Goal: Information Seeking & Learning: Compare options

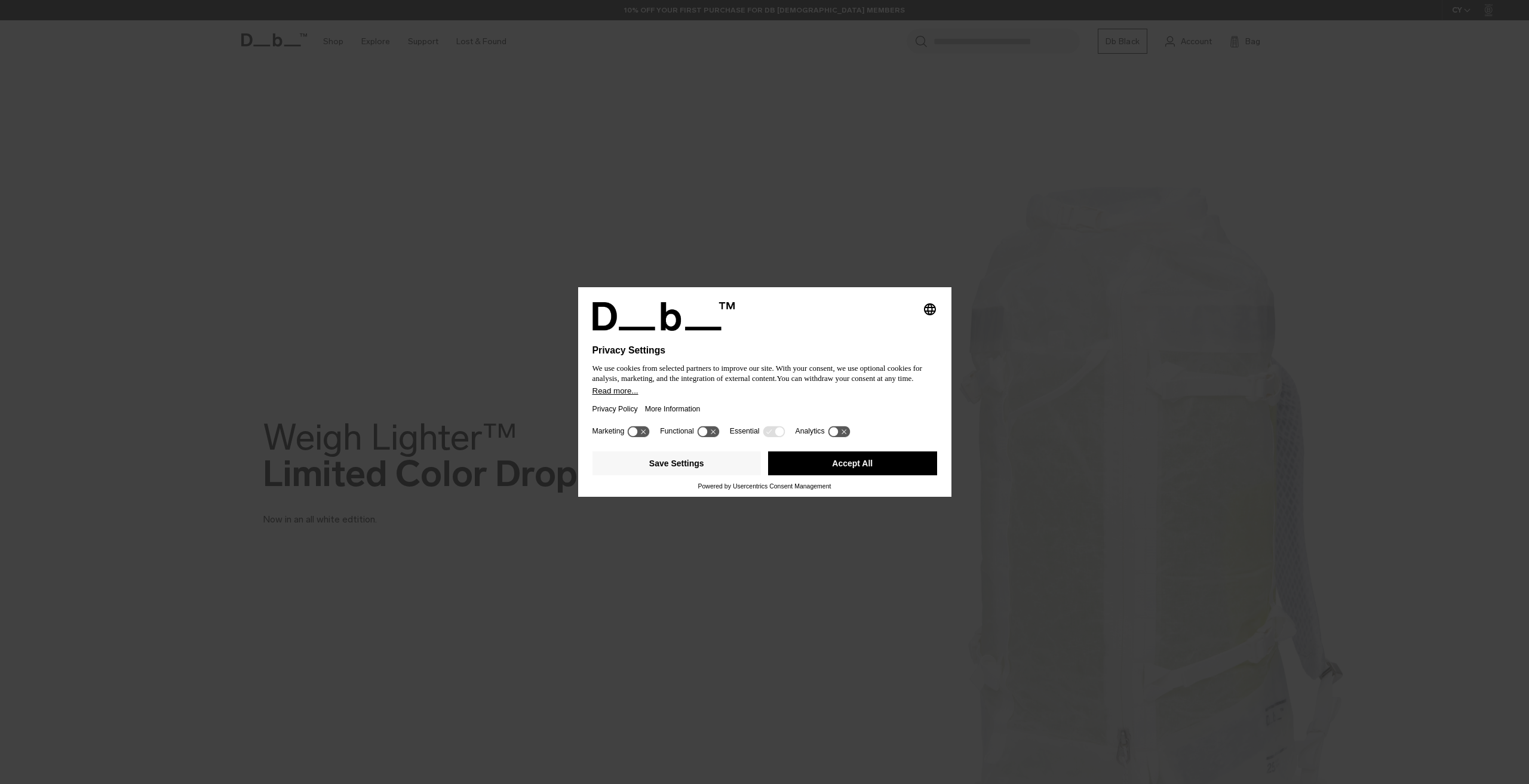
click at [838, 469] on button "Accept All" at bounding box center [853, 464] width 169 height 24
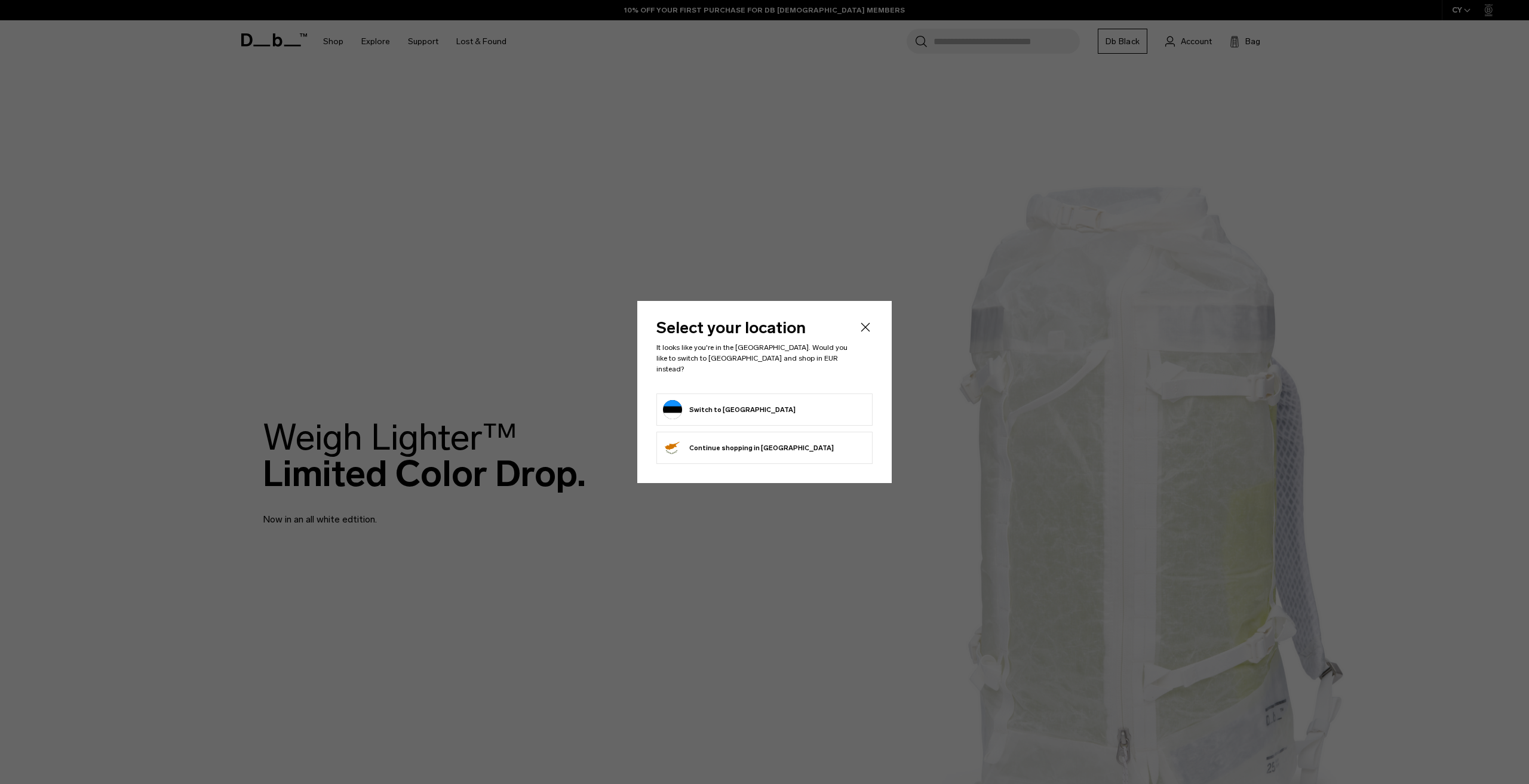
click at [746, 403] on form "Switch to [GEOGRAPHIC_DATA]" at bounding box center [764, 409] width 203 height 19
click at [695, 403] on button "Switch to Estonia" at bounding box center [730, 409] width 133 height 19
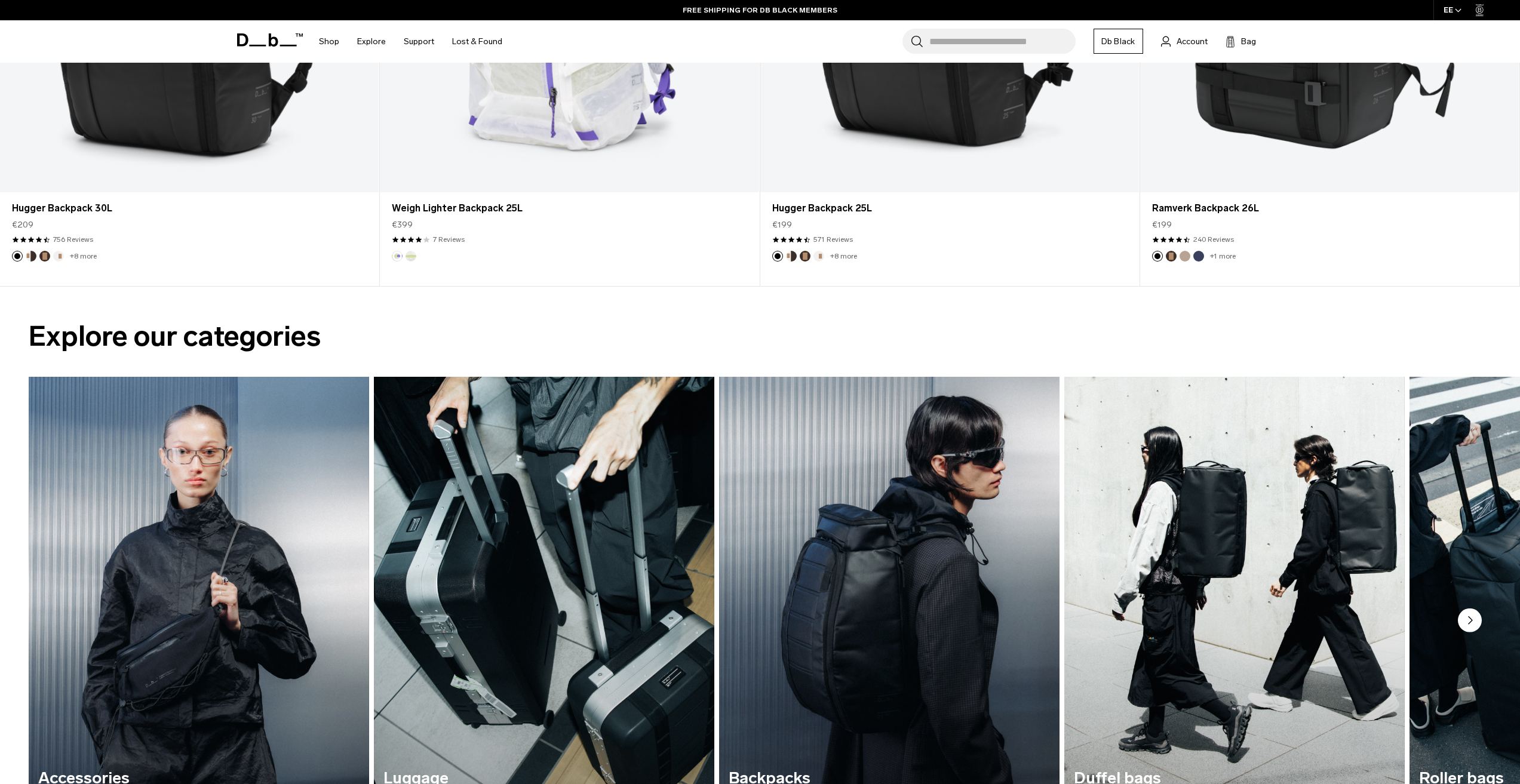
scroll to position [1374, 0]
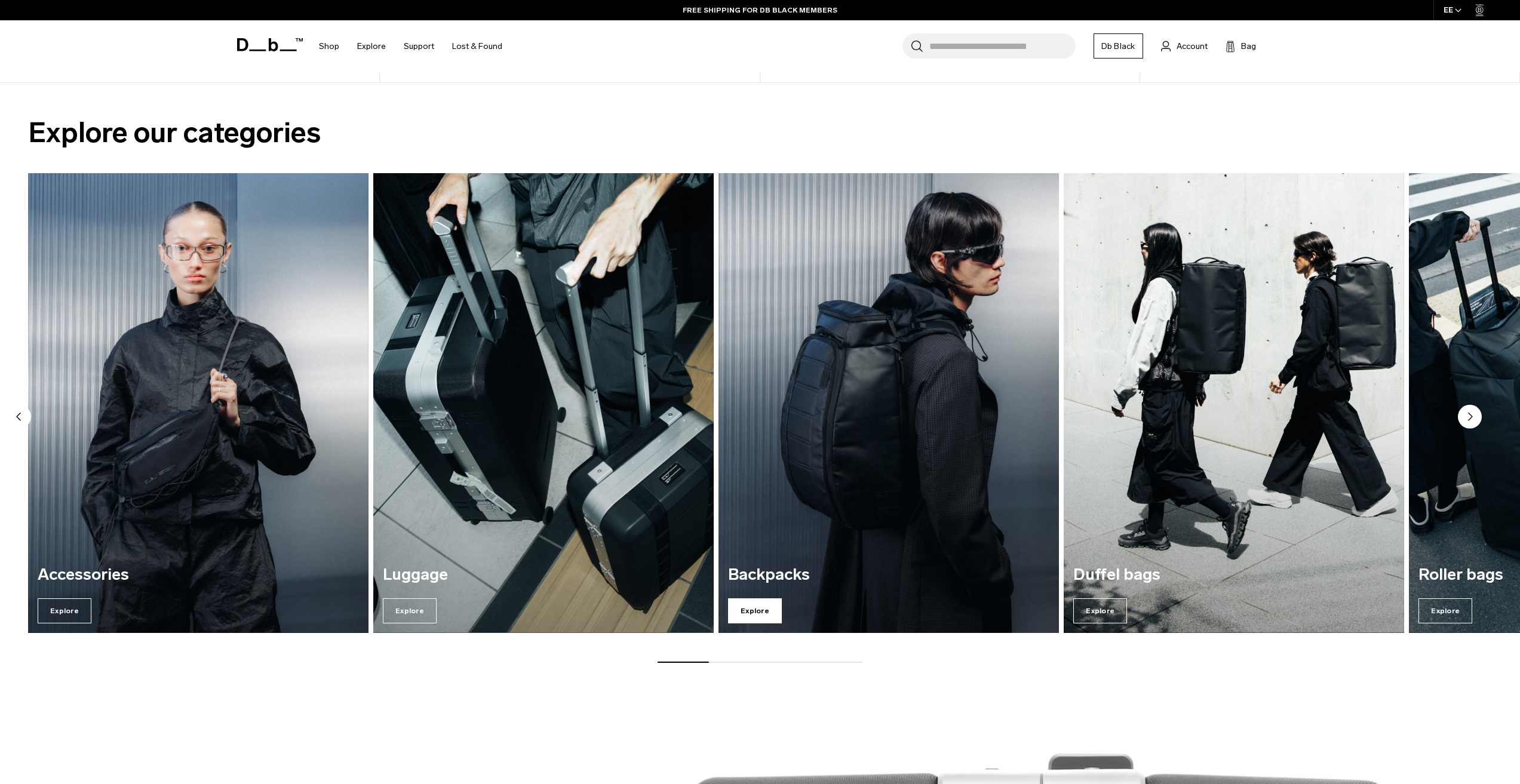
click at [744, 613] on span "Explore" at bounding box center [755, 610] width 54 height 25
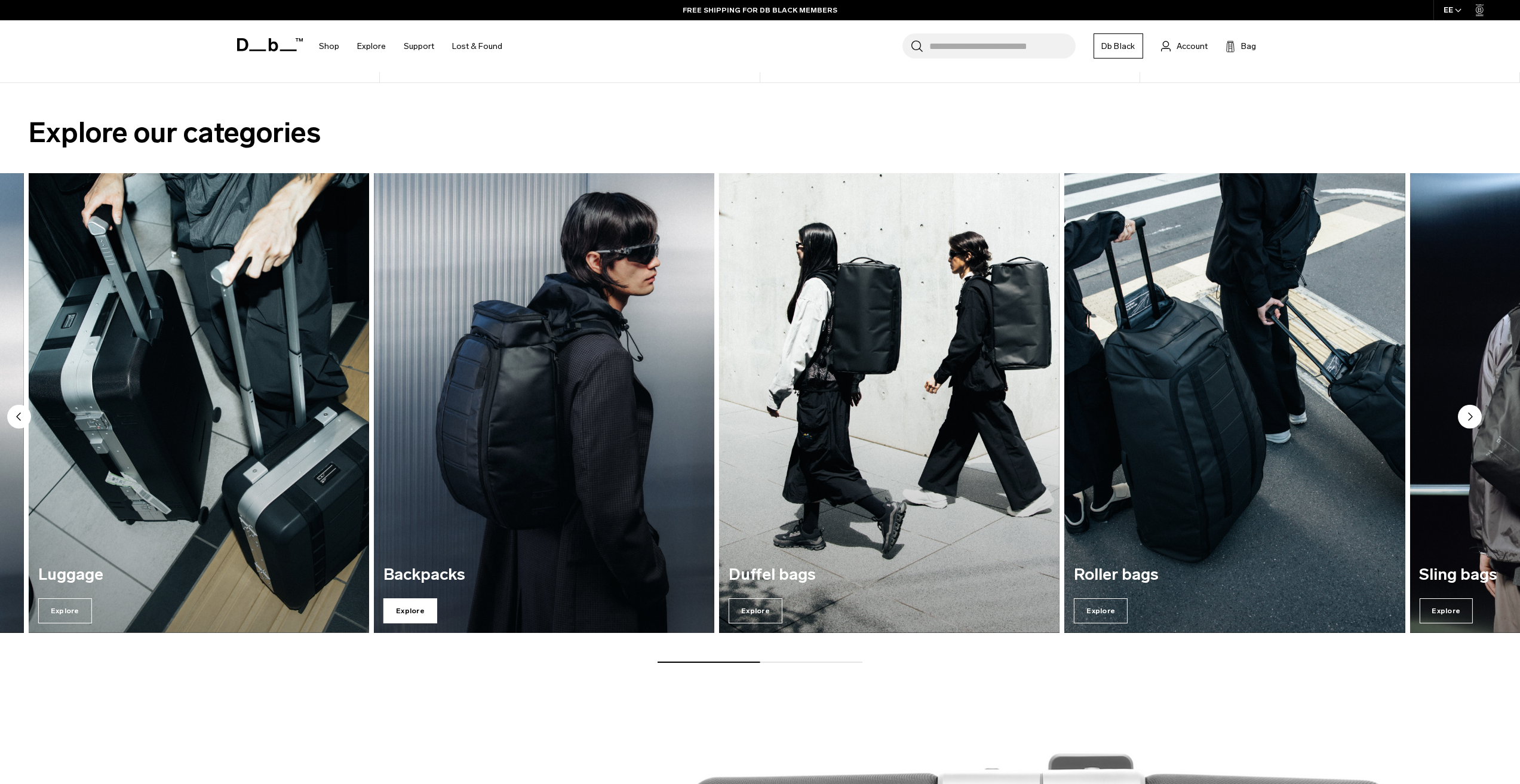
click at [400, 623] on span "Explore" at bounding box center [410, 610] width 54 height 25
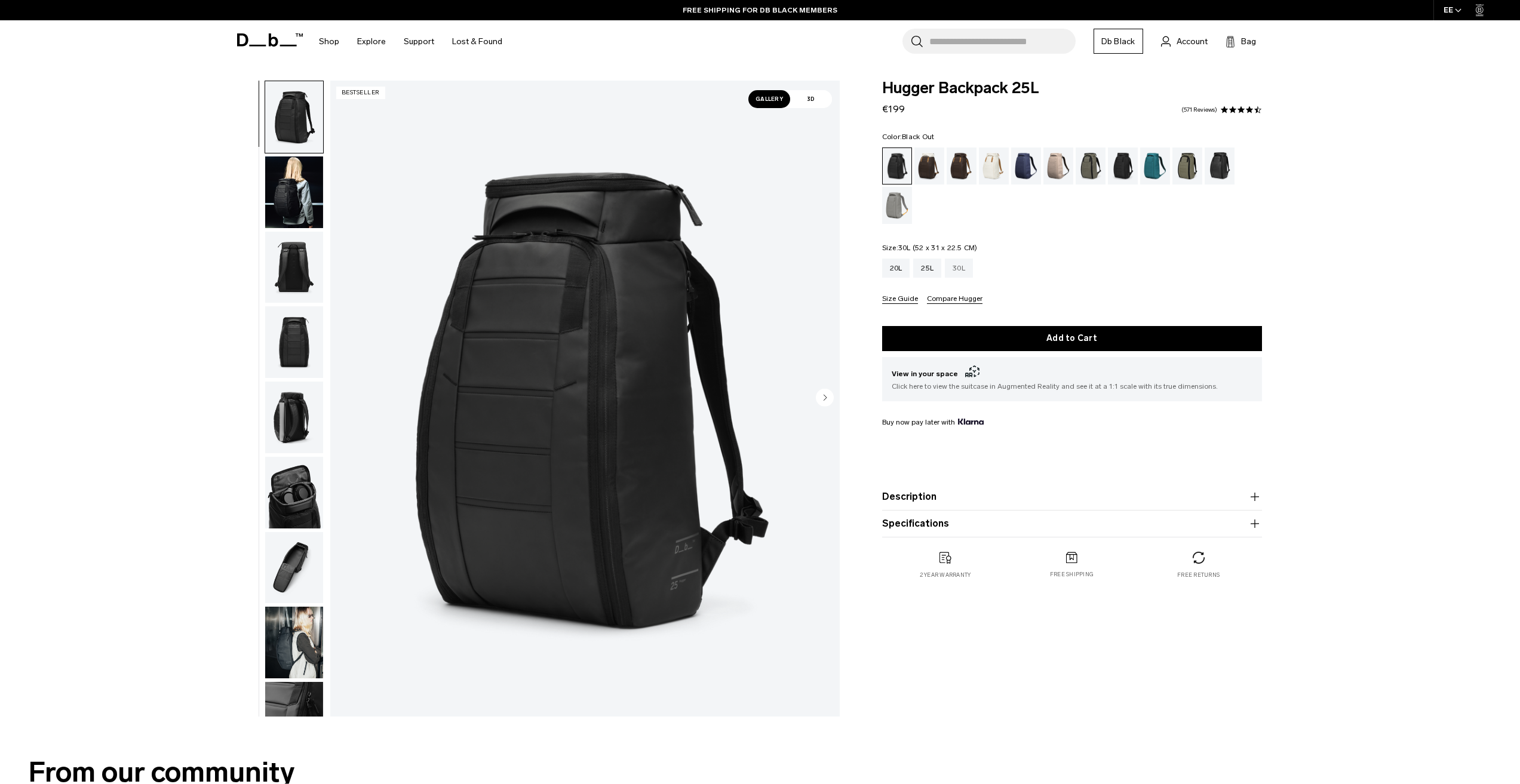
click at [954, 272] on div "30L" at bounding box center [959, 268] width 28 height 19
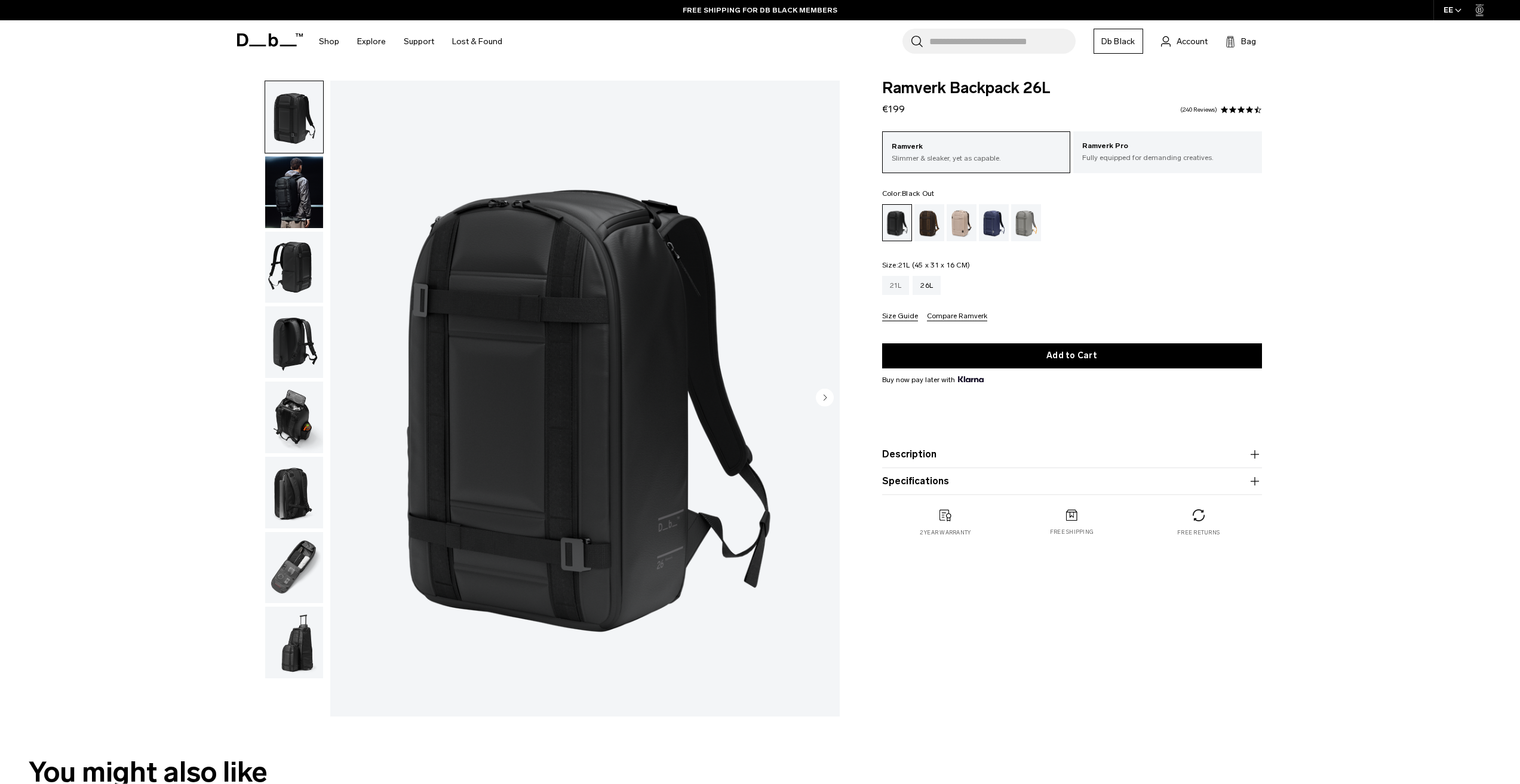
click at [894, 283] on div "21L" at bounding box center [896, 286] width 28 height 19
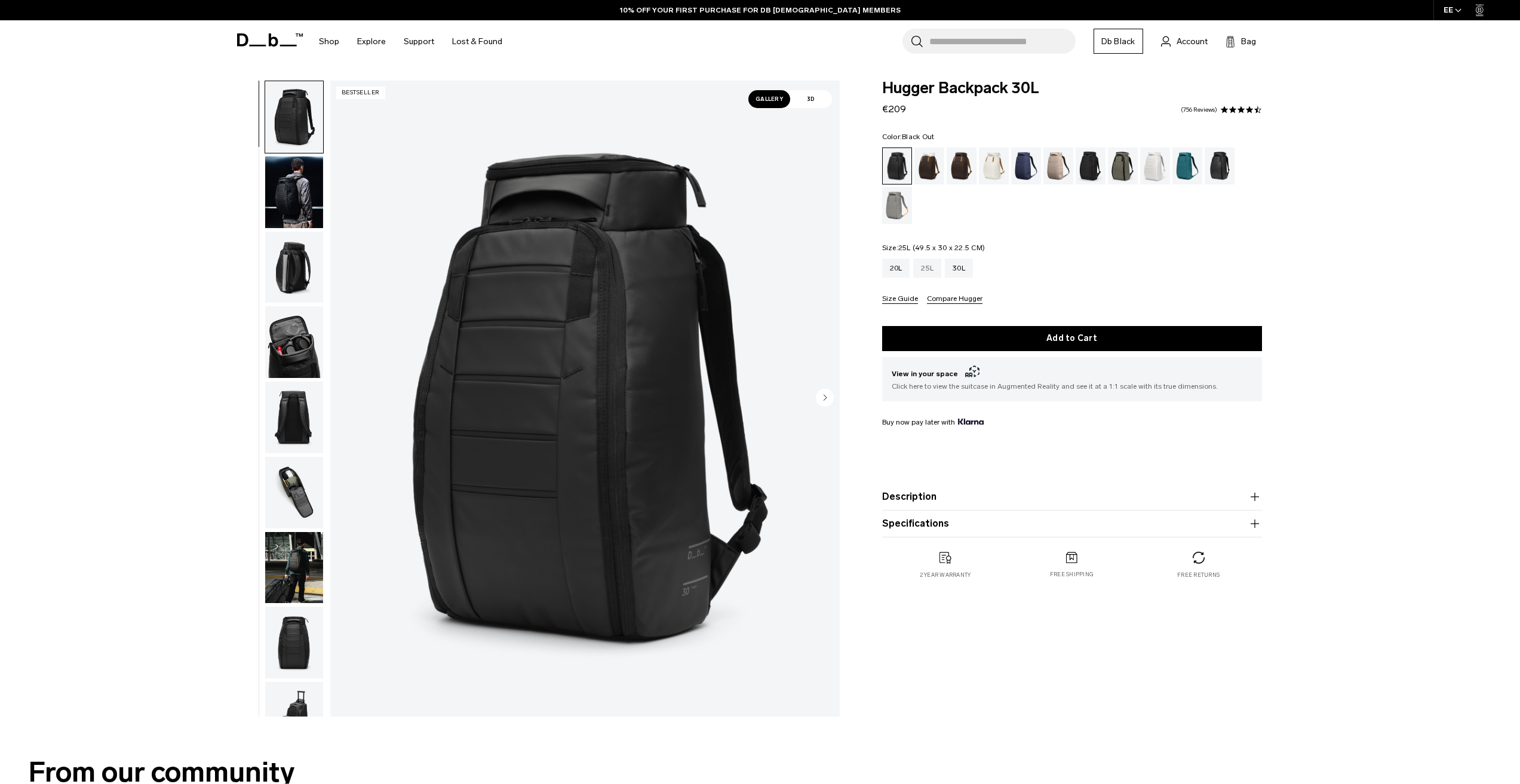
click at [926, 270] on div "25L" at bounding box center [927, 268] width 28 height 19
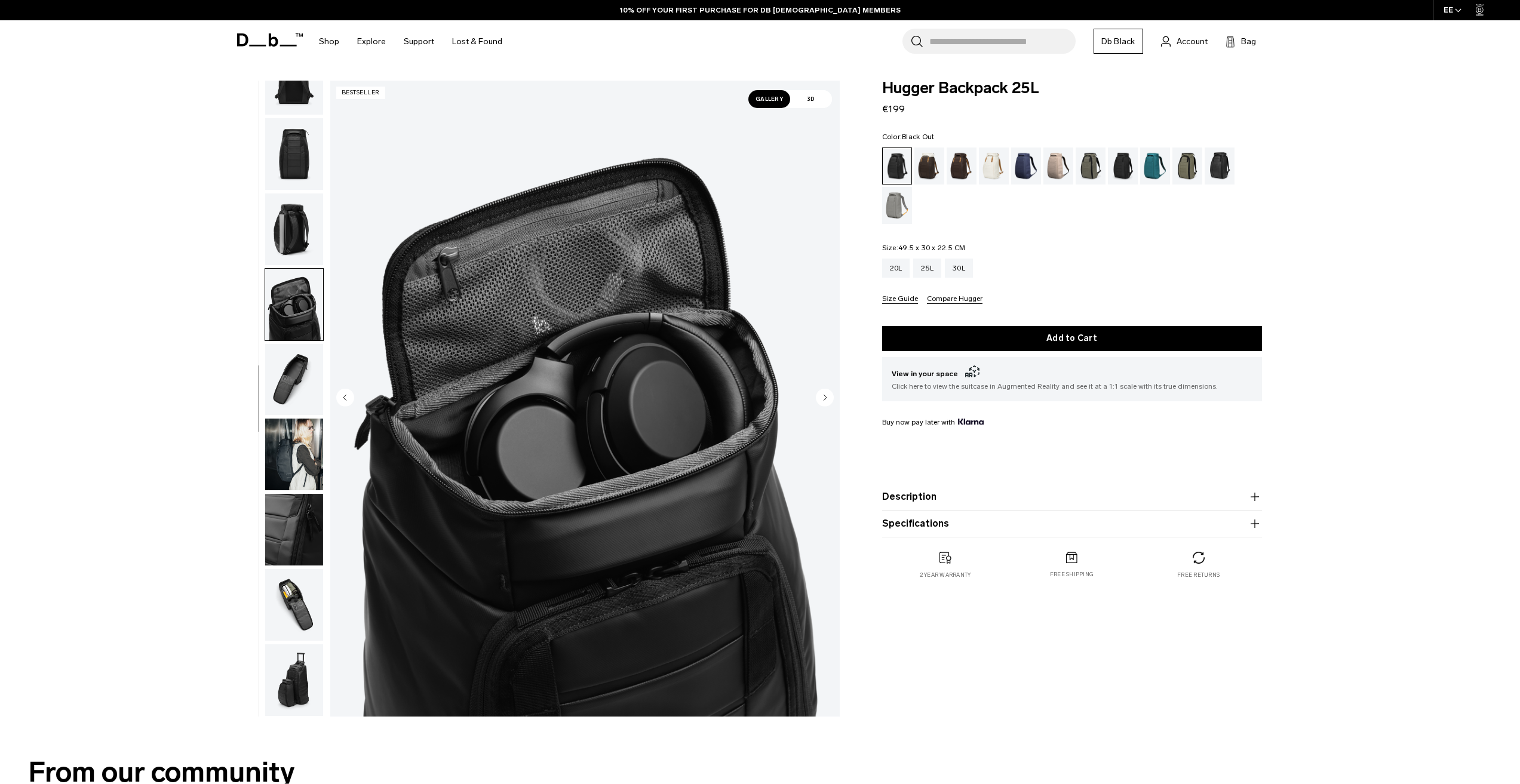
click at [819, 401] on circle "Next slide" at bounding box center [825, 397] width 18 height 18
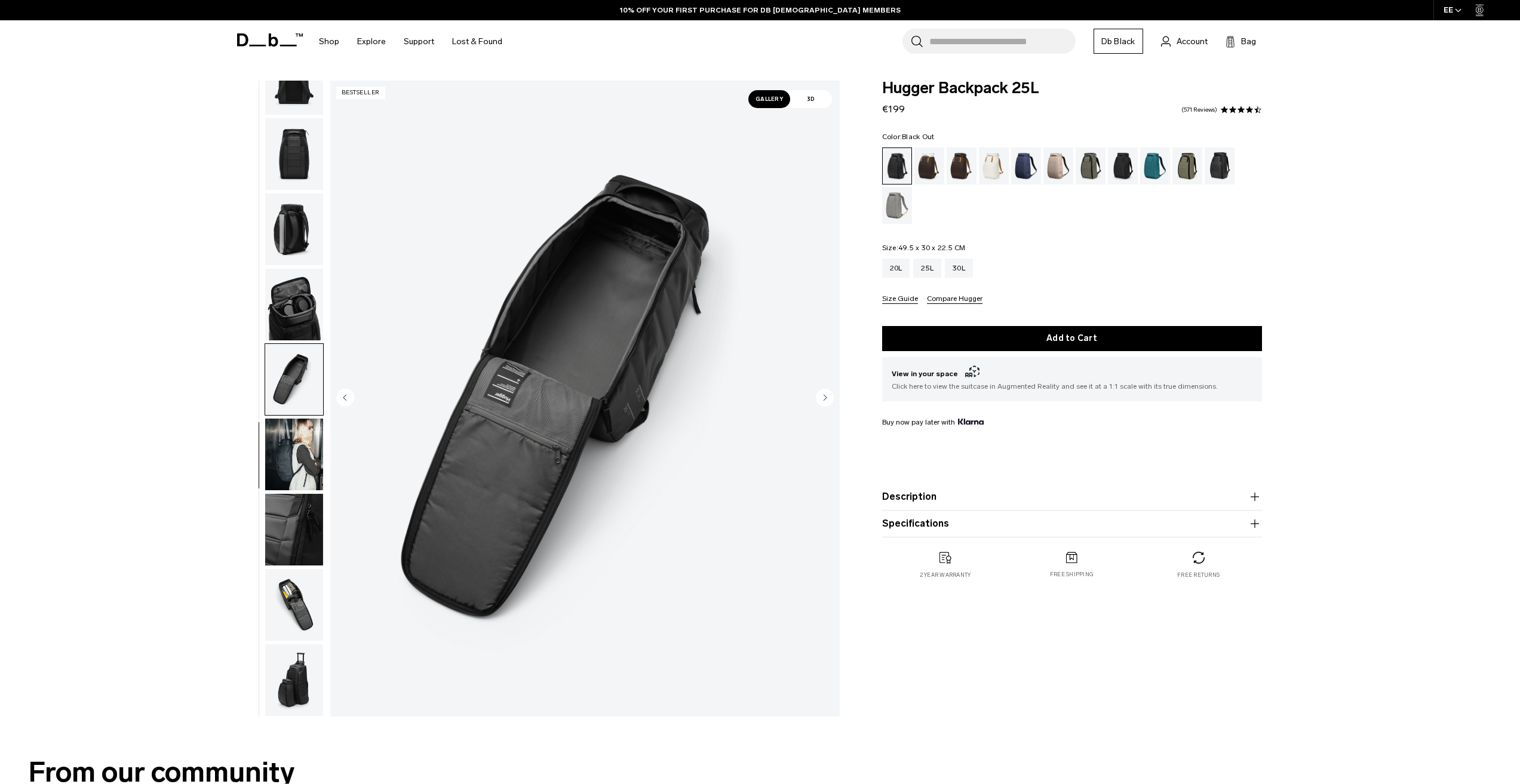
click at [821, 400] on circle "Next slide" at bounding box center [825, 397] width 18 height 18
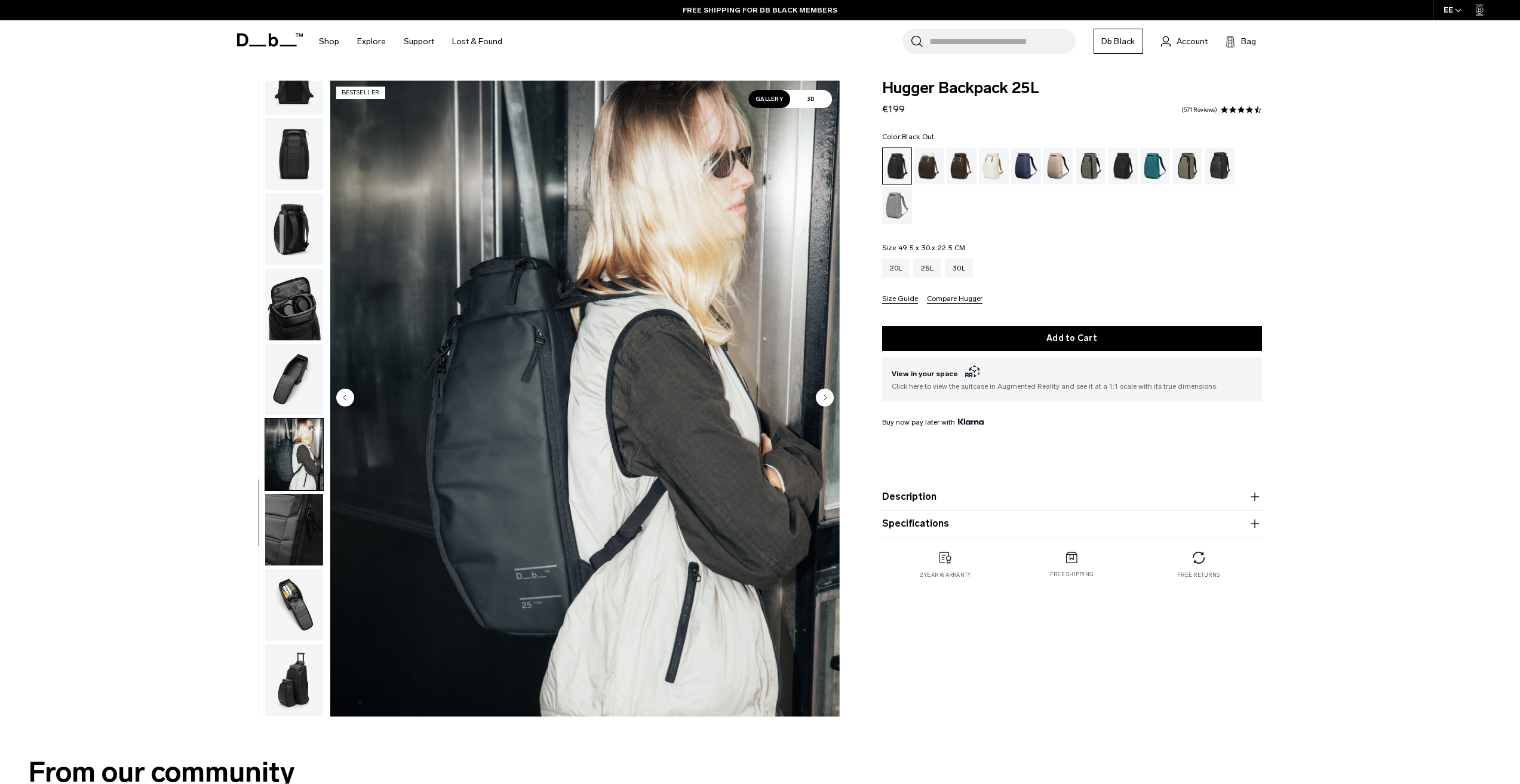
click at [821, 400] on circle "Next slide" at bounding box center [825, 397] width 18 height 18
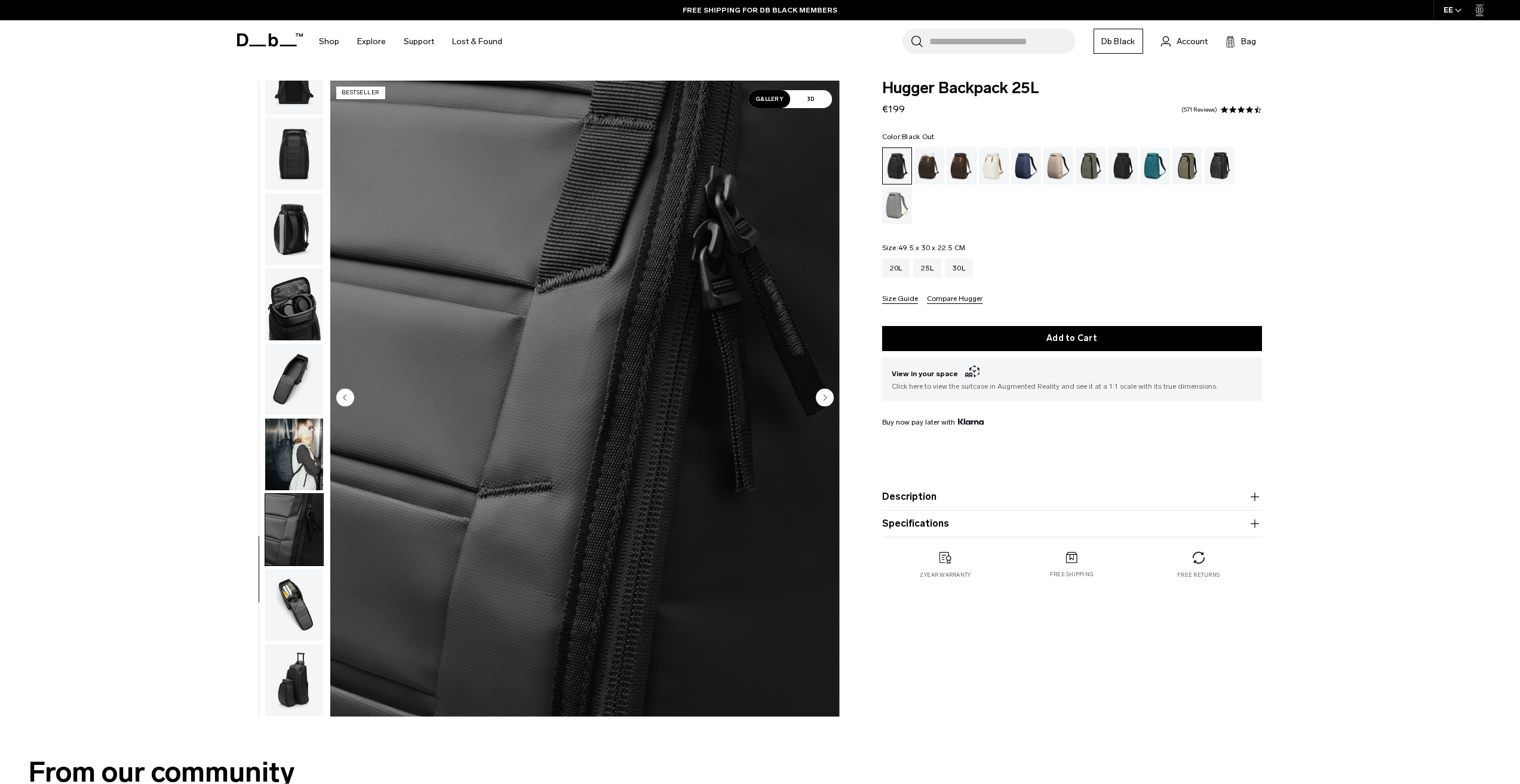
click at [821, 400] on circle "Next slide" at bounding box center [825, 397] width 18 height 18
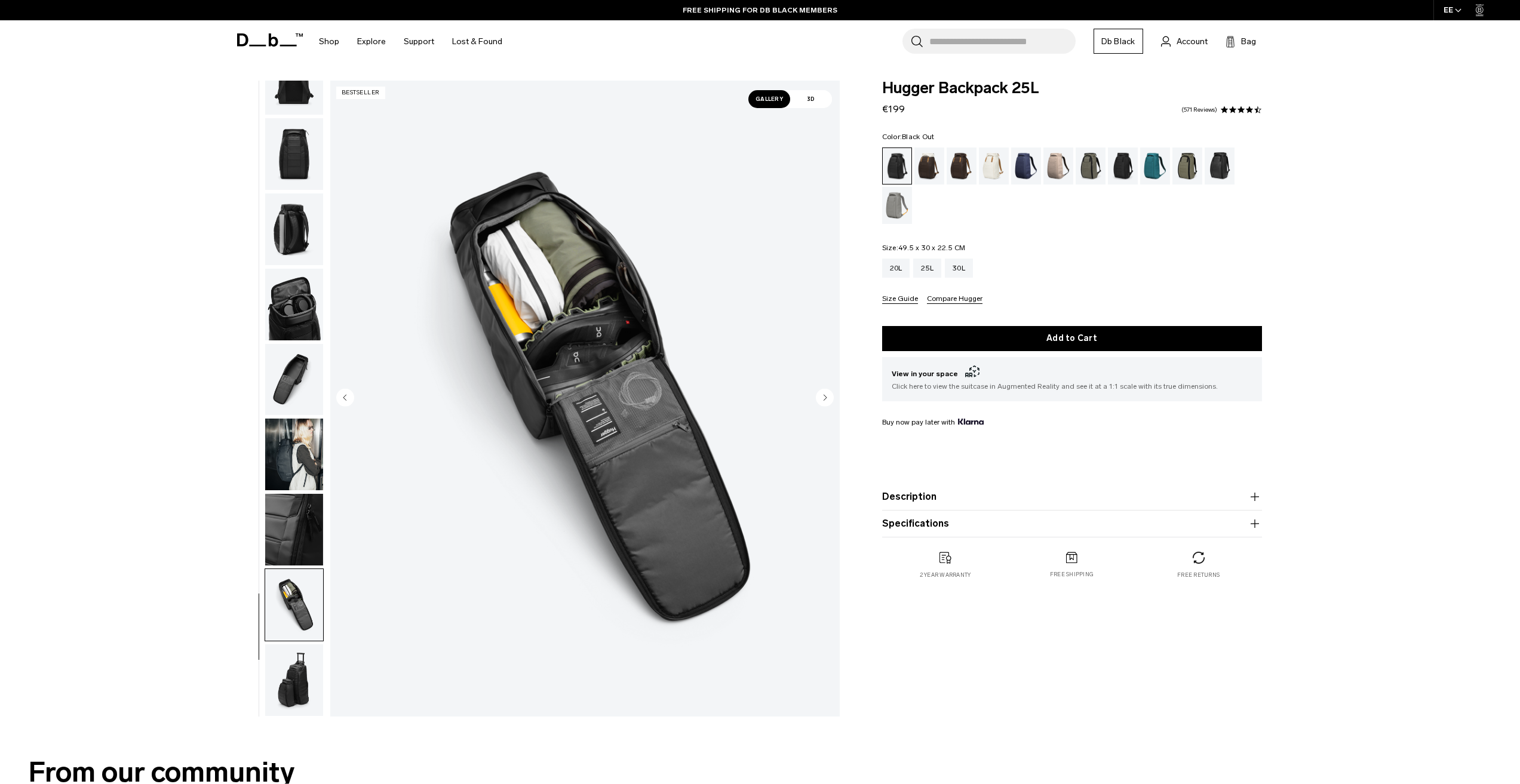
click at [822, 396] on circle "Next slide" at bounding box center [825, 397] width 18 height 18
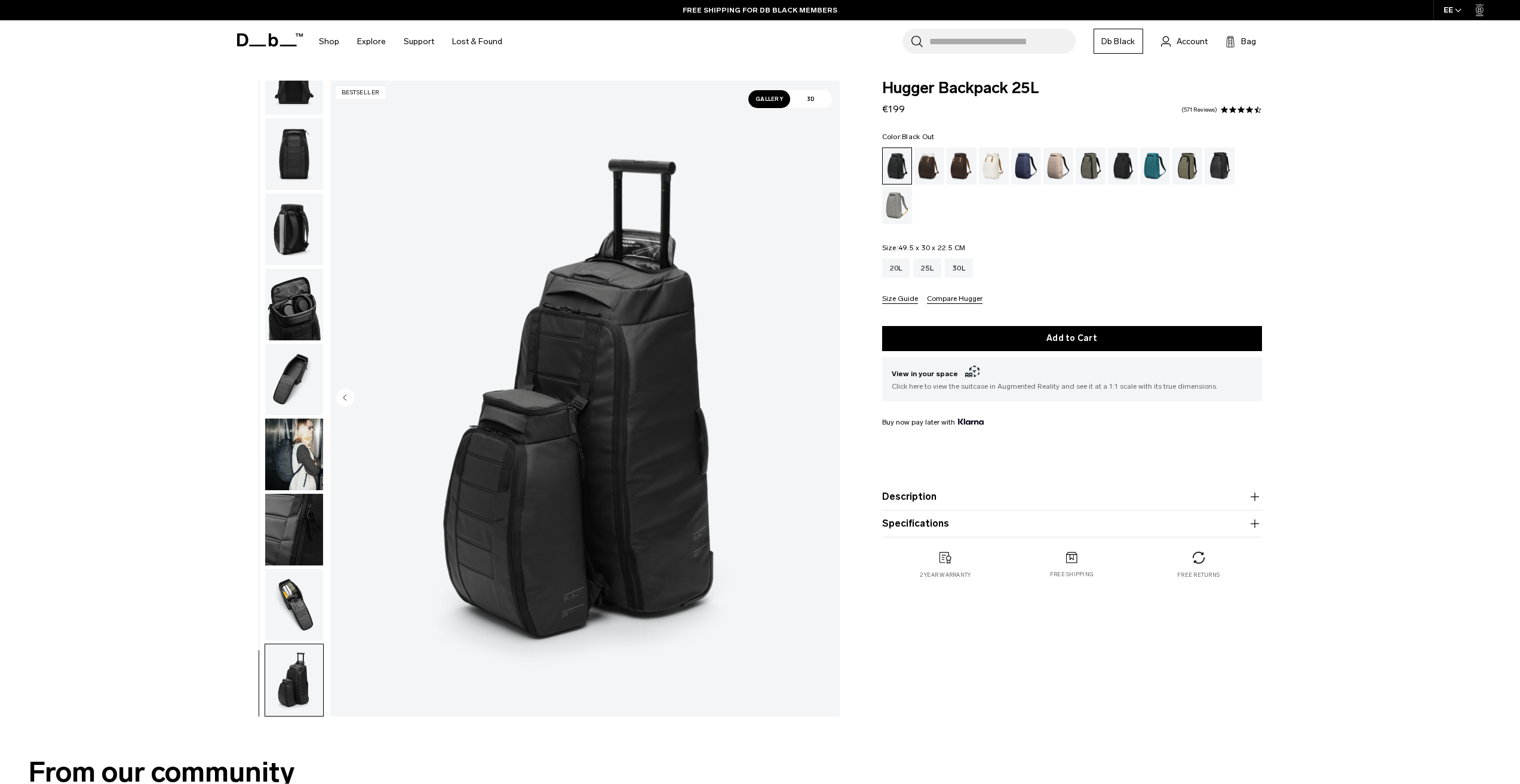
click at [820, 396] on img "11 / 11" at bounding box center [585, 398] width 510 height 636
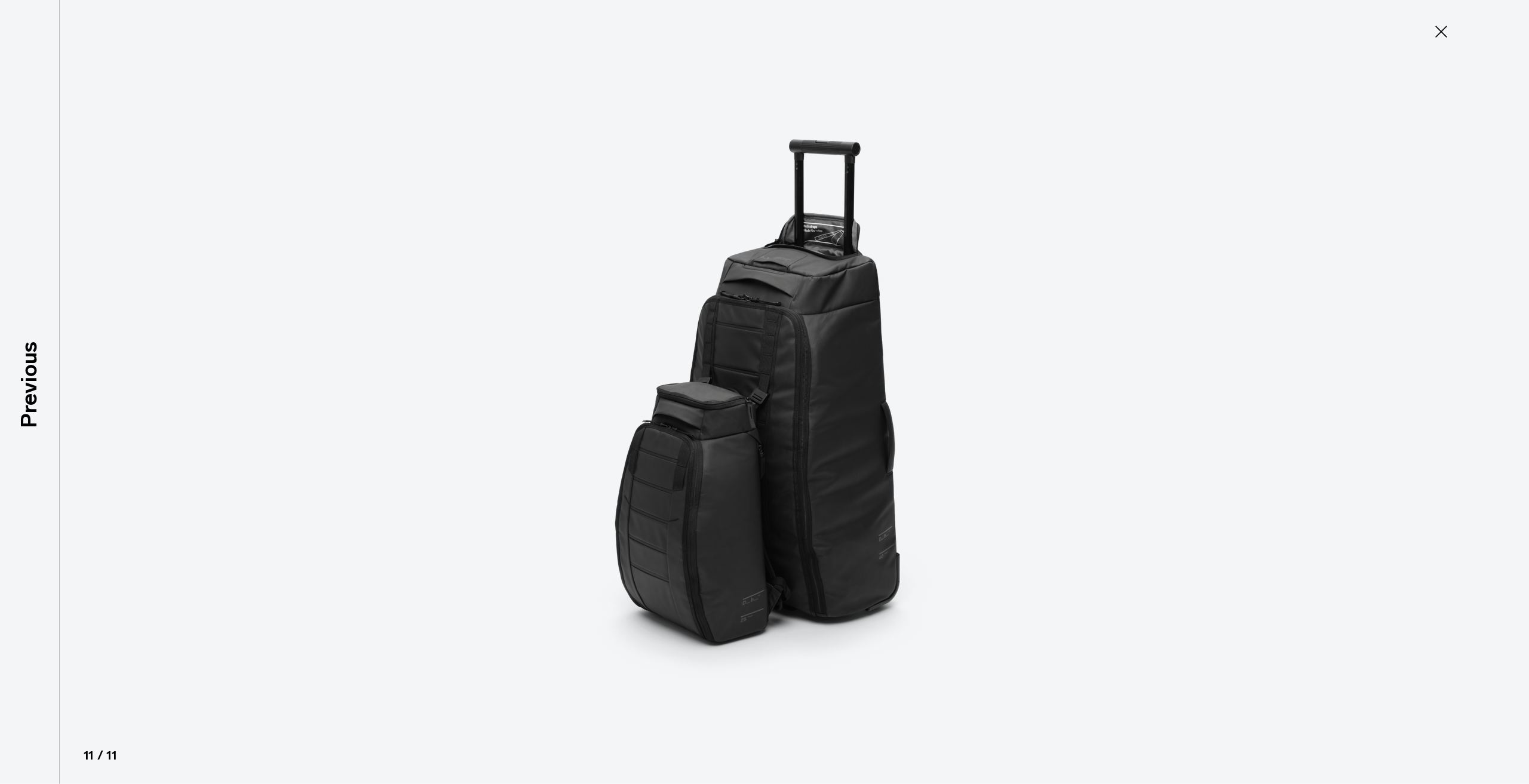
click at [1431, 35] on button "Close" at bounding box center [1442, 31] width 40 height 25
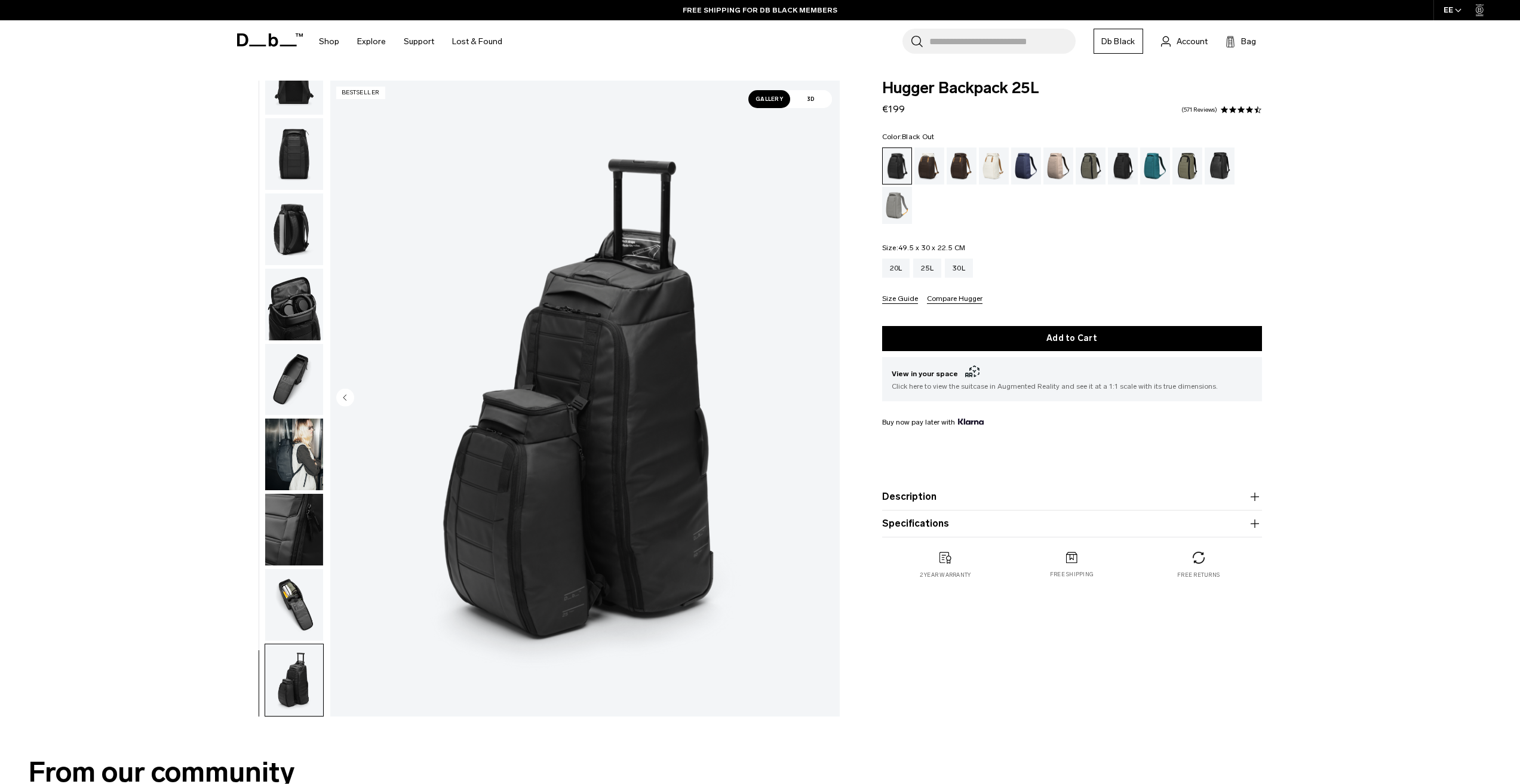
click at [301, 604] on img "button" at bounding box center [294, 604] width 58 height 72
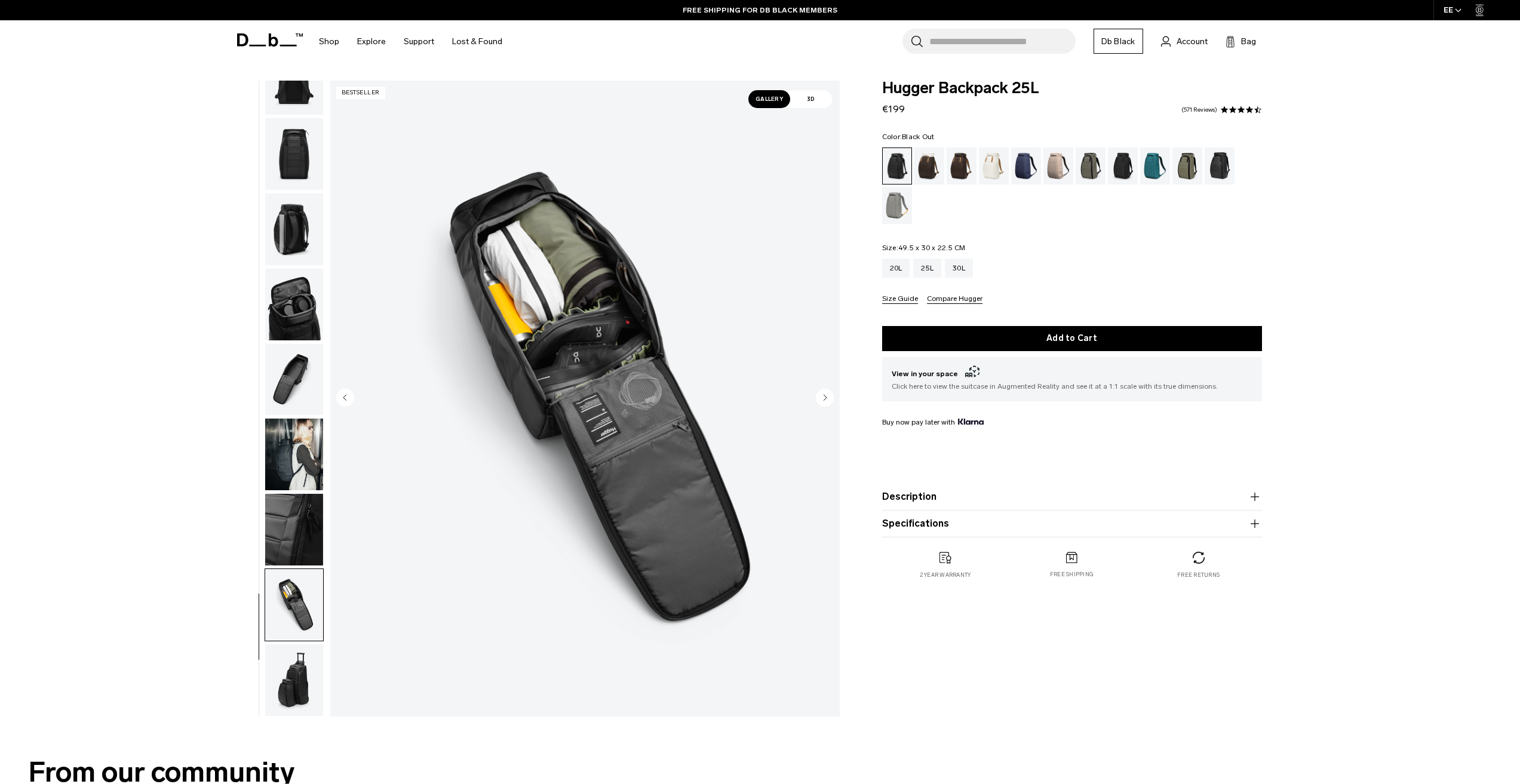
click at [649, 279] on img "10 / 11" at bounding box center [585, 398] width 510 height 636
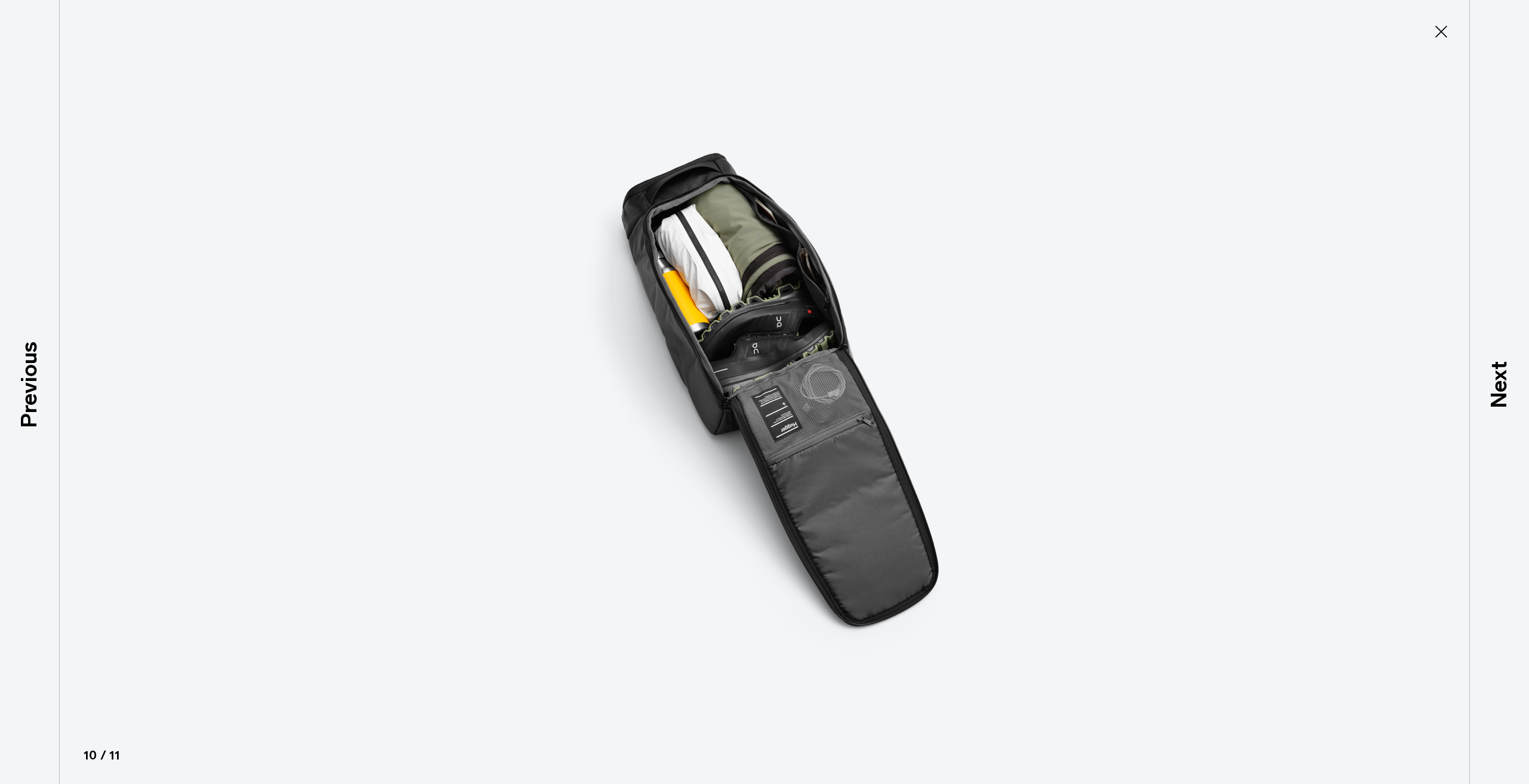
type button "Close"
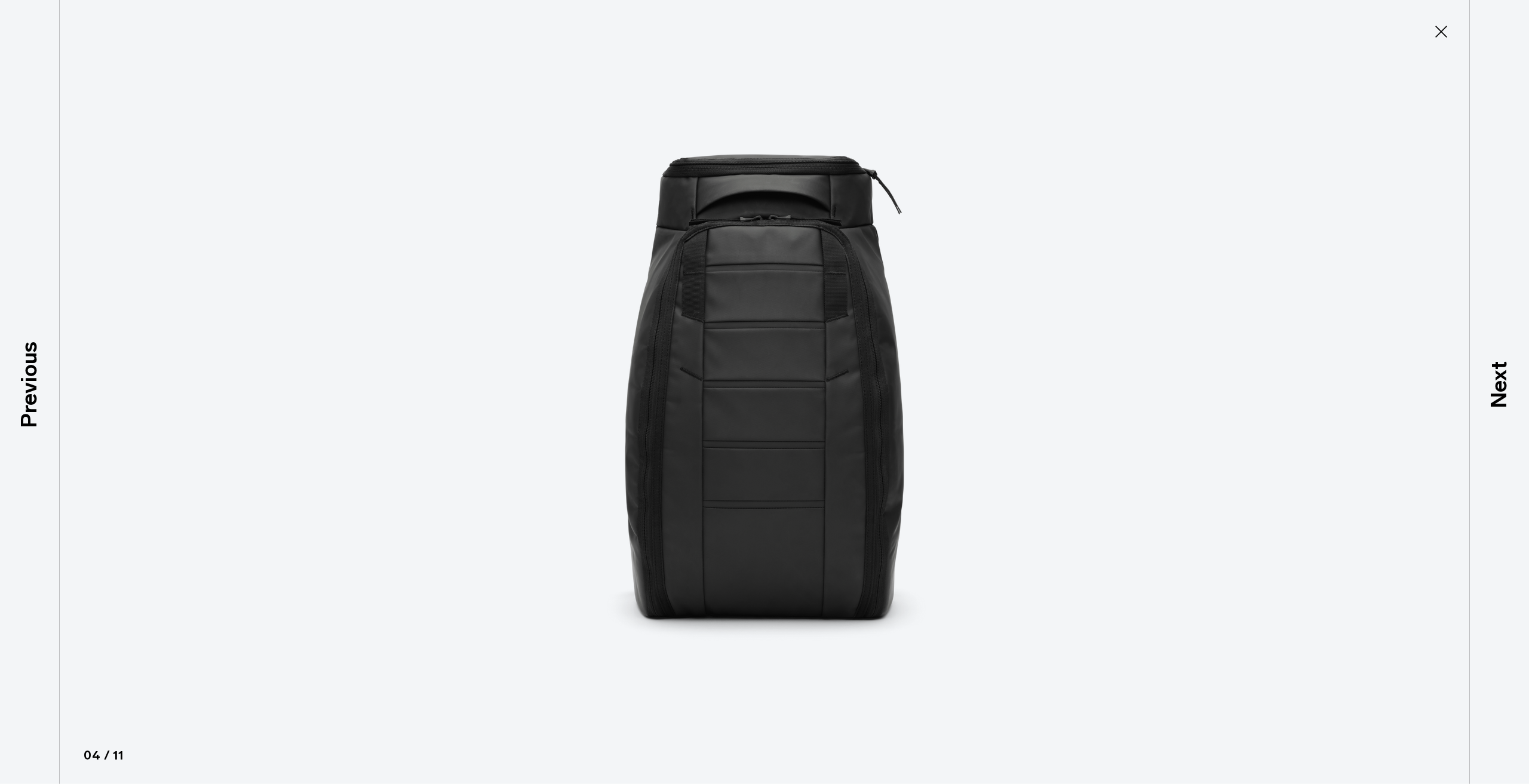
click at [1452, 33] on button "Close" at bounding box center [1442, 31] width 40 height 25
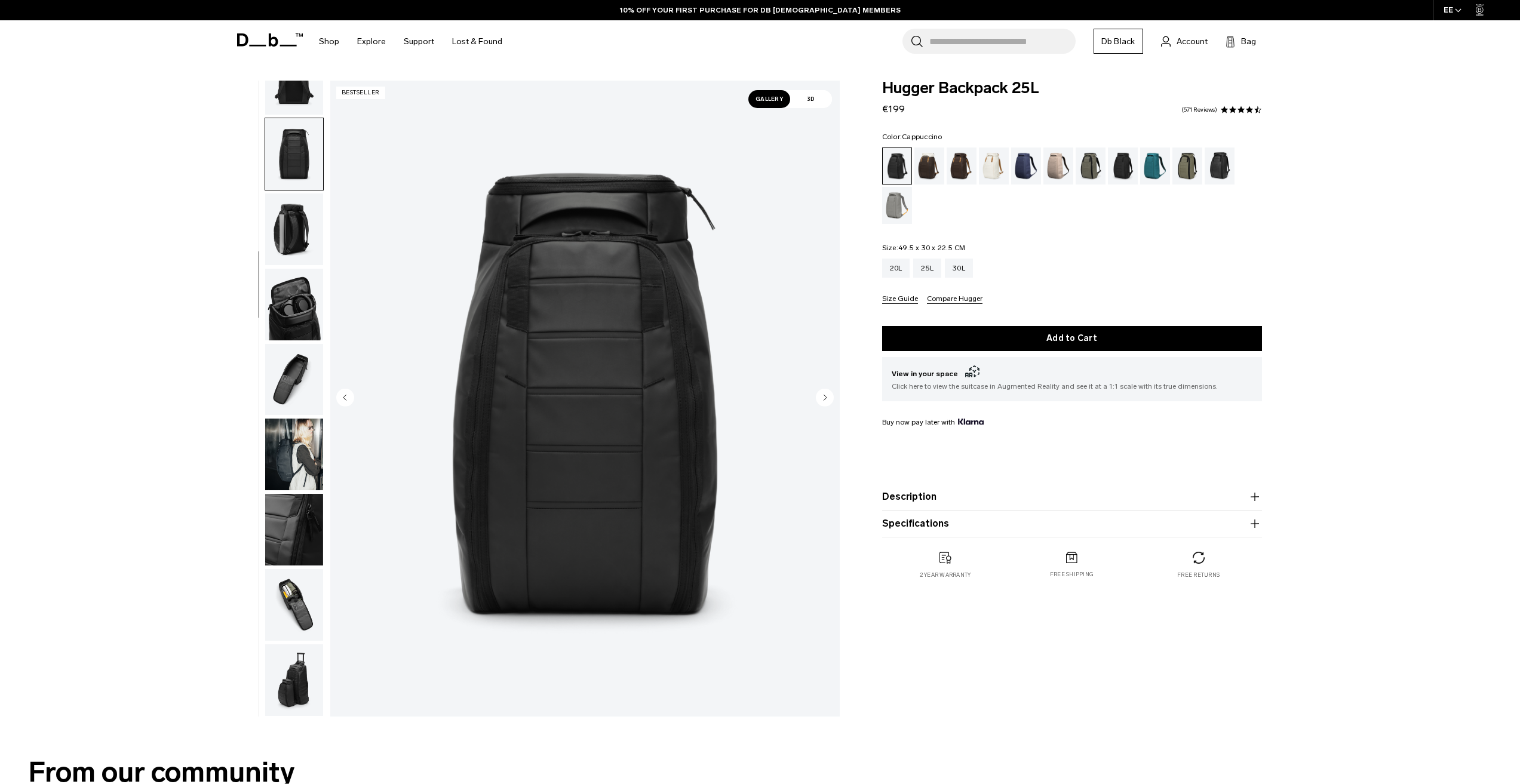
click at [927, 169] on div "Cappuccino" at bounding box center [929, 166] width 30 height 37
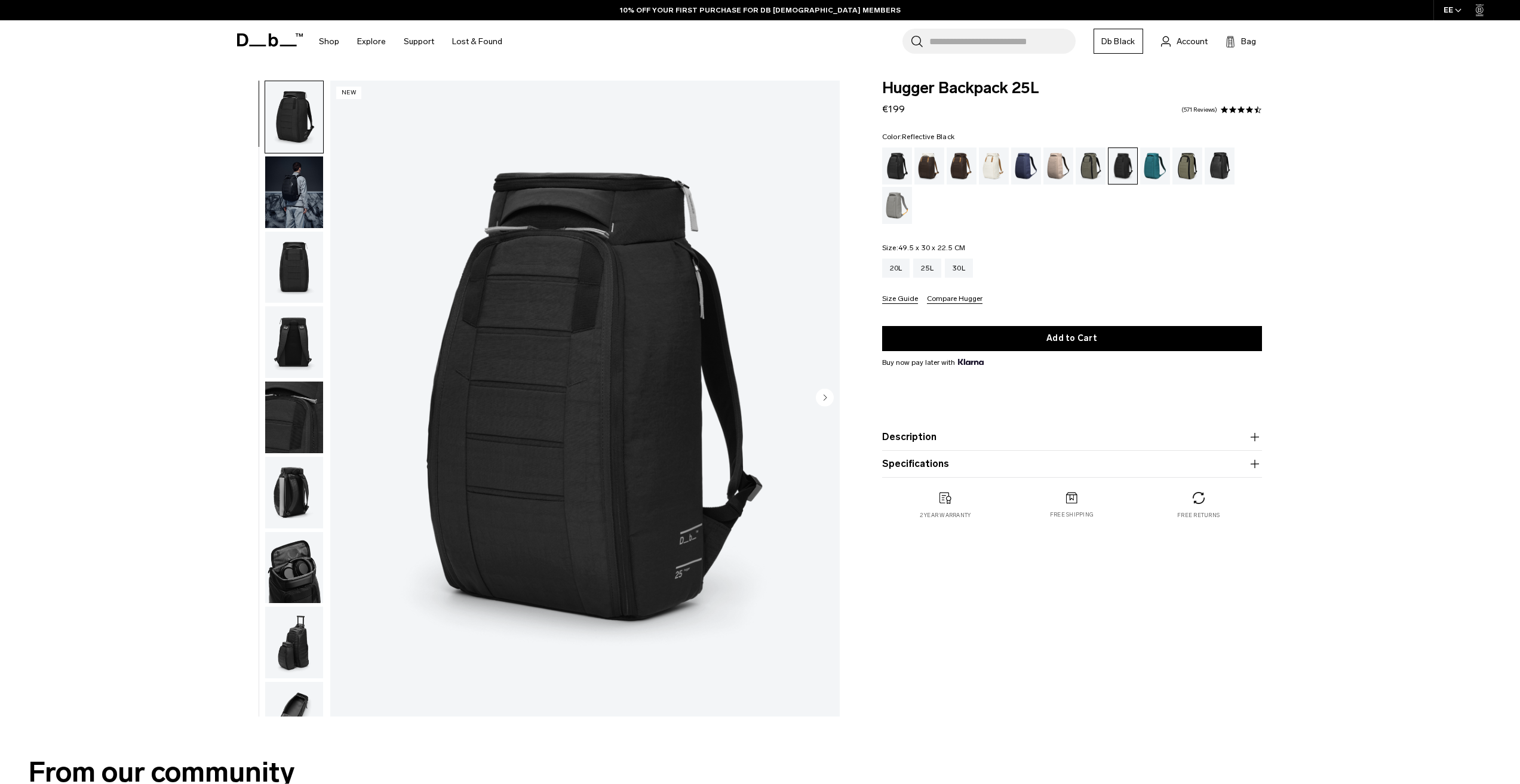
click at [1215, 171] on div "Reflective Black" at bounding box center [1219, 166] width 30 height 37
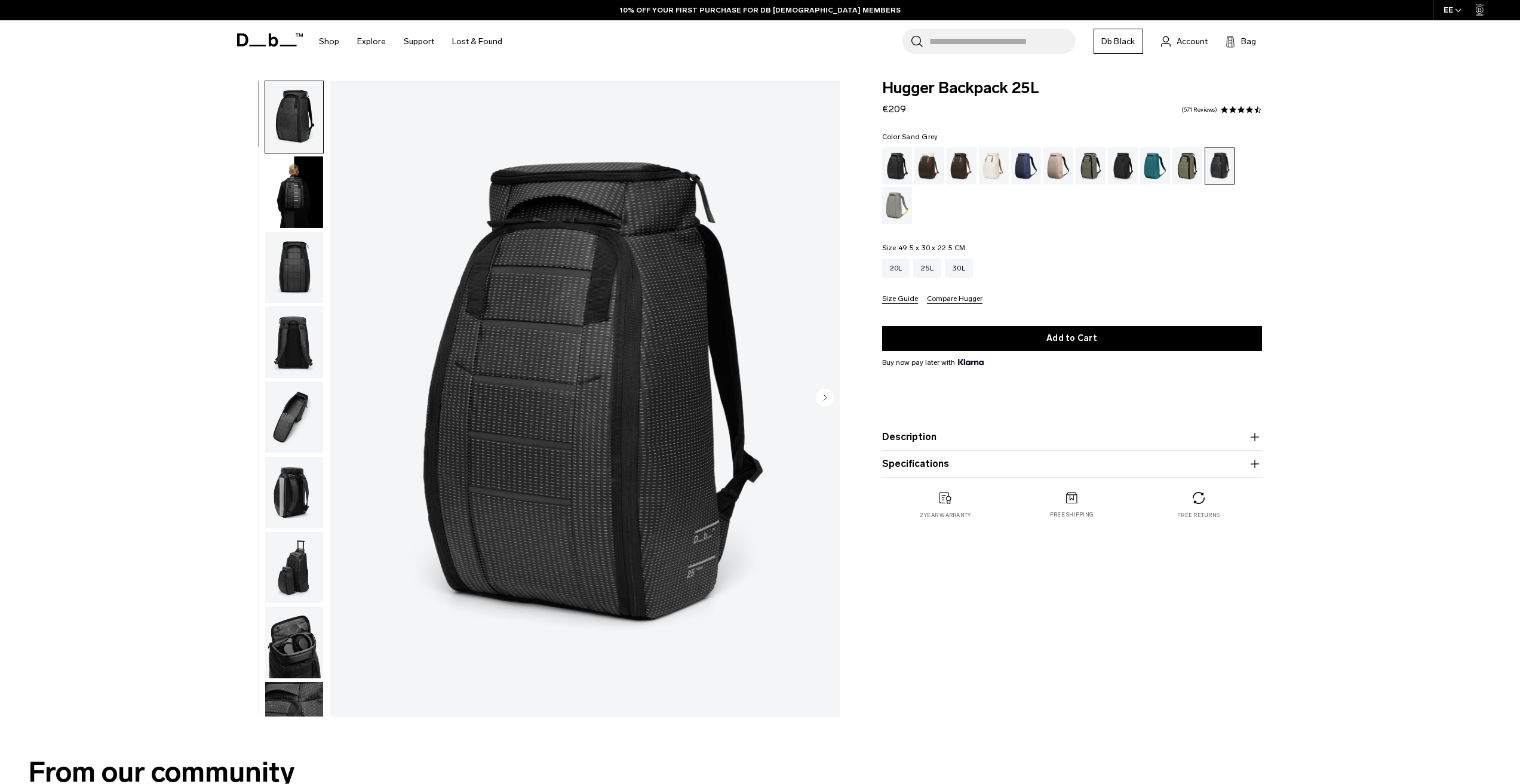
click at [899, 210] on div "Sand Grey" at bounding box center [896, 205] width 30 height 37
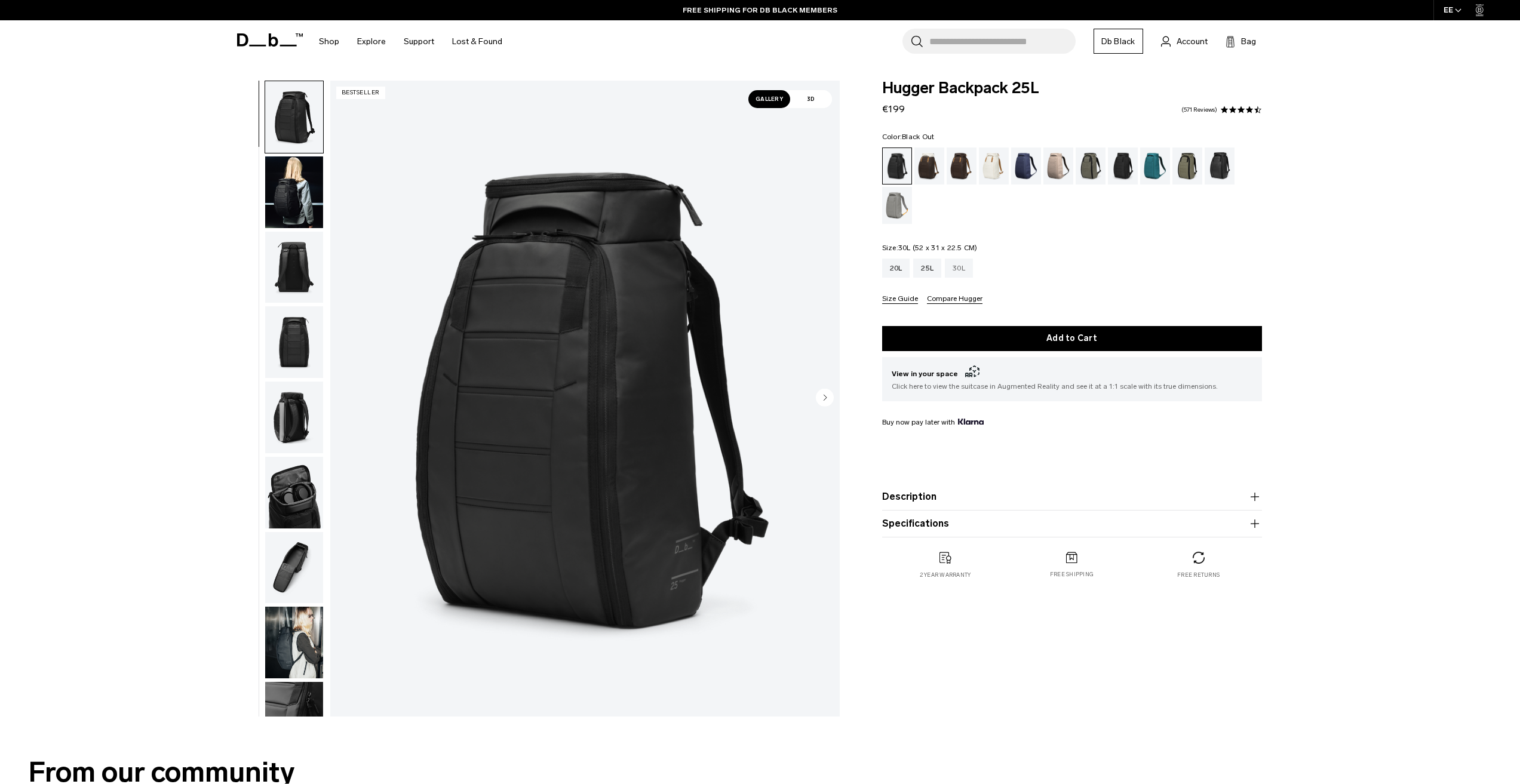
click at [962, 270] on div "30L" at bounding box center [959, 268] width 28 height 19
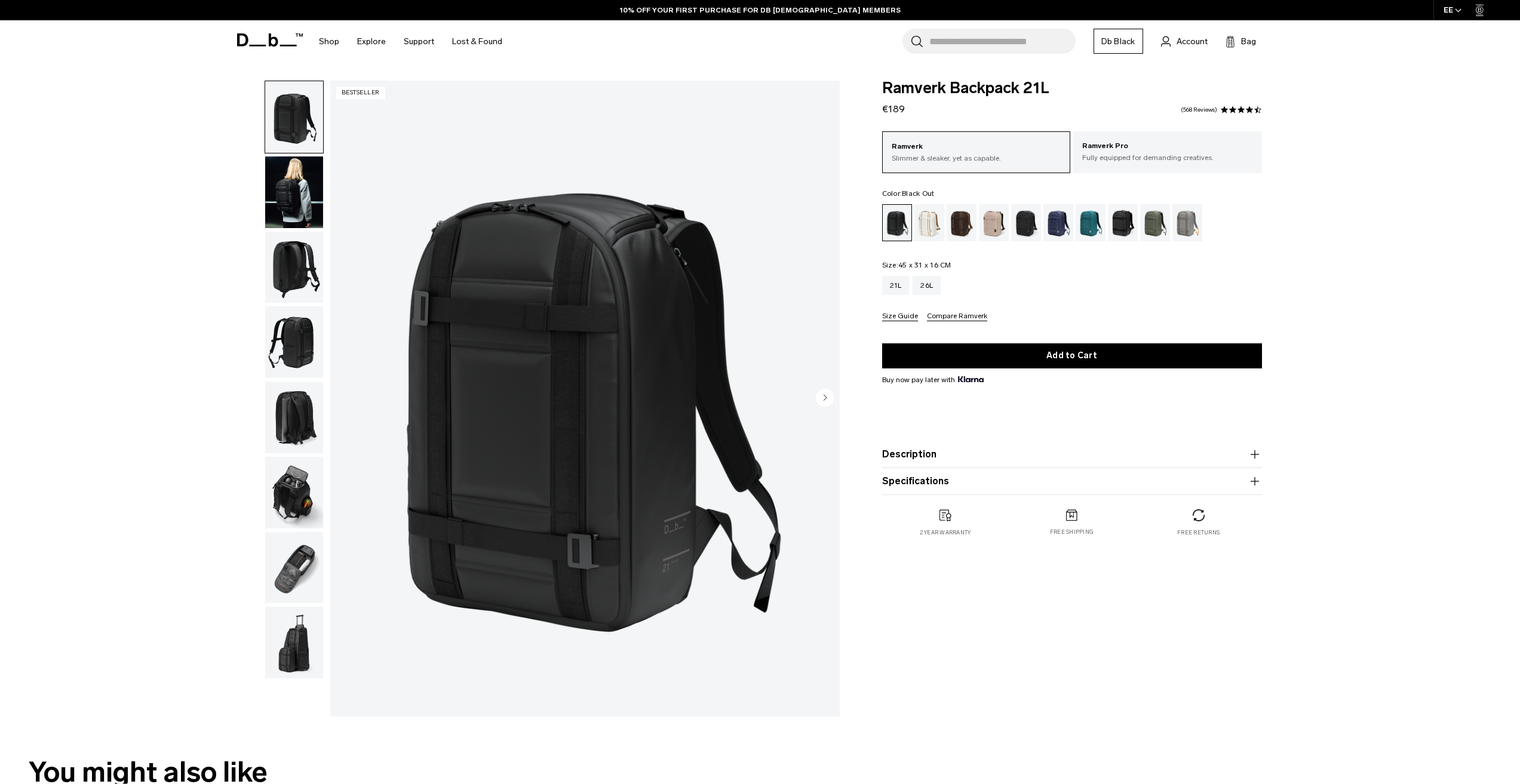
click at [286, 183] on img "button" at bounding box center [294, 192] width 58 height 72
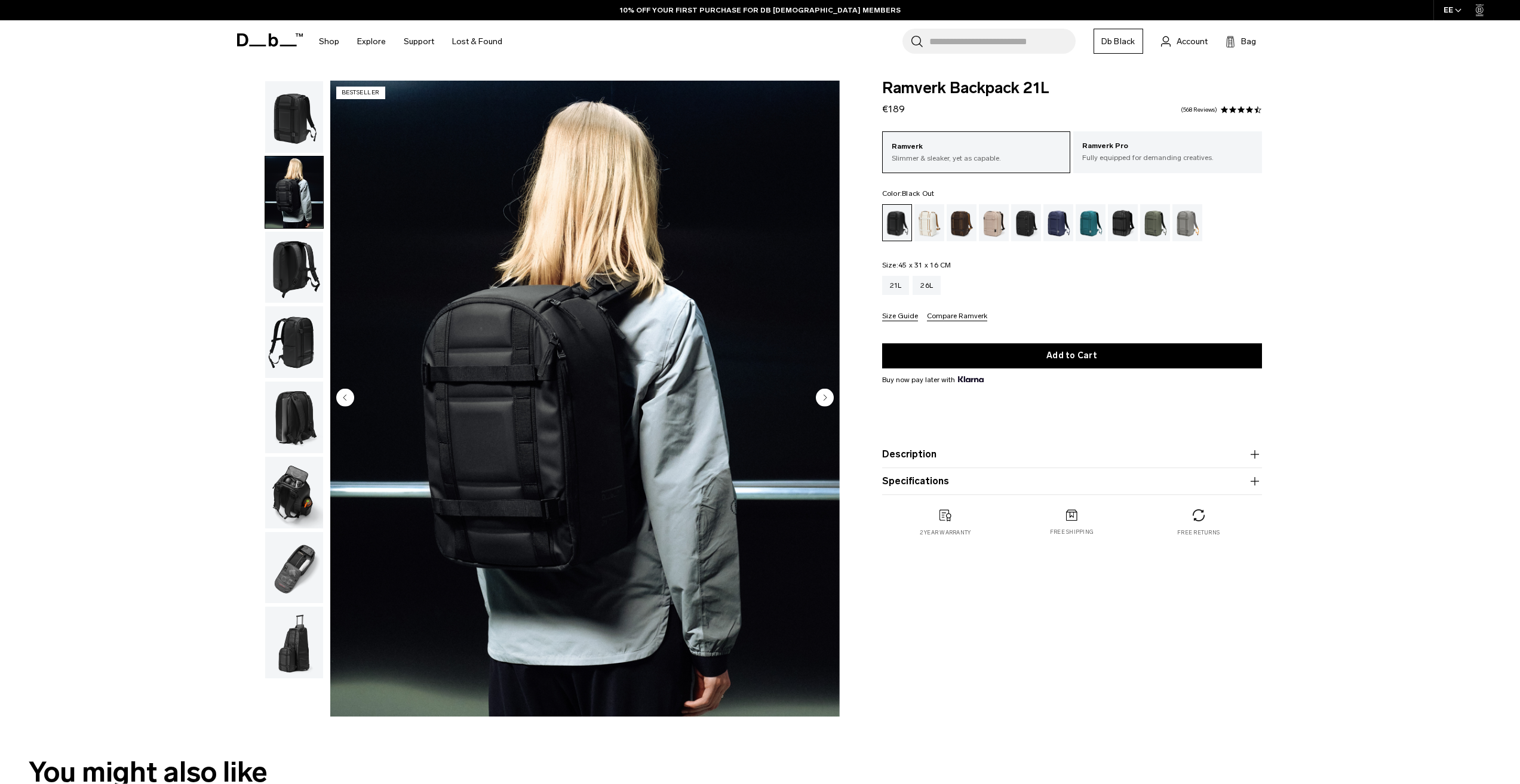
click at [830, 395] on circle "Next slide" at bounding box center [825, 397] width 18 height 18
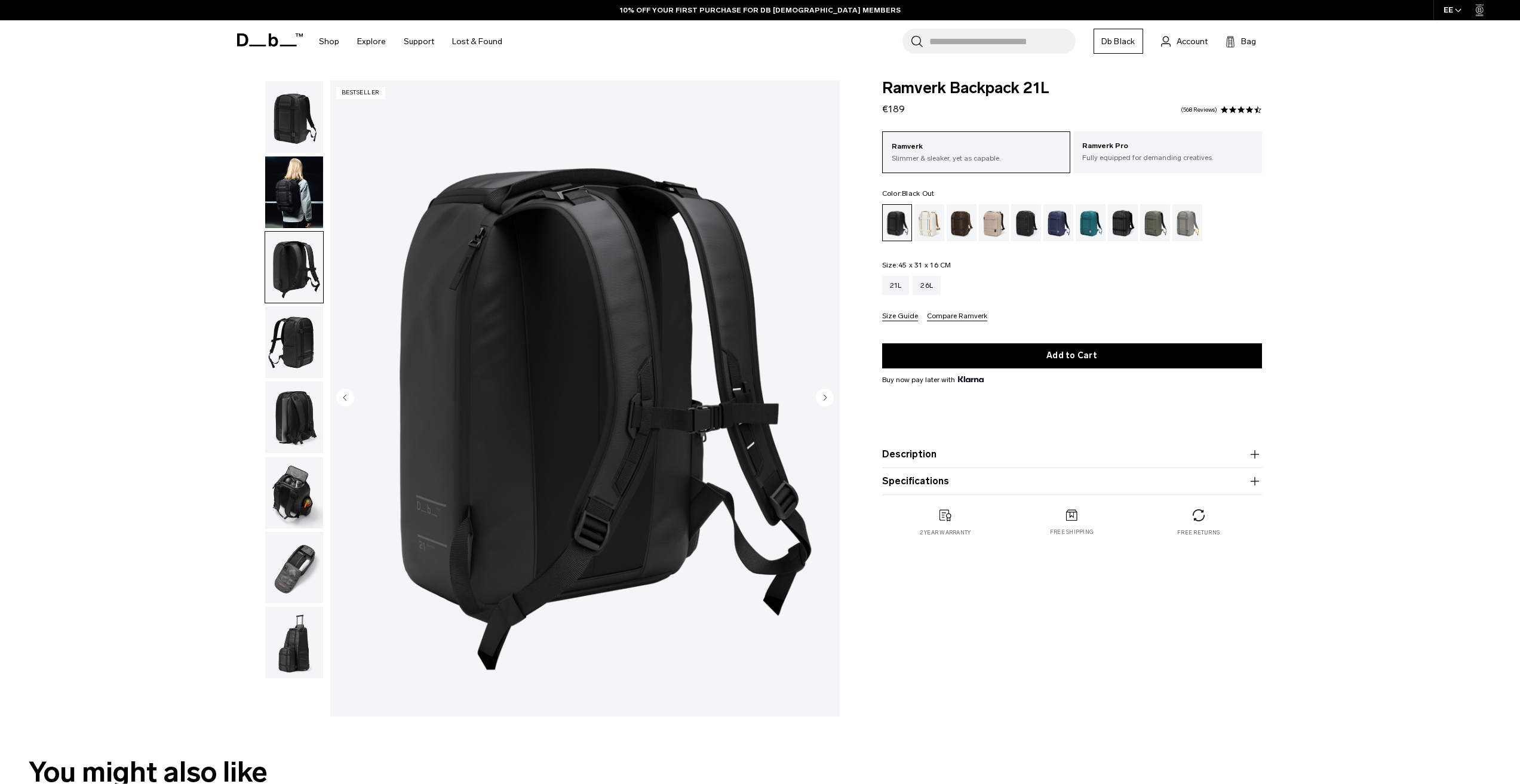
click at [828, 396] on circle "Next slide" at bounding box center [825, 397] width 18 height 18
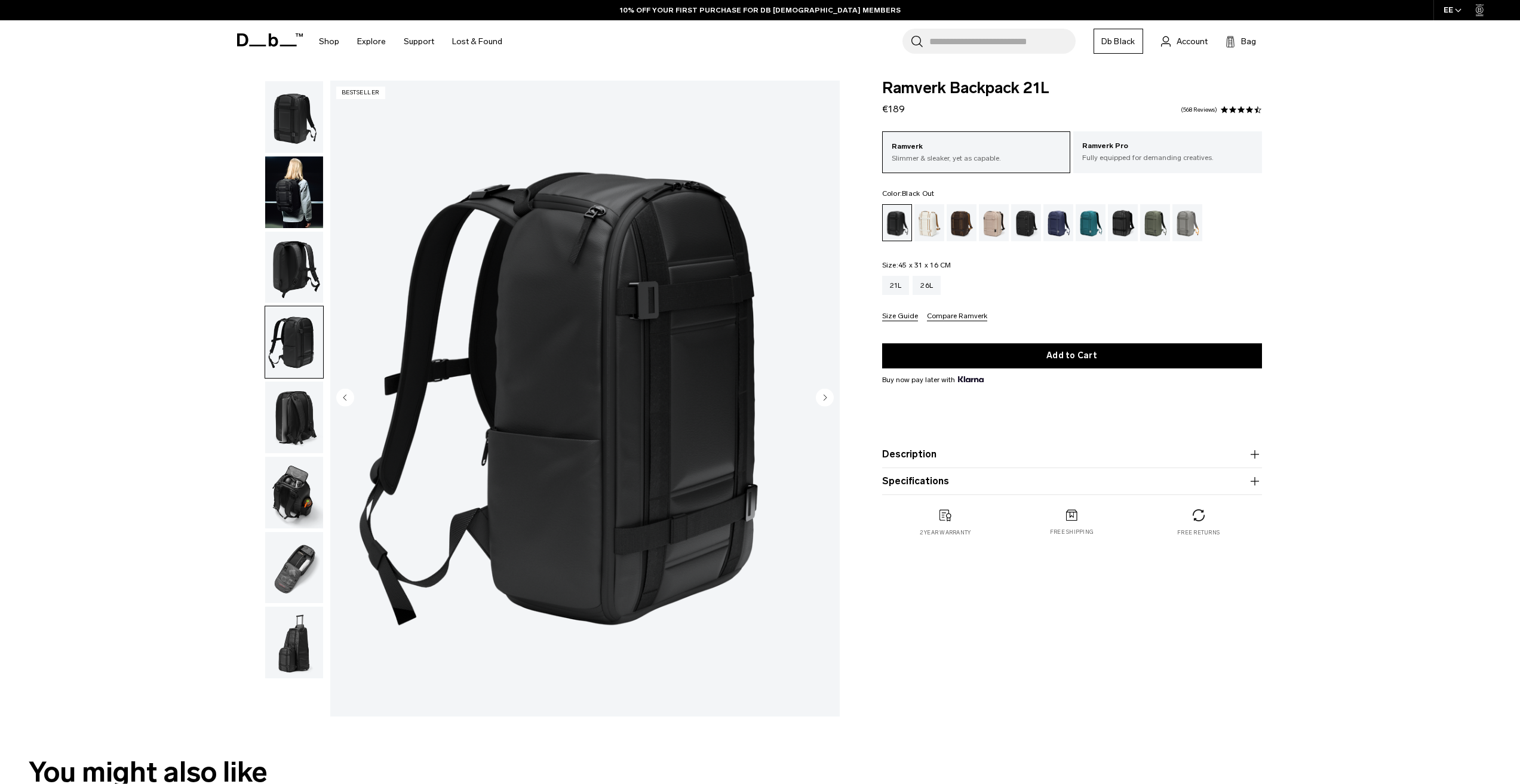
click at [828, 396] on circle "Next slide" at bounding box center [825, 397] width 18 height 18
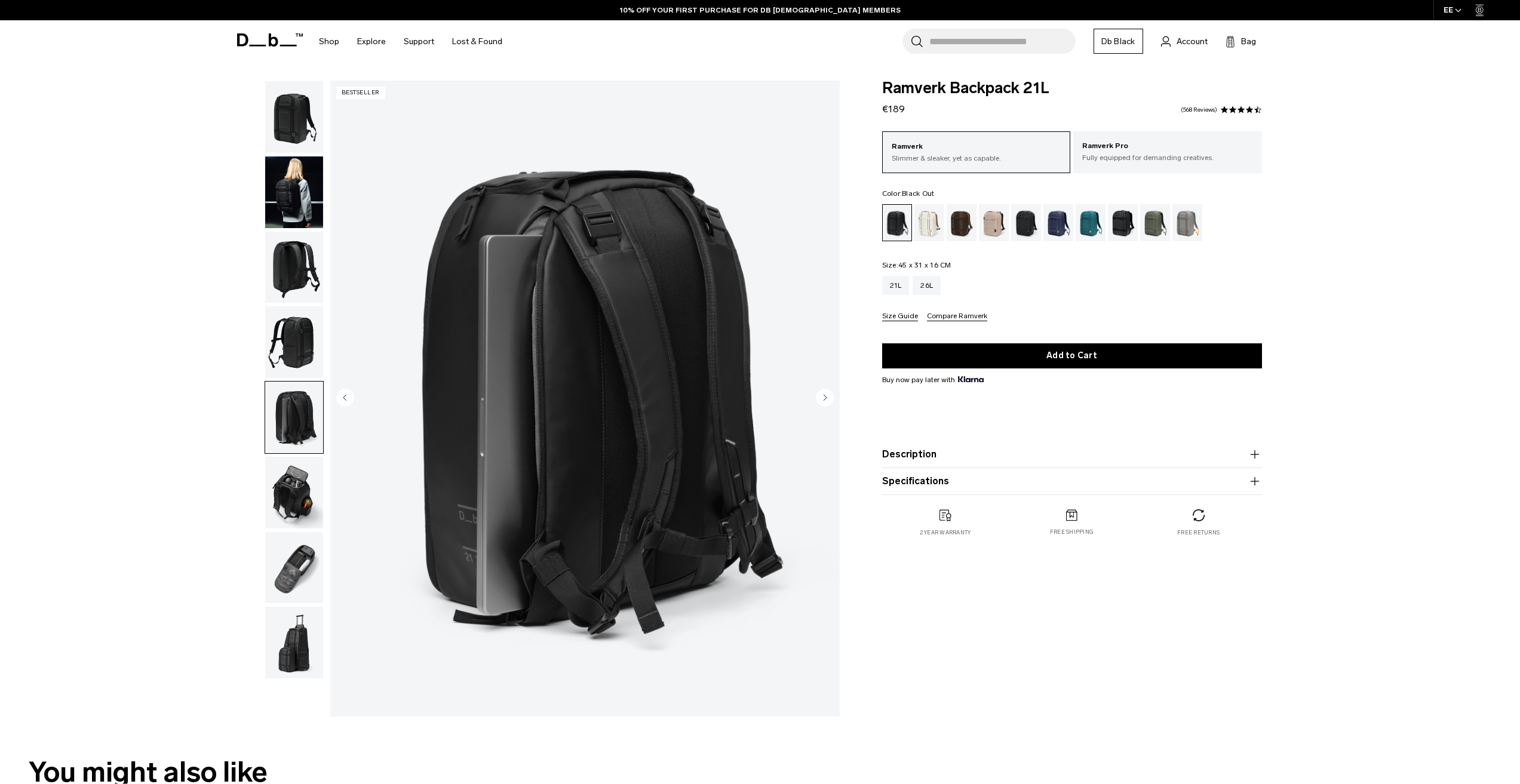
click at [828, 396] on circle "Next slide" at bounding box center [825, 397] width 18 height 18
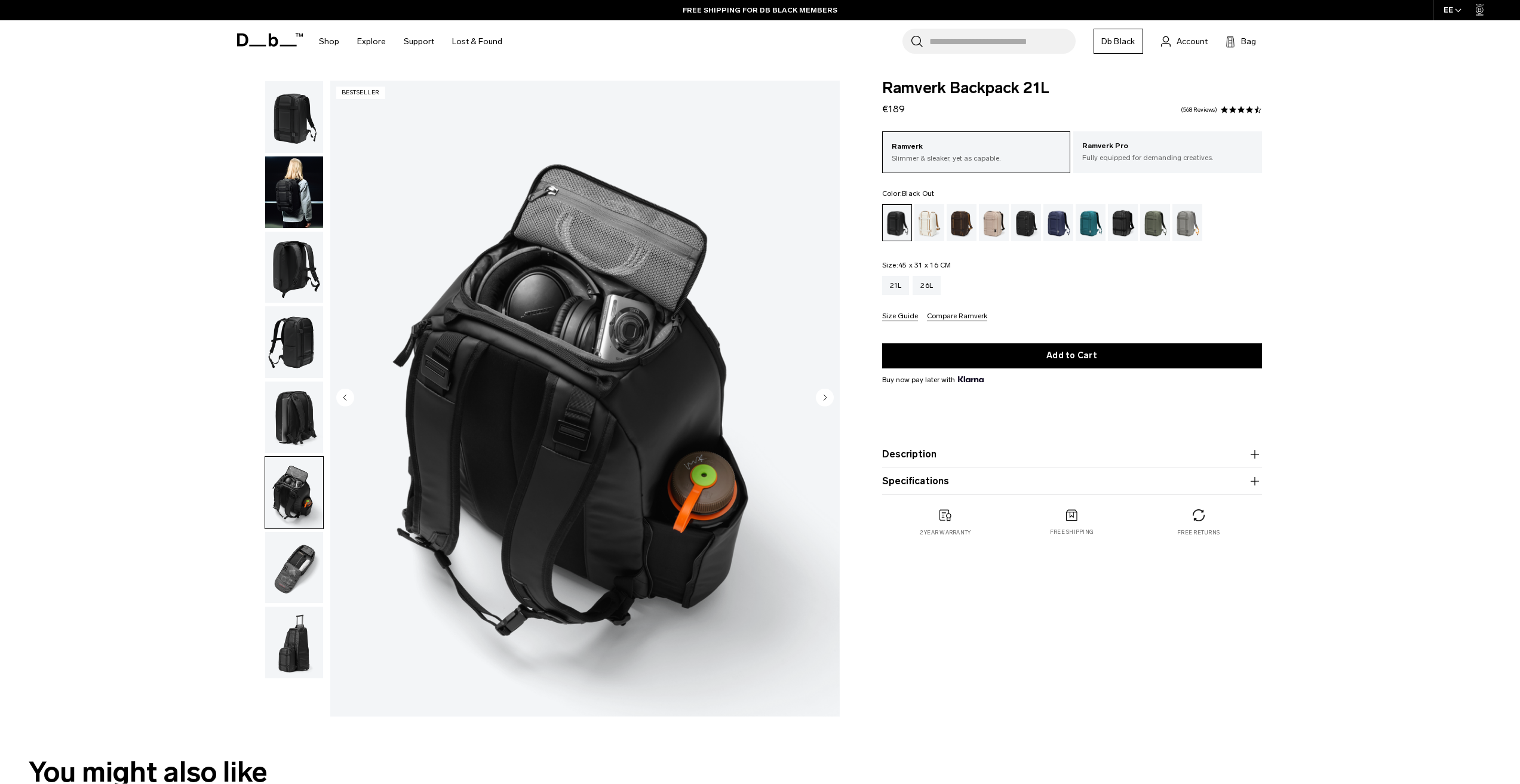
click at [828, 396] on circle "Next slide" at bounding box center [825, 397] width 18 height 18
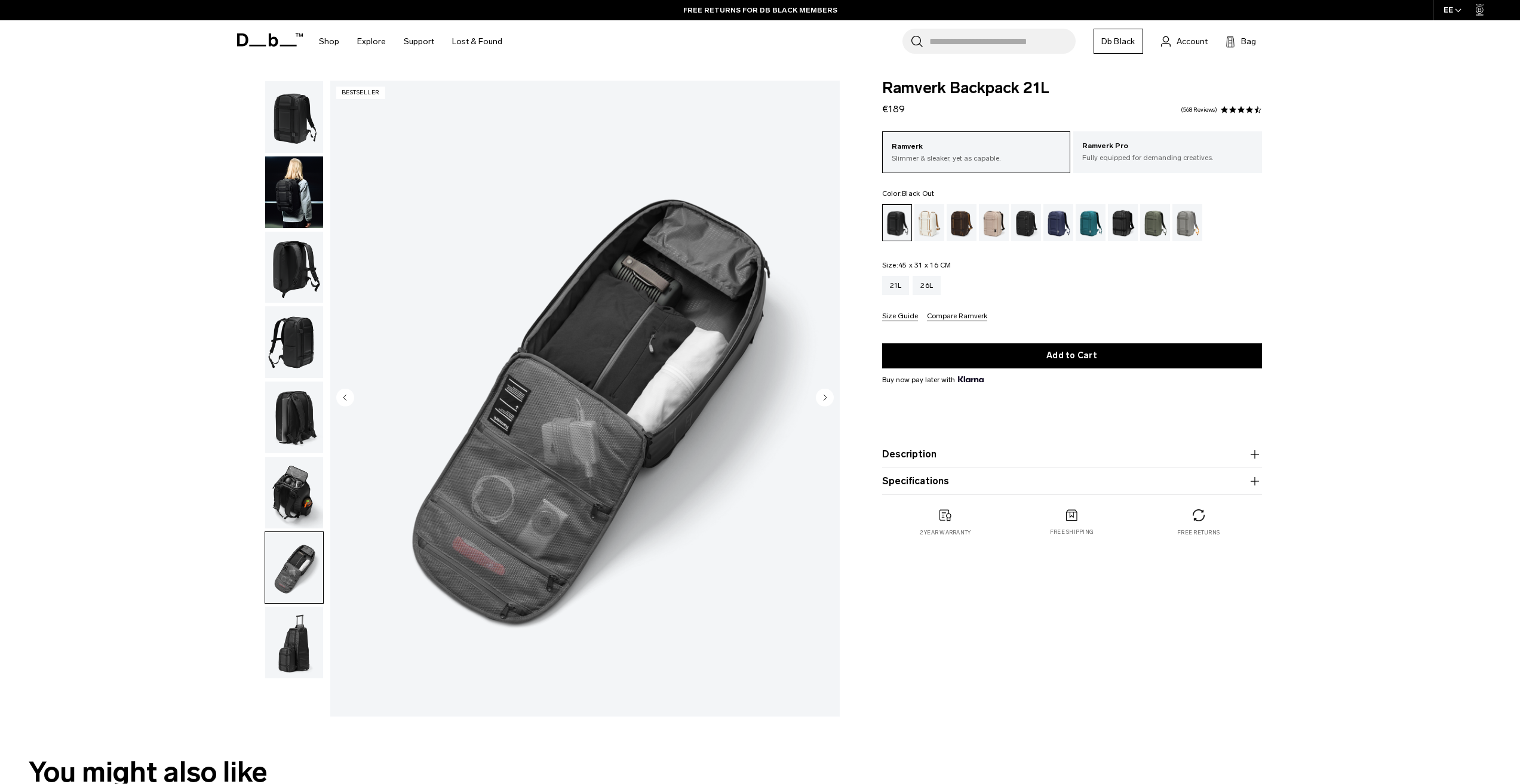
click at [828, 396] on circle "Next slide" at bounding box center [825, 397] width 18 height 18
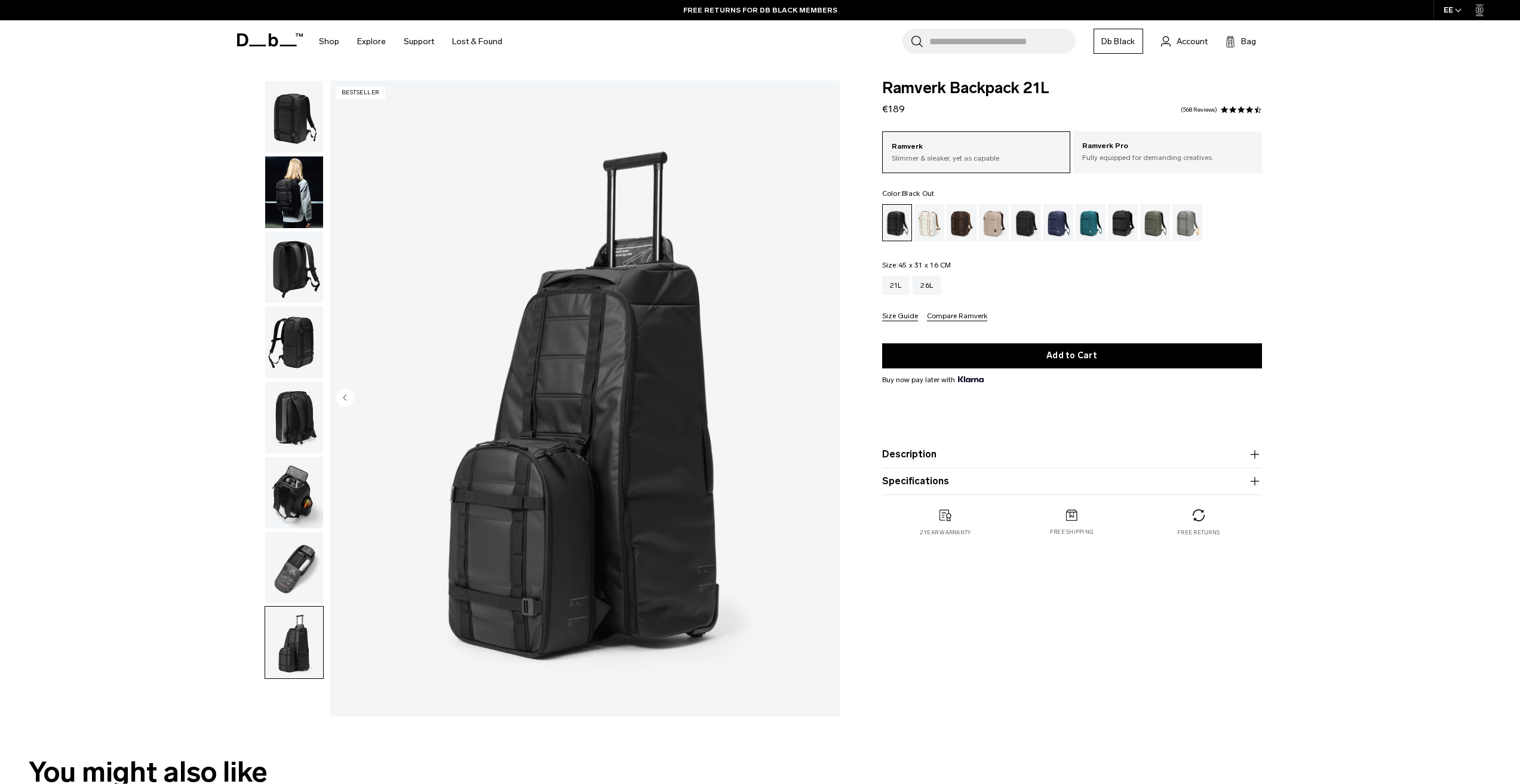
click at [292, 649] on img "button" at bounding box center [294, 642] width 58 height 72
click at [487, 404] on img "8 / 8" at bounding box center [585, 398] width 510 height 636
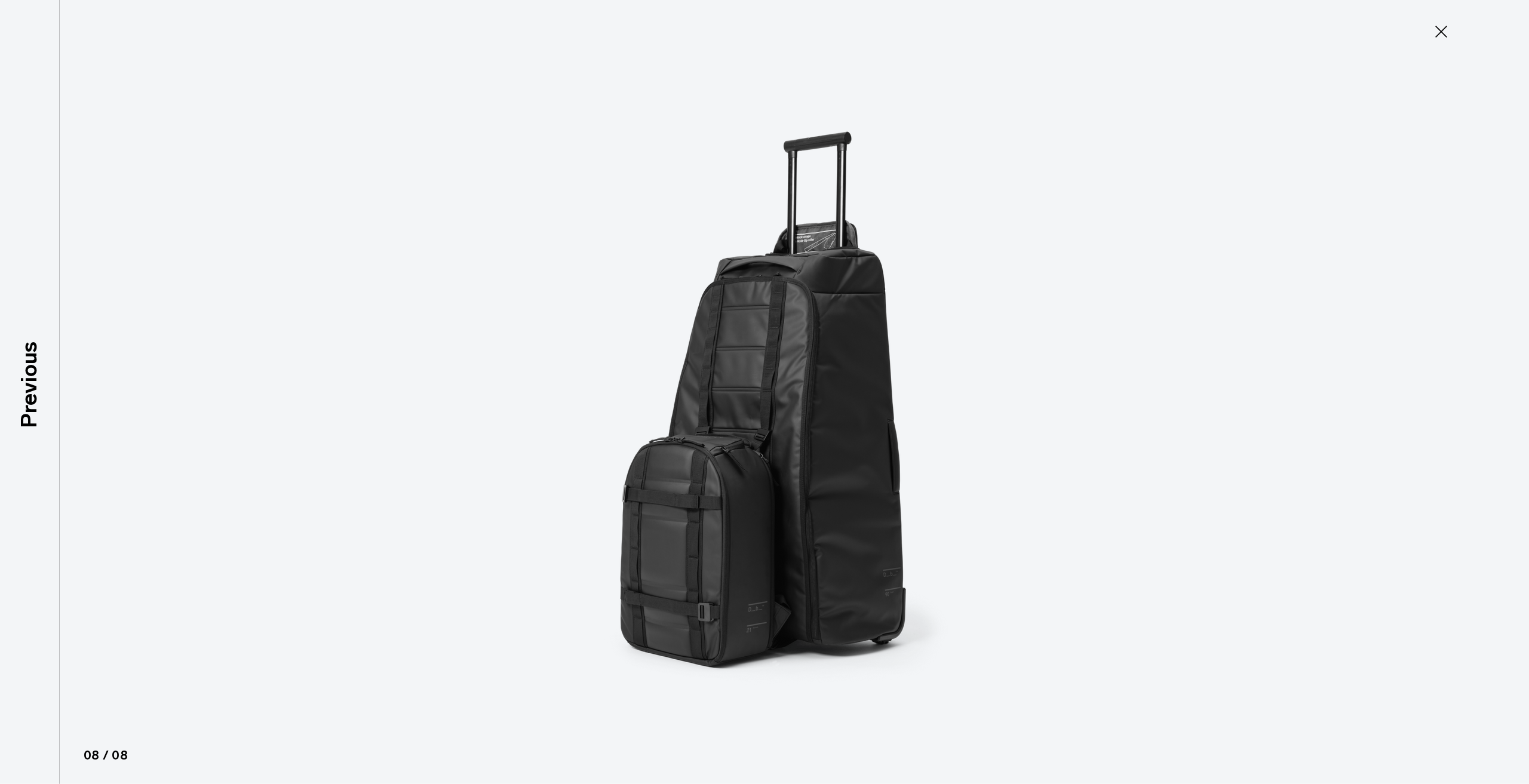
type button "Close"
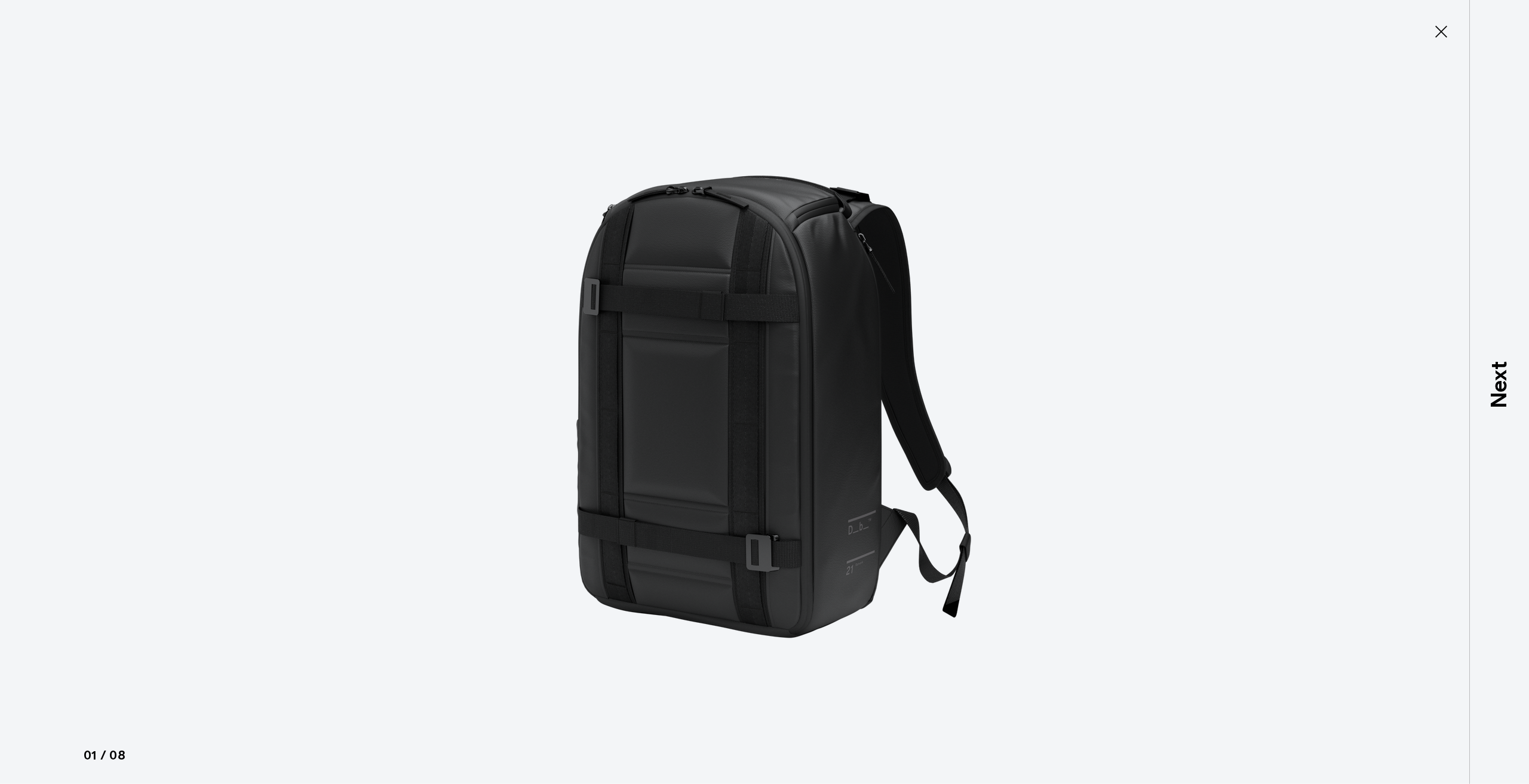
click at [1459, 22] on div "Close 01 / 08 Previous Next" at bounding box center [764, 392] width 1529 height 784
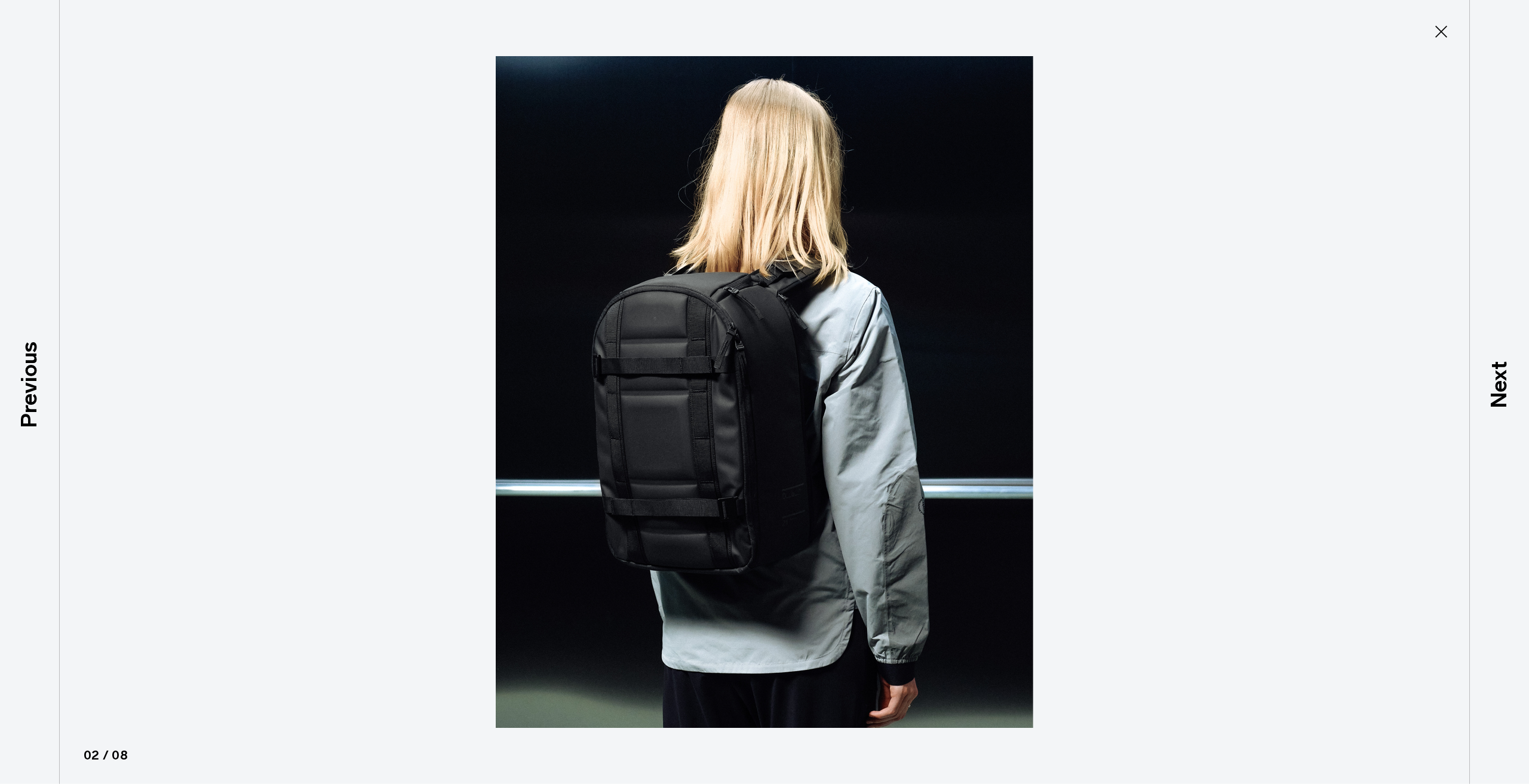
click at [1438, 31] on icon at bounding box center [1442, 32] width 19 height 19
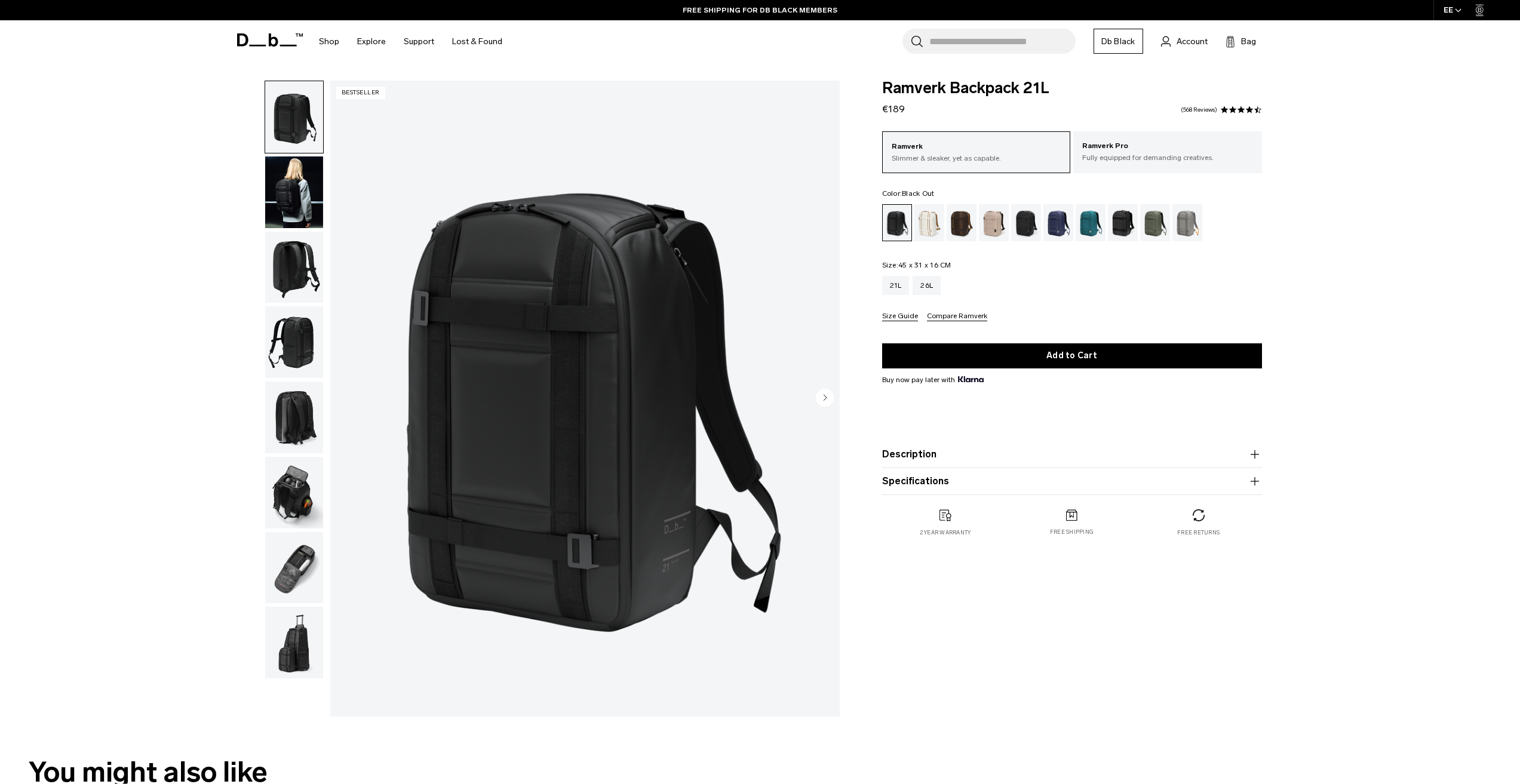
click at [282, 401] on img "button" at bounding box center [294, 417] width 58 height 72
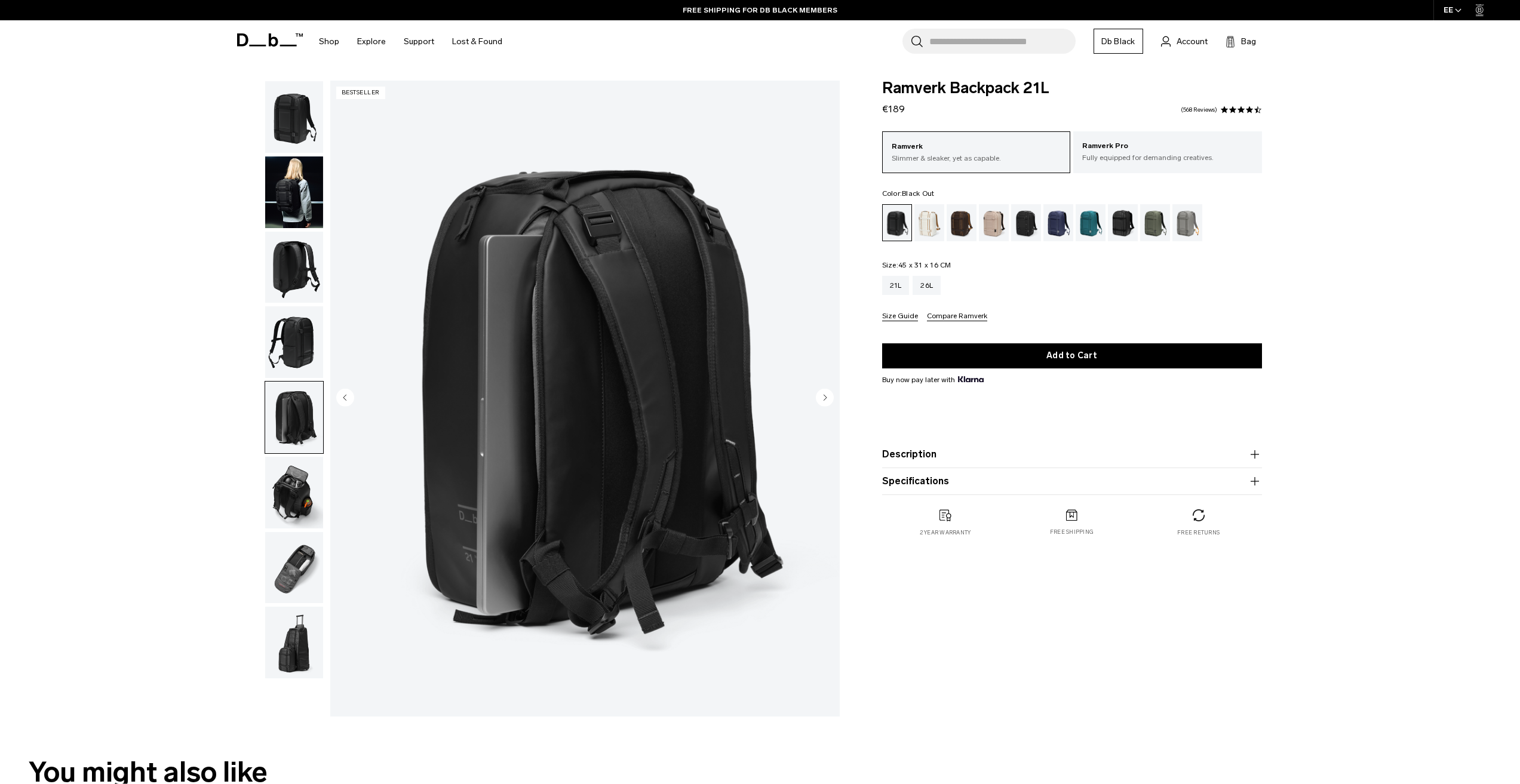
click at [301, 206] on img "button" at bounding box center [294, 192] width 58 height 72
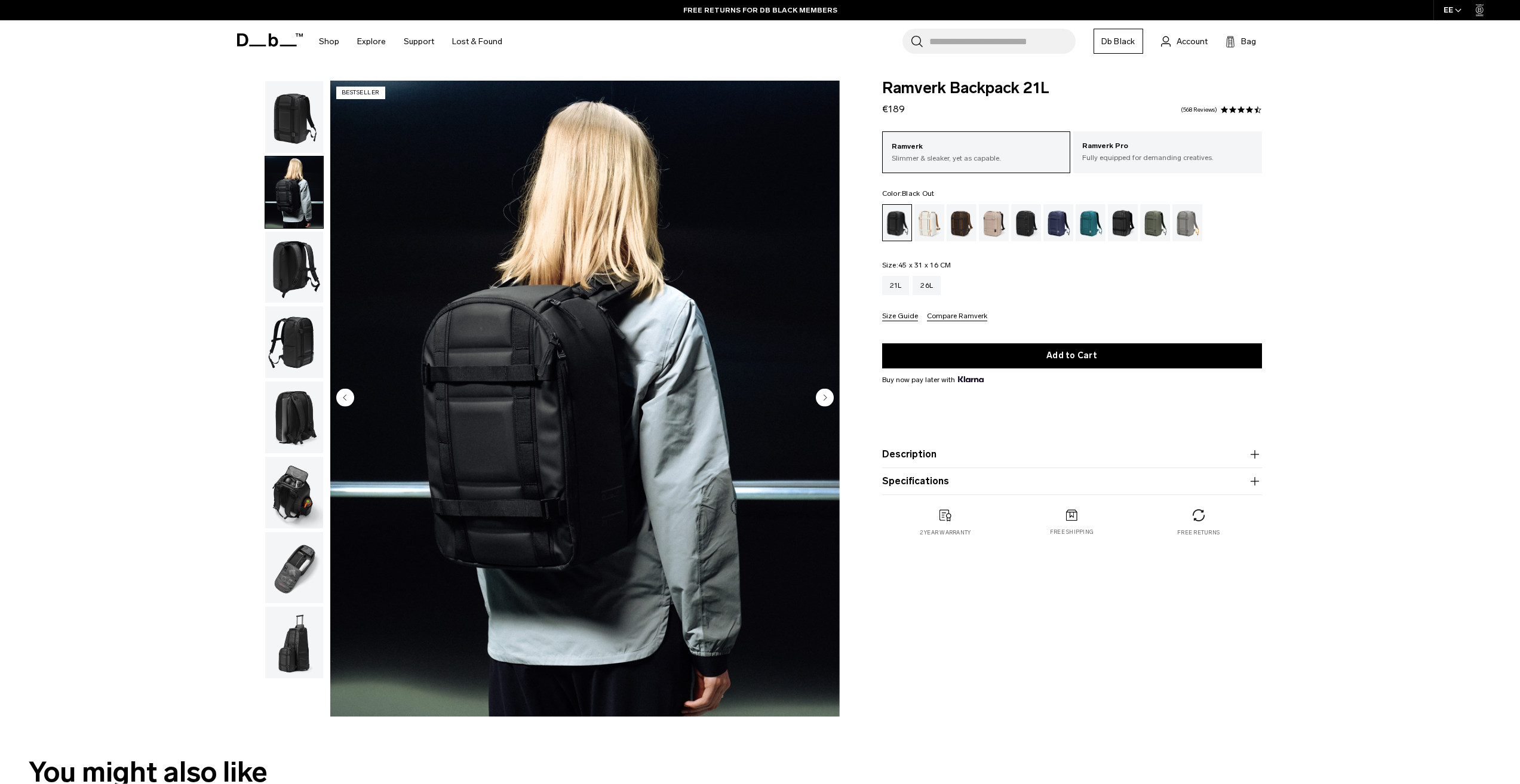
click at [282, 350] on img "button" at bounding box center [294, 342] width 58 height 72
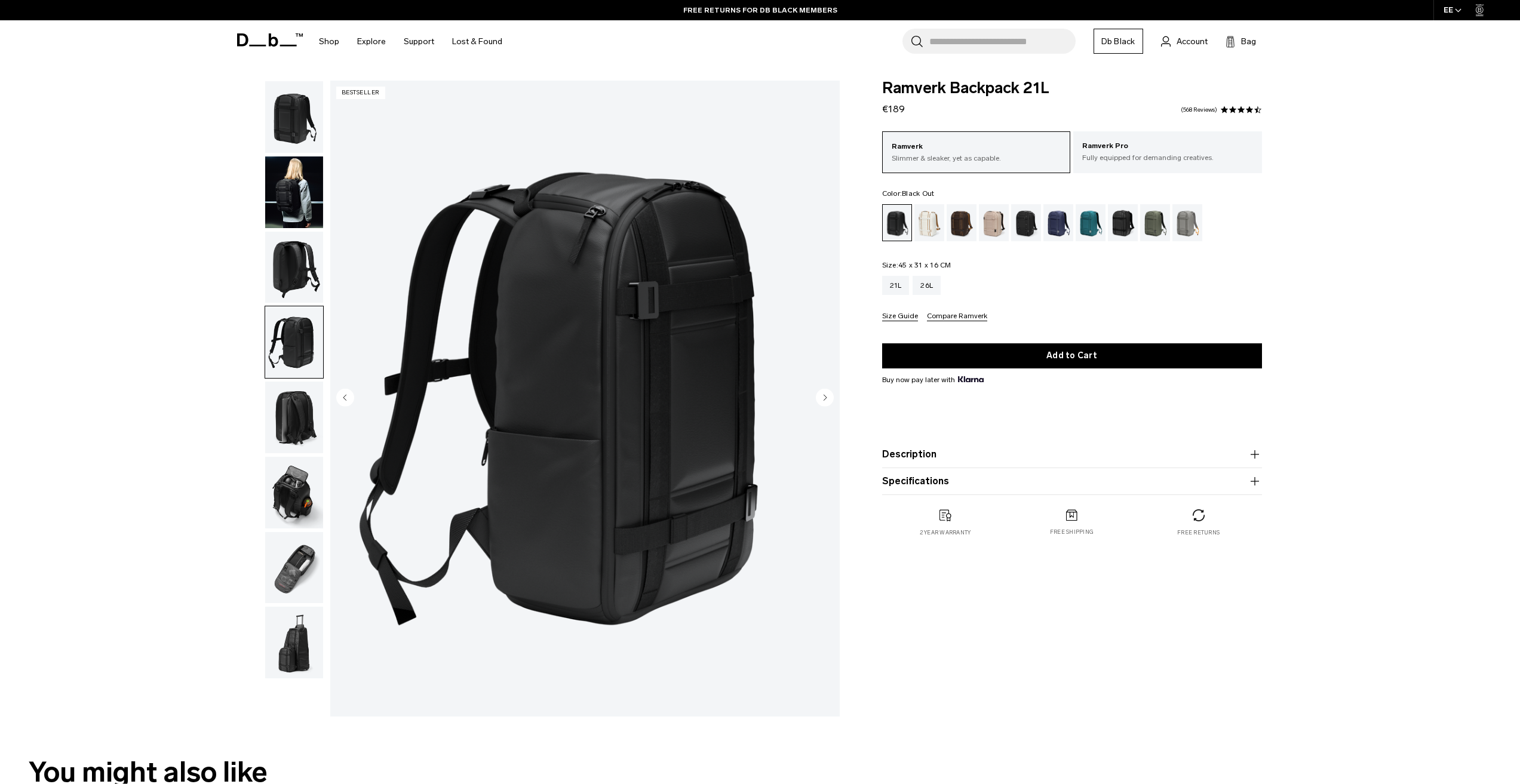
click at [293, 409] on img "button" at bounding box center [294, 417] width 58 height 72
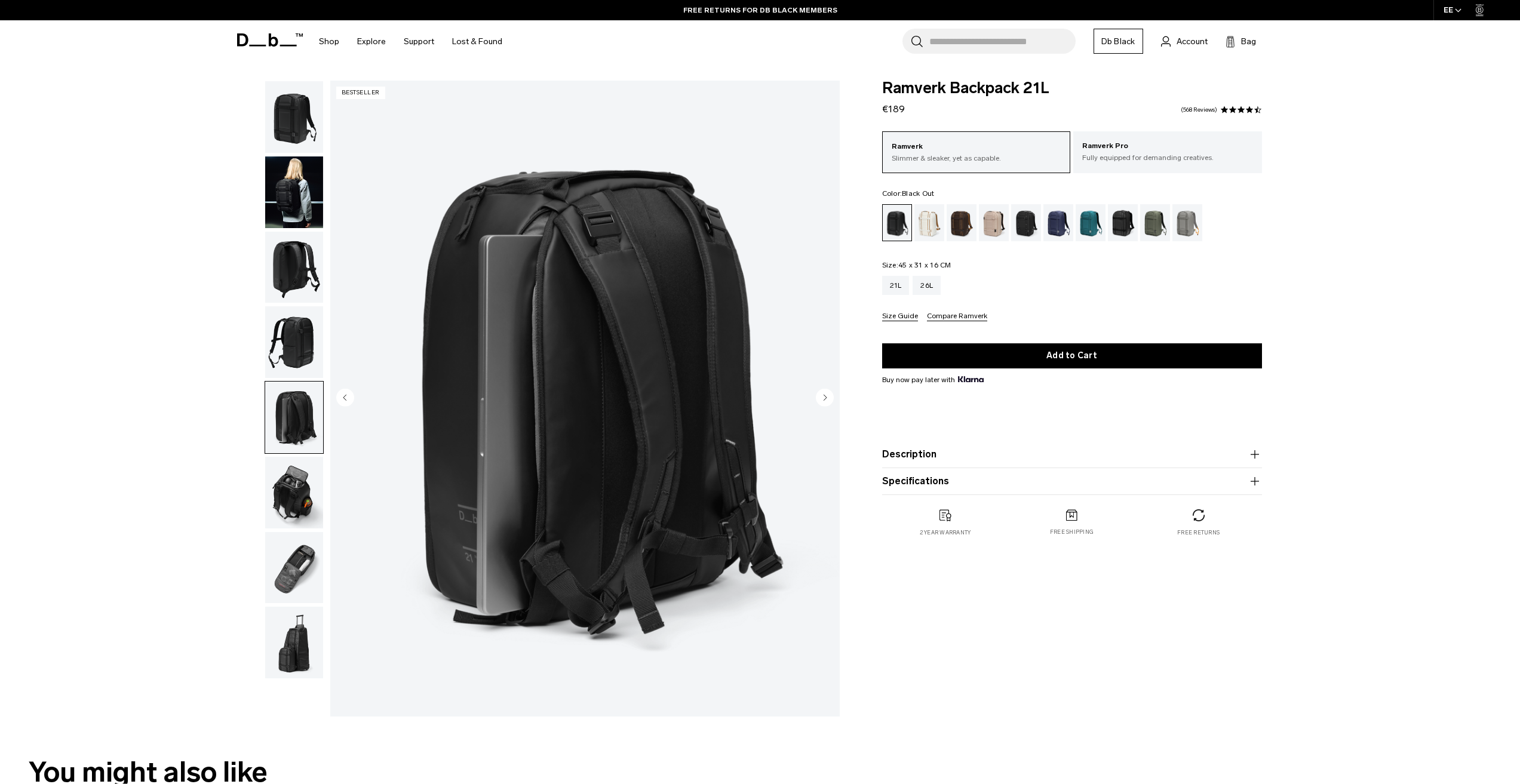
click at [295, 498] on img "button" at bounding box center [294, 492] width 58 height 72
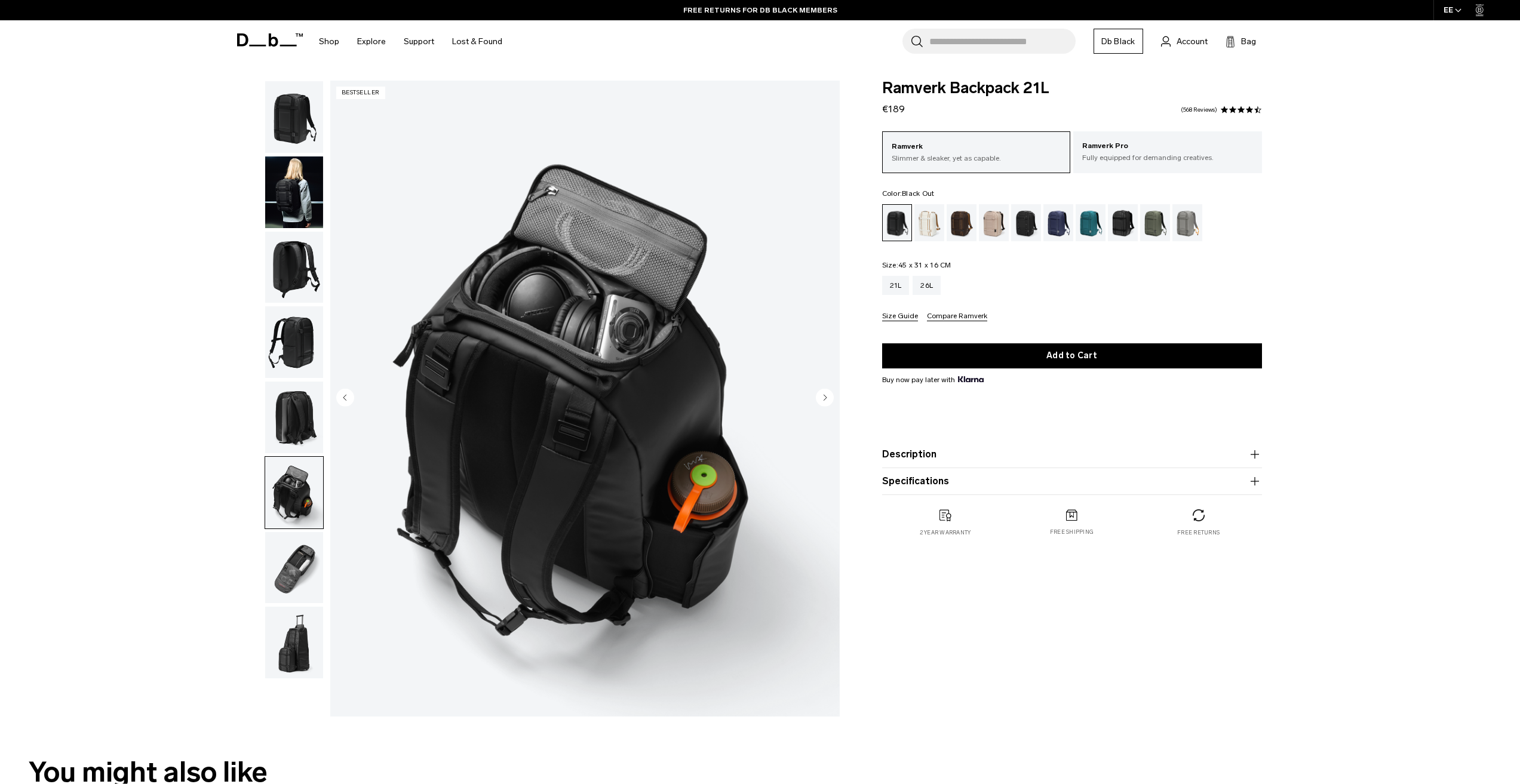
click at [297, 554] on img "button" at bounding box center [294, 567] width 58 height 72
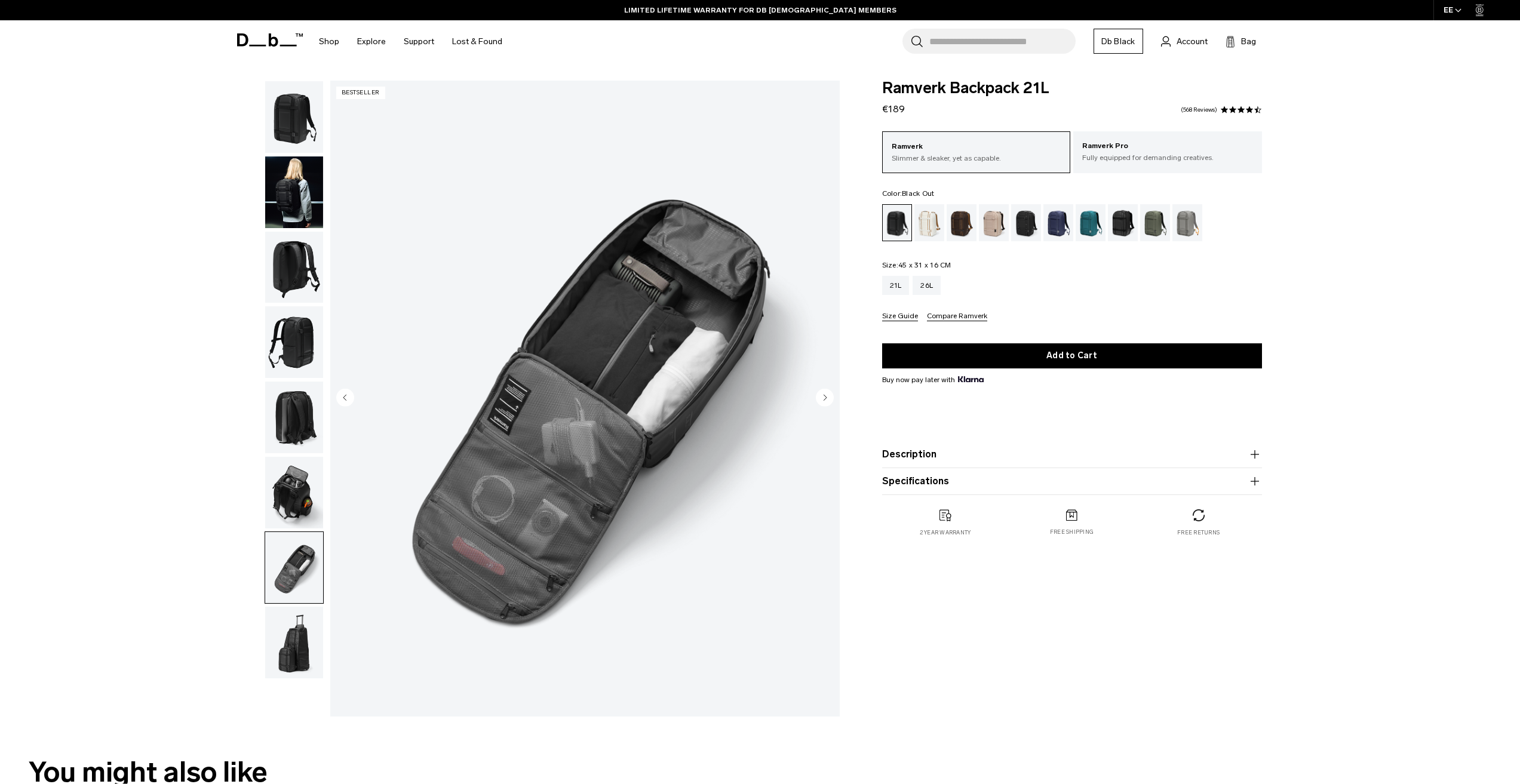
click at [289, 636] on img "button" at bounding box center [294, 642] width 58 height 72
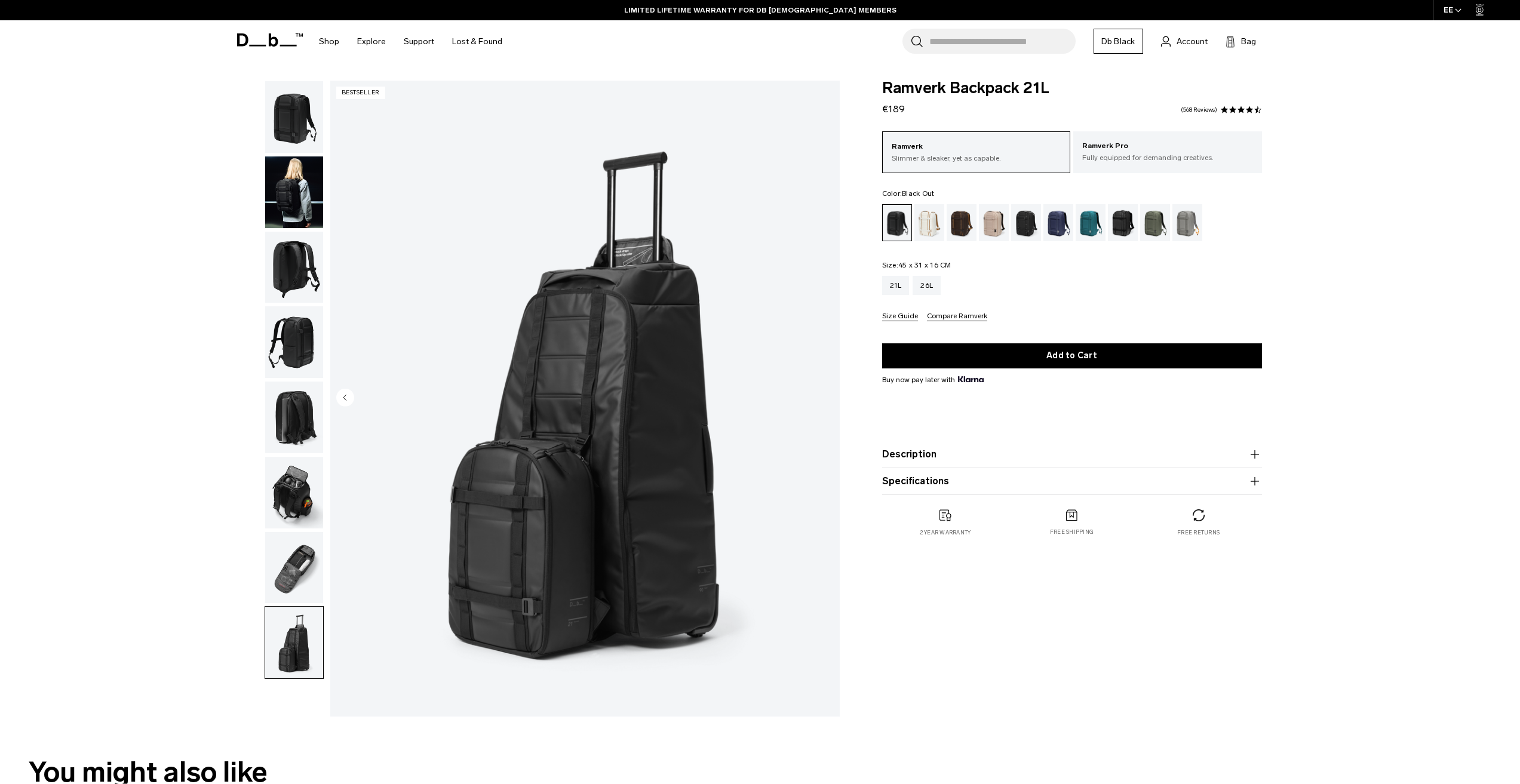
click at [293, 571] on img "button" at bounding box center [294, 567] width 58 height 72
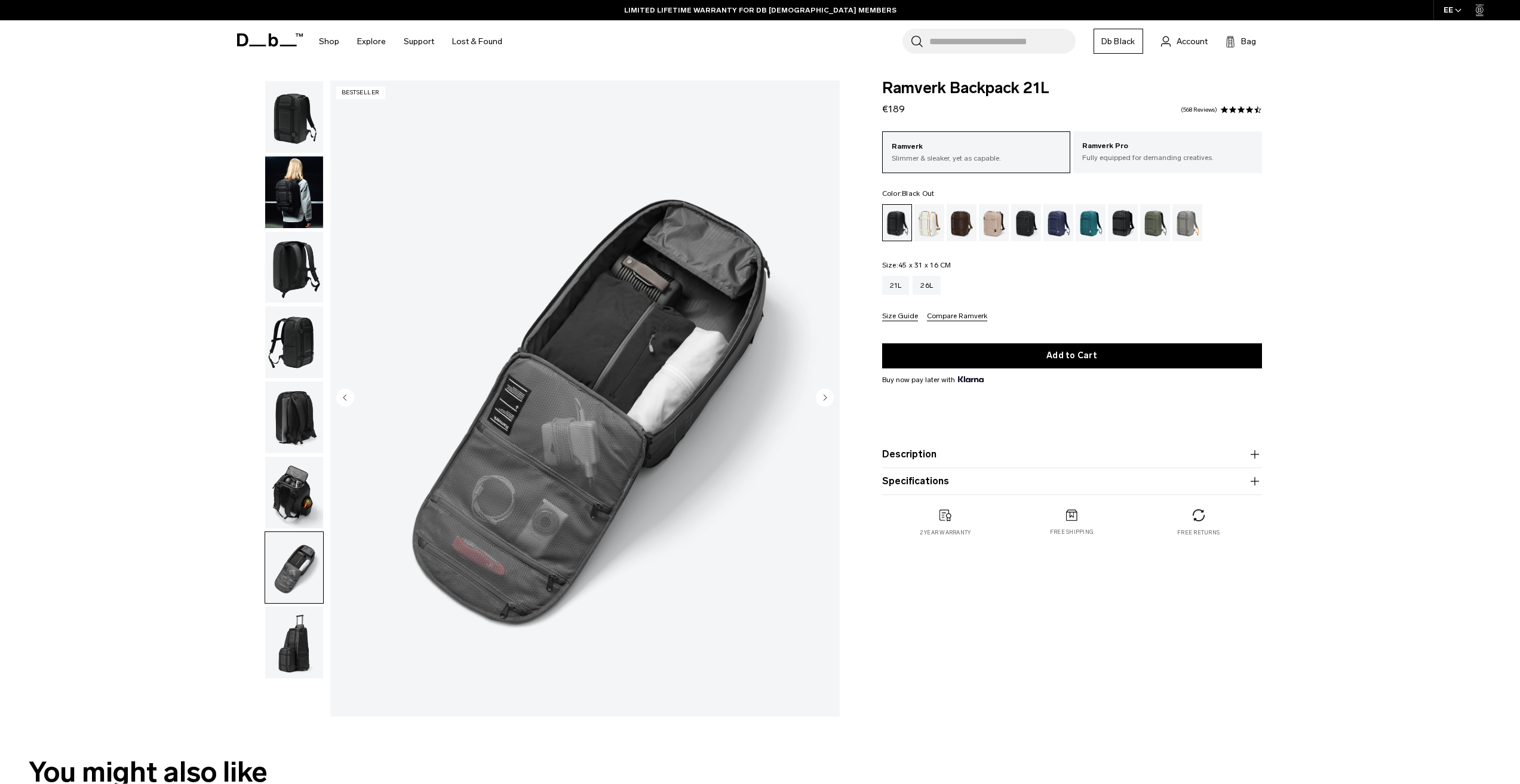
click at [283, 493] on img "button" at bounding box center [294, 492] width 58 height 72
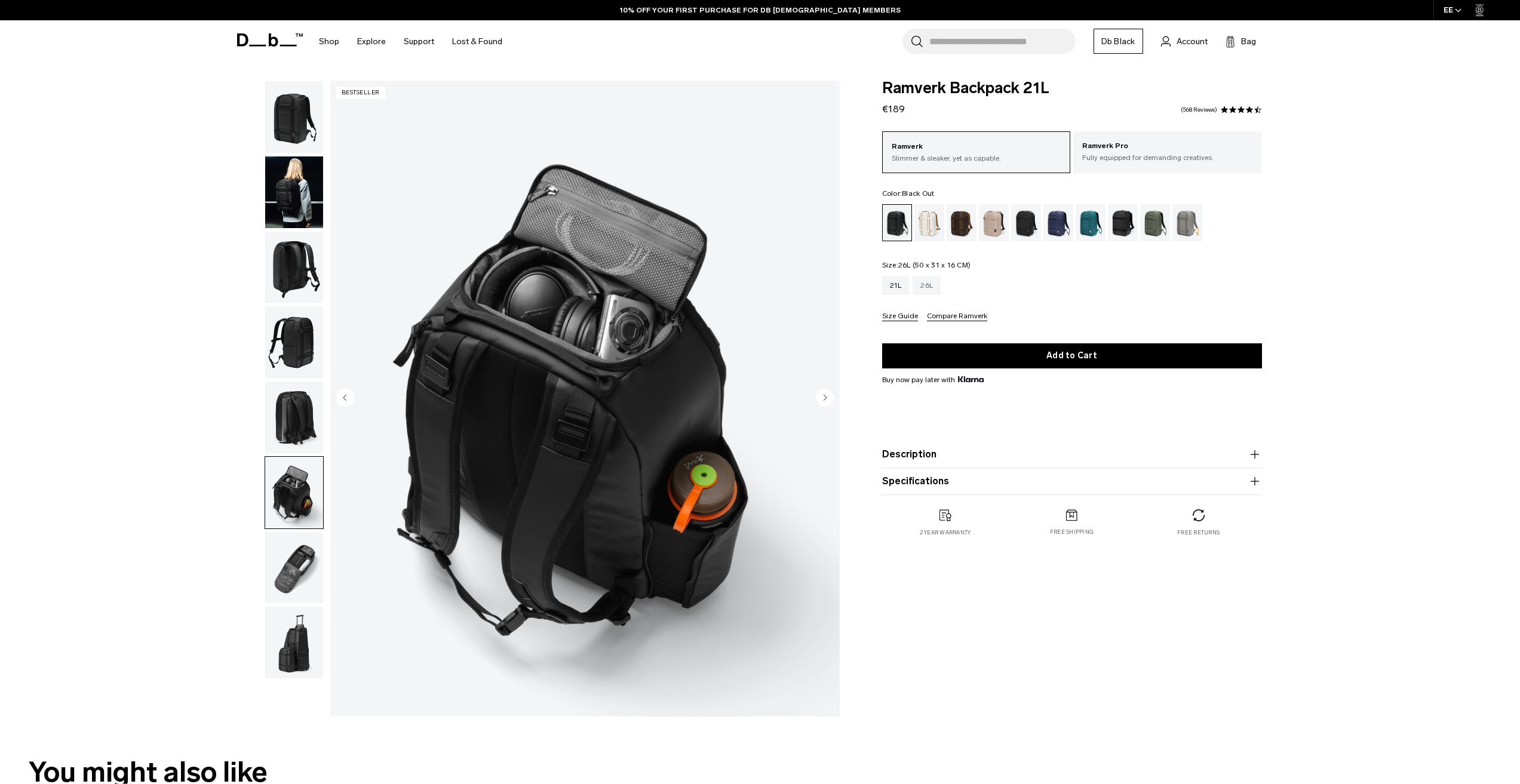
click at [929, 293] on div "26L" at bounding box center [927, 286] width 28 height 19
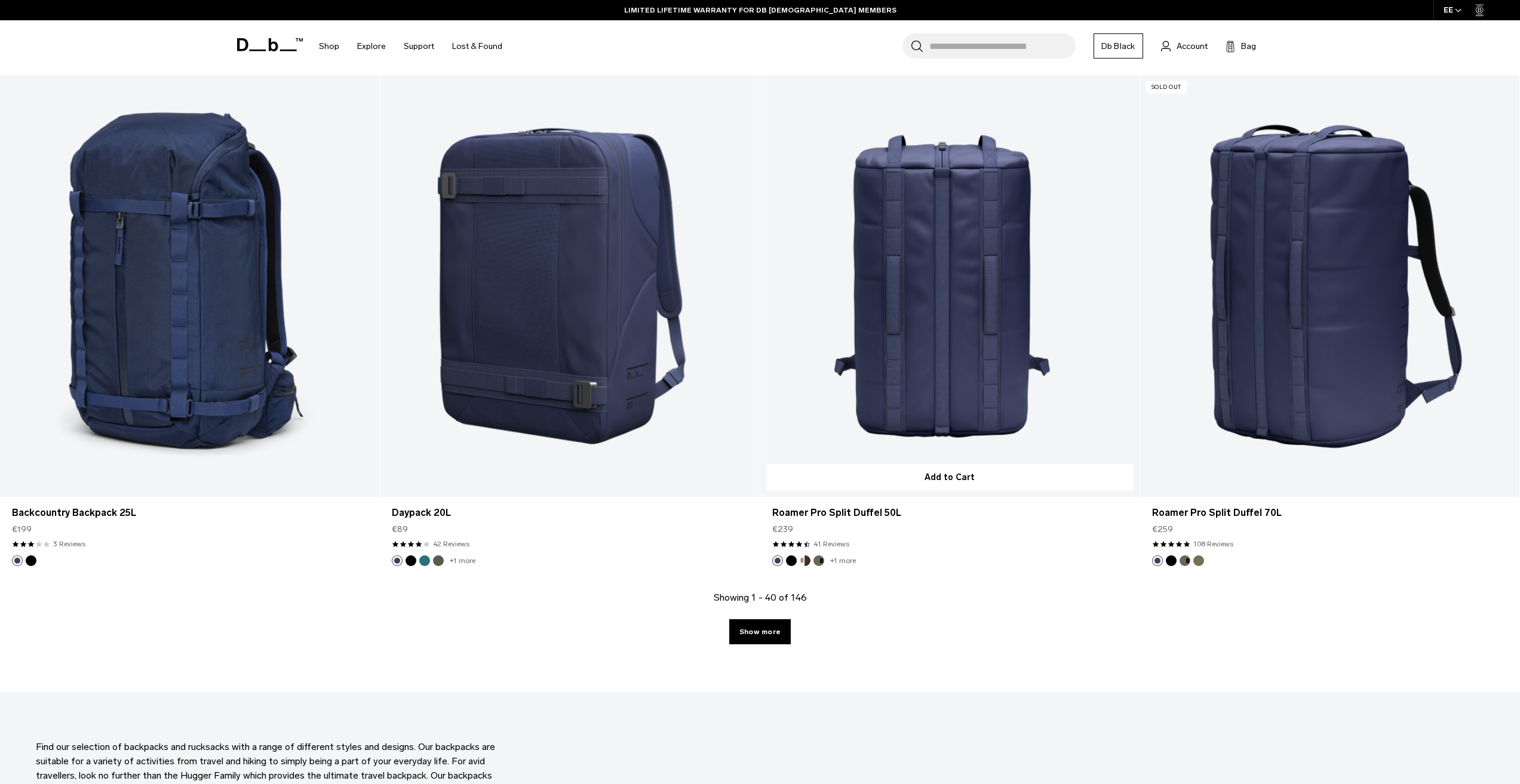
scroll to position [5075, 0]
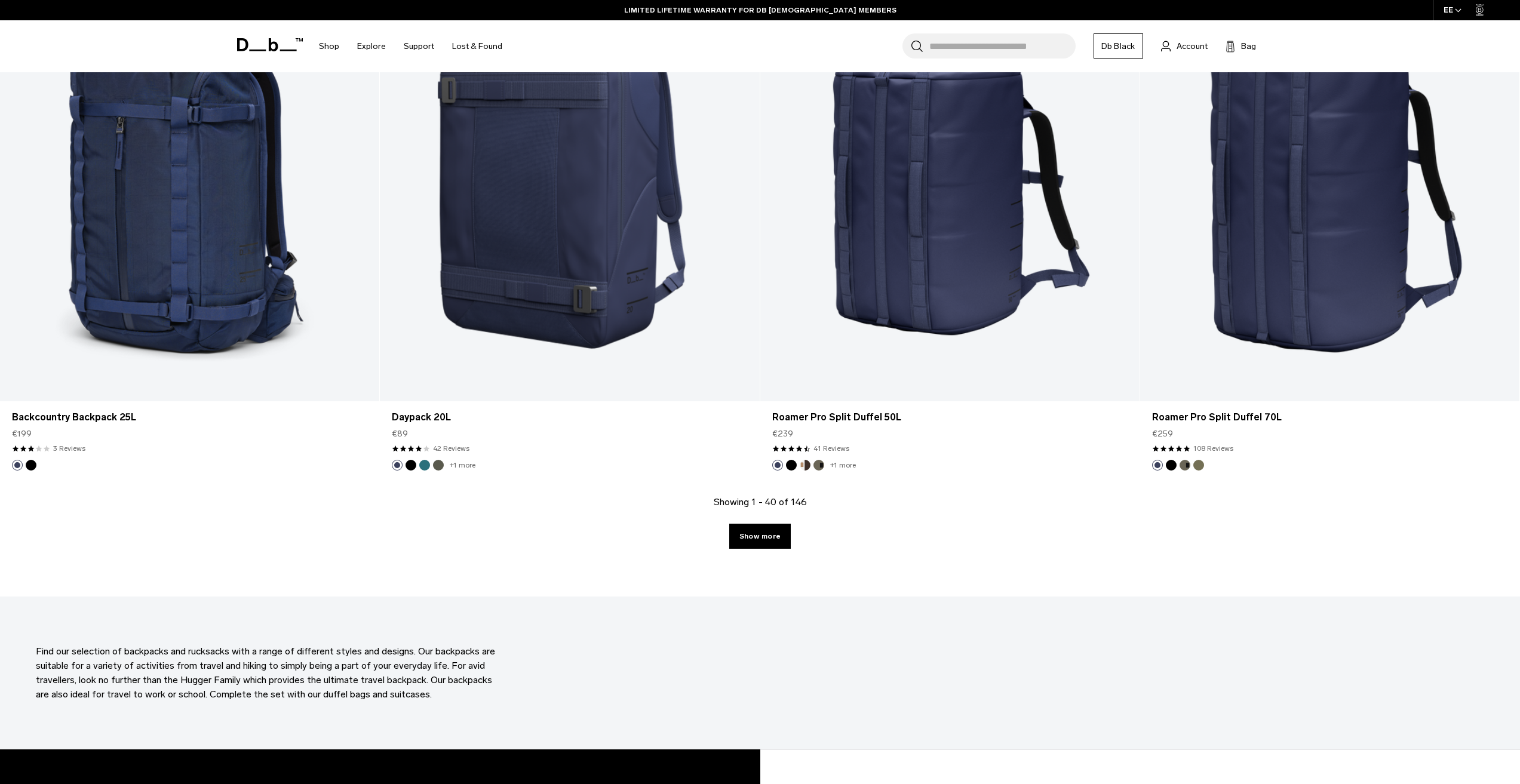
click at [741, 550] on div "Showing 1 - 40 of 146 Show more" at bounding box center [760, 546] width 1520 height 102
click at [741, 545] on link "Show more" at bounding box center [759, 536] width 61 height 25
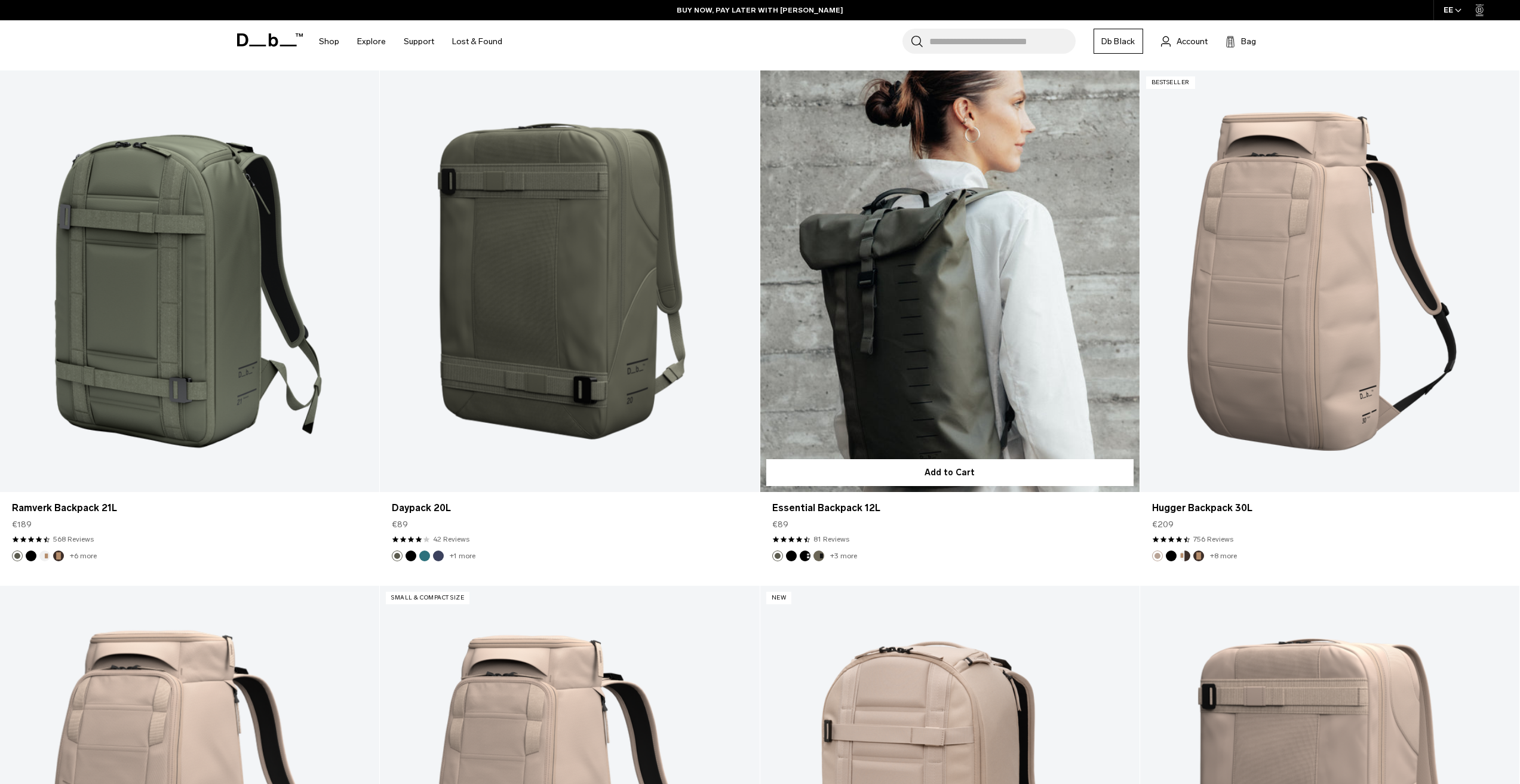
scroll to position [5495, 0]
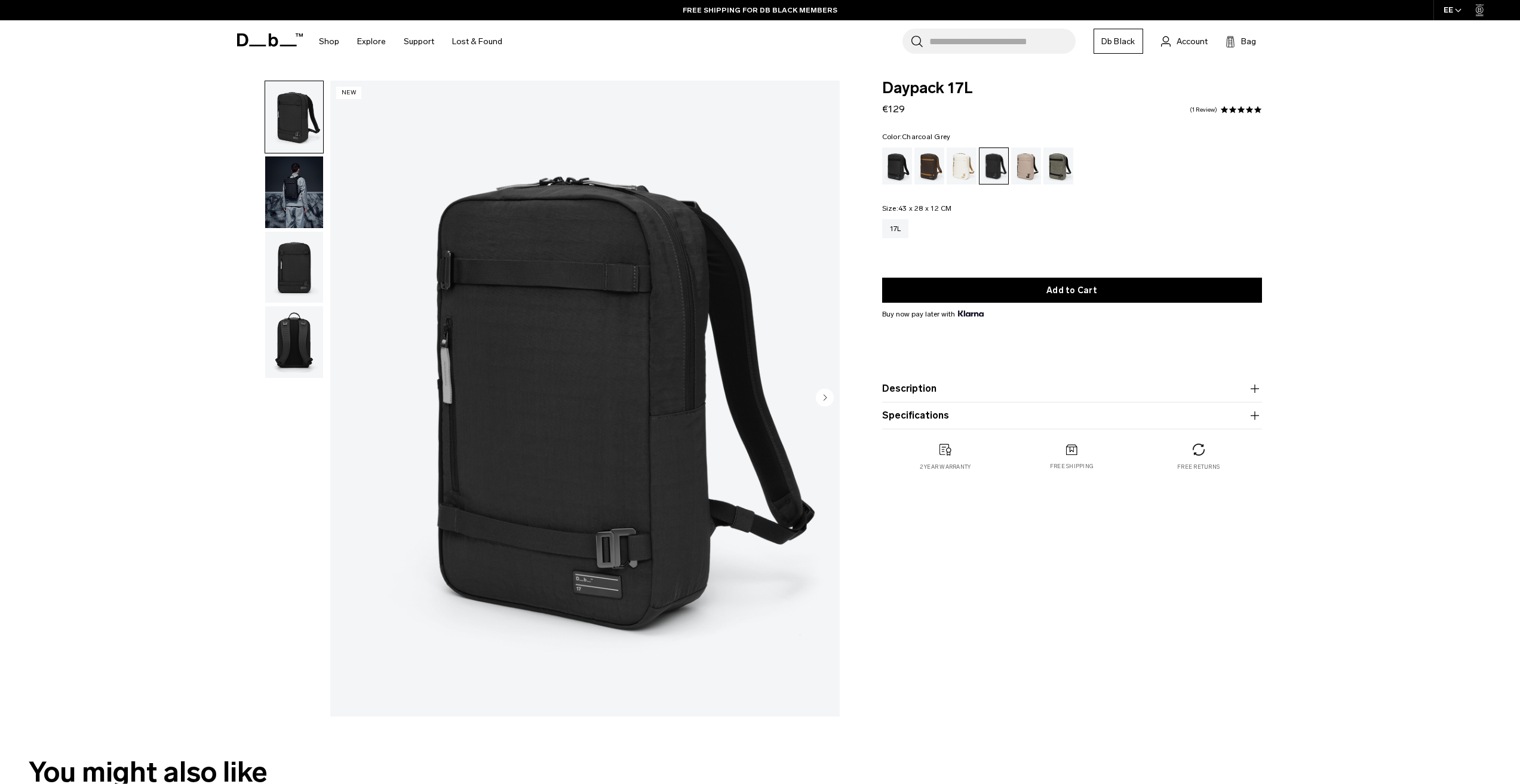
click at [307, 181] on img "button" at bounding box center [294, 192] width 58 height 72
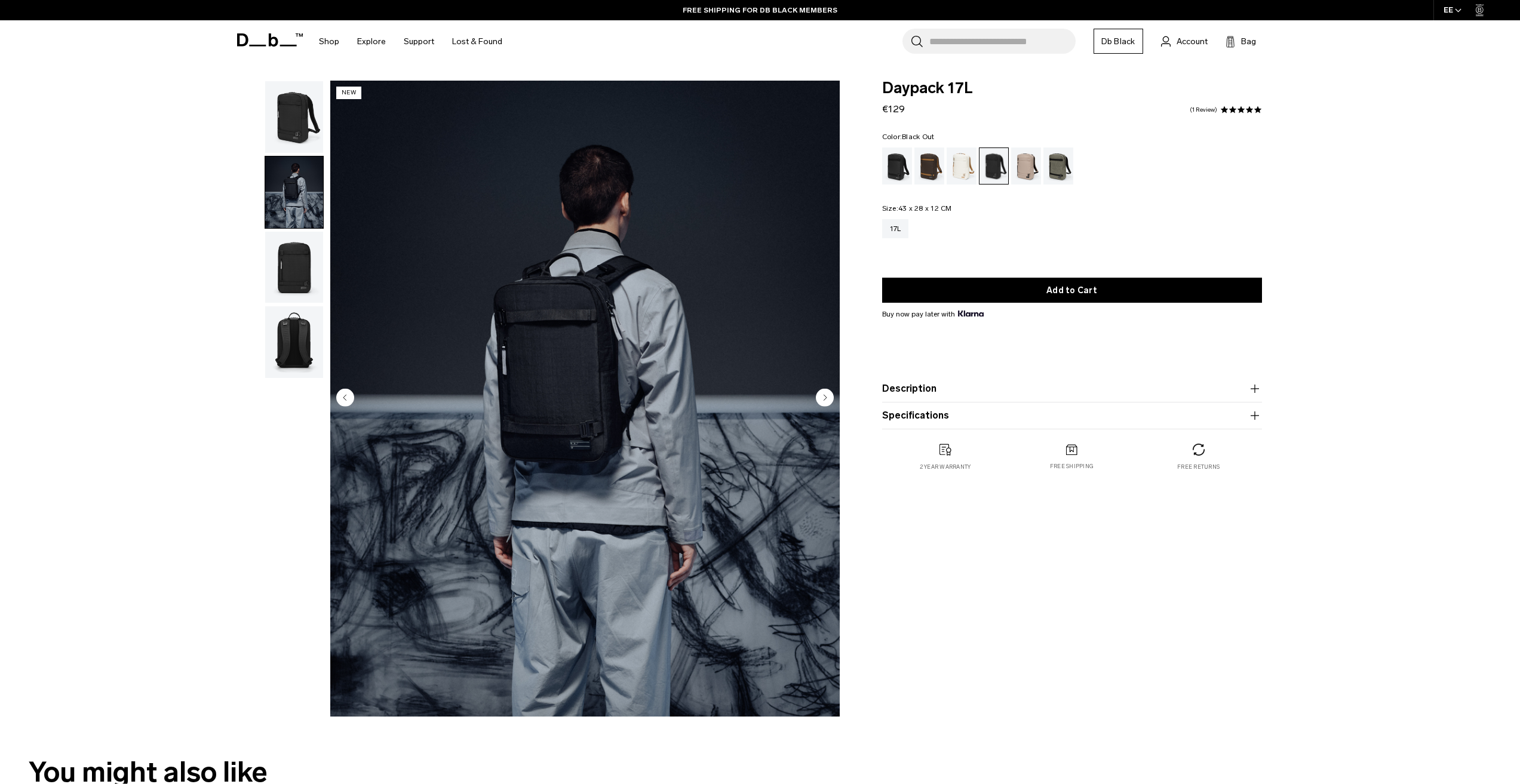
click at [896, 167] on div "Black Out" at bounding box center [896, 166] width 30 height 37
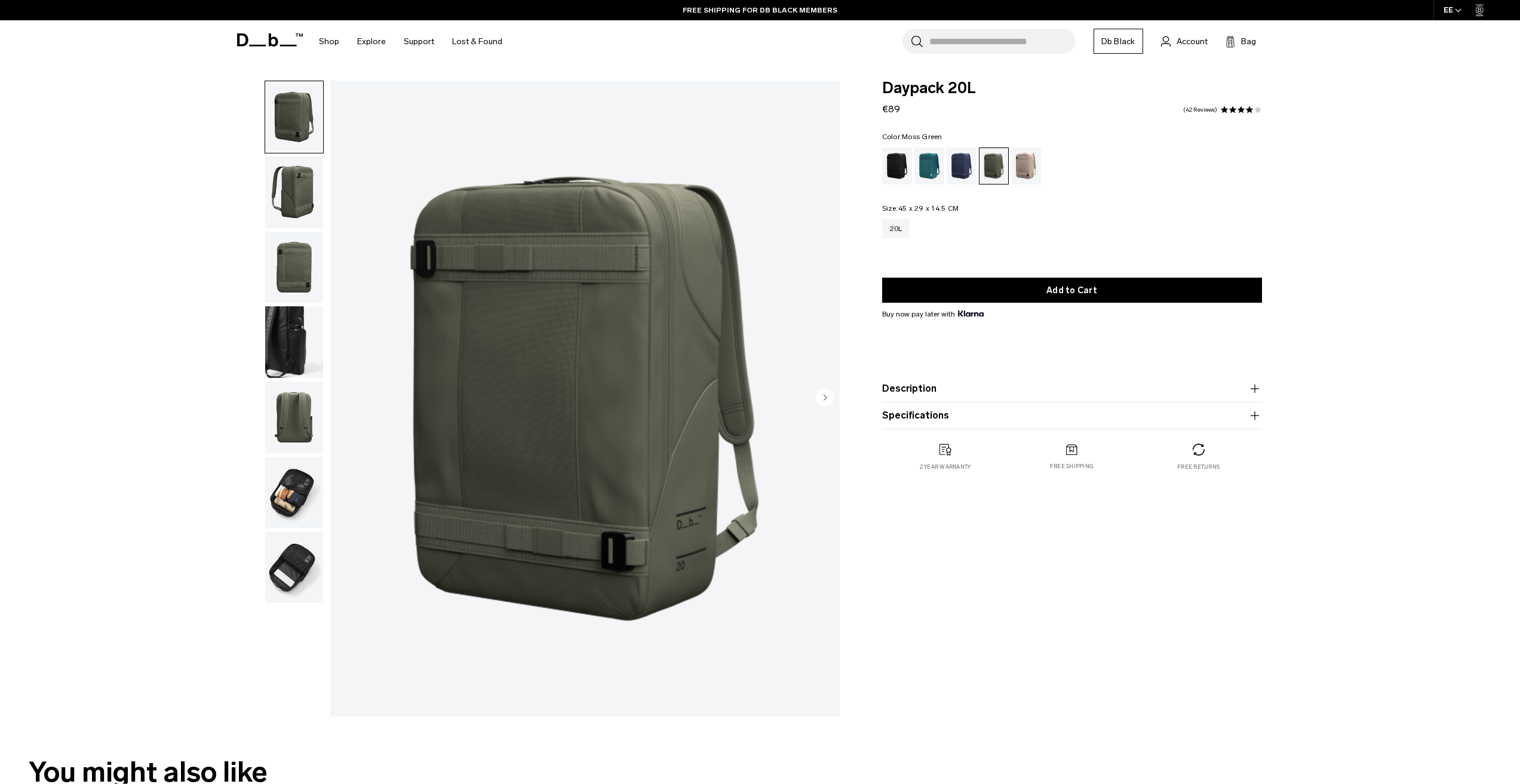
click at [665, 351] on img "1 / 7" at bounding box center [585, 398] width 510 height 636
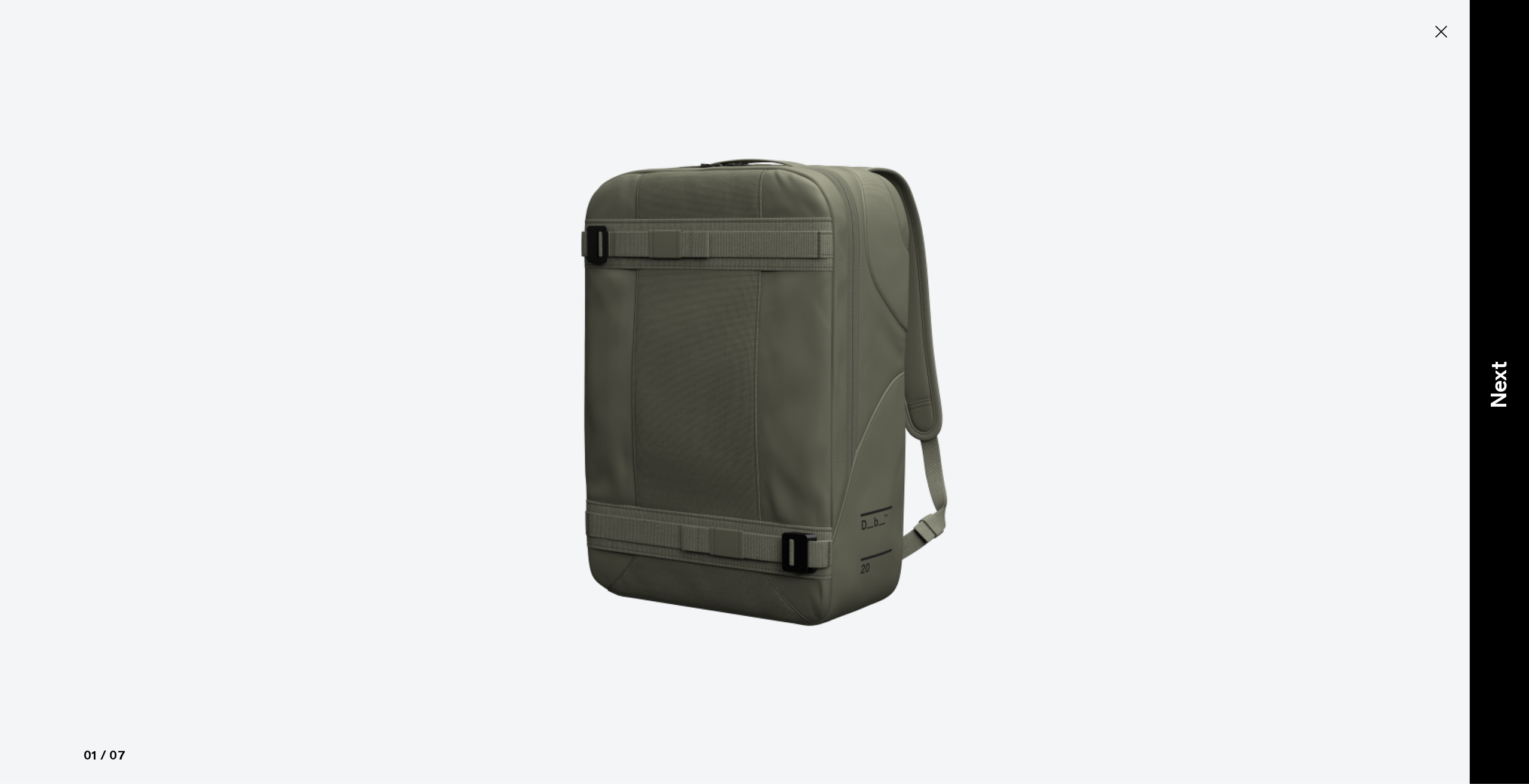
click at [1512, 400] on p "Next" at bounding box center [1499, 384] width 32 height 47
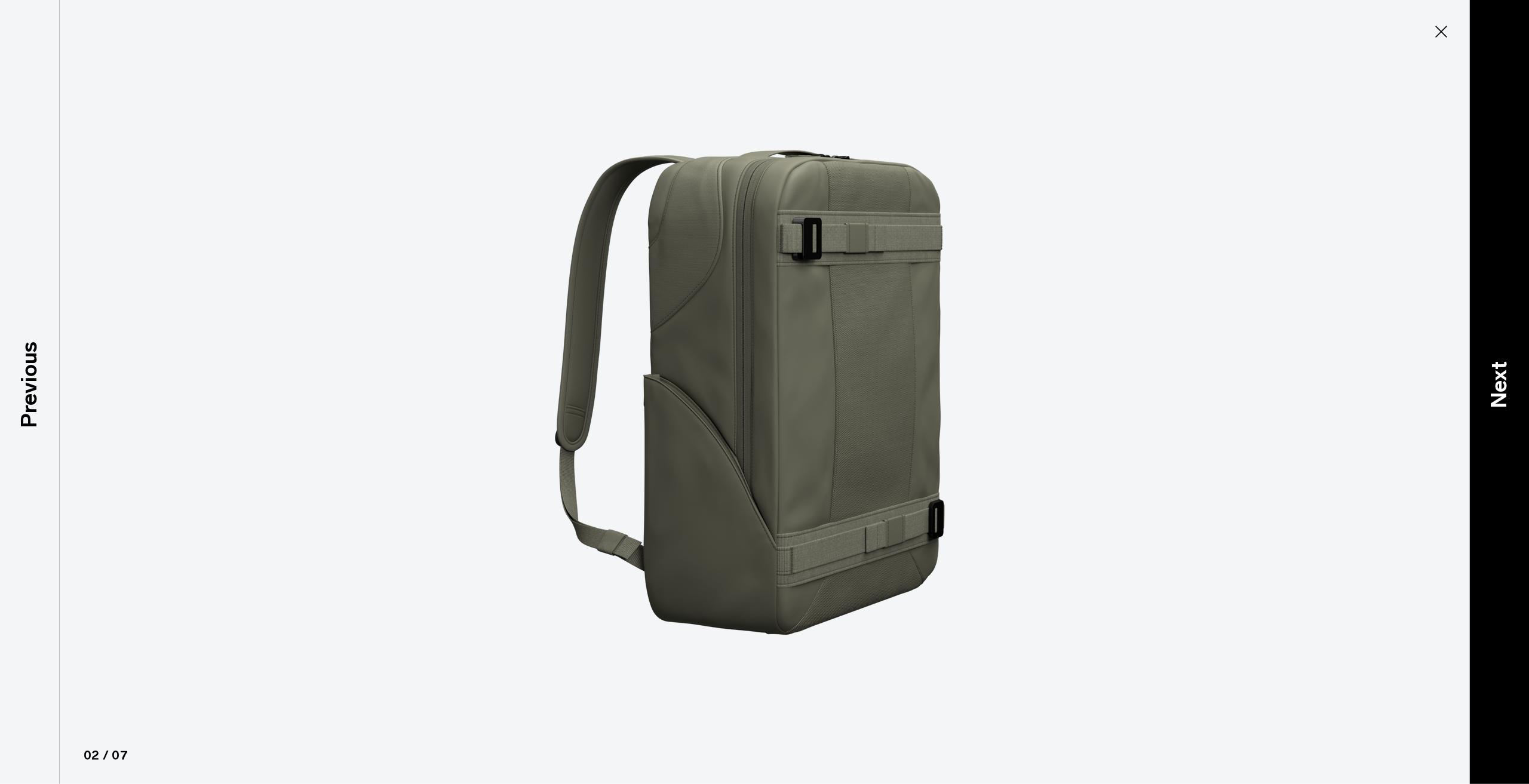
click at [1512, 400] on p "Next" at bounding box center [1499, 384] width 32 height 47
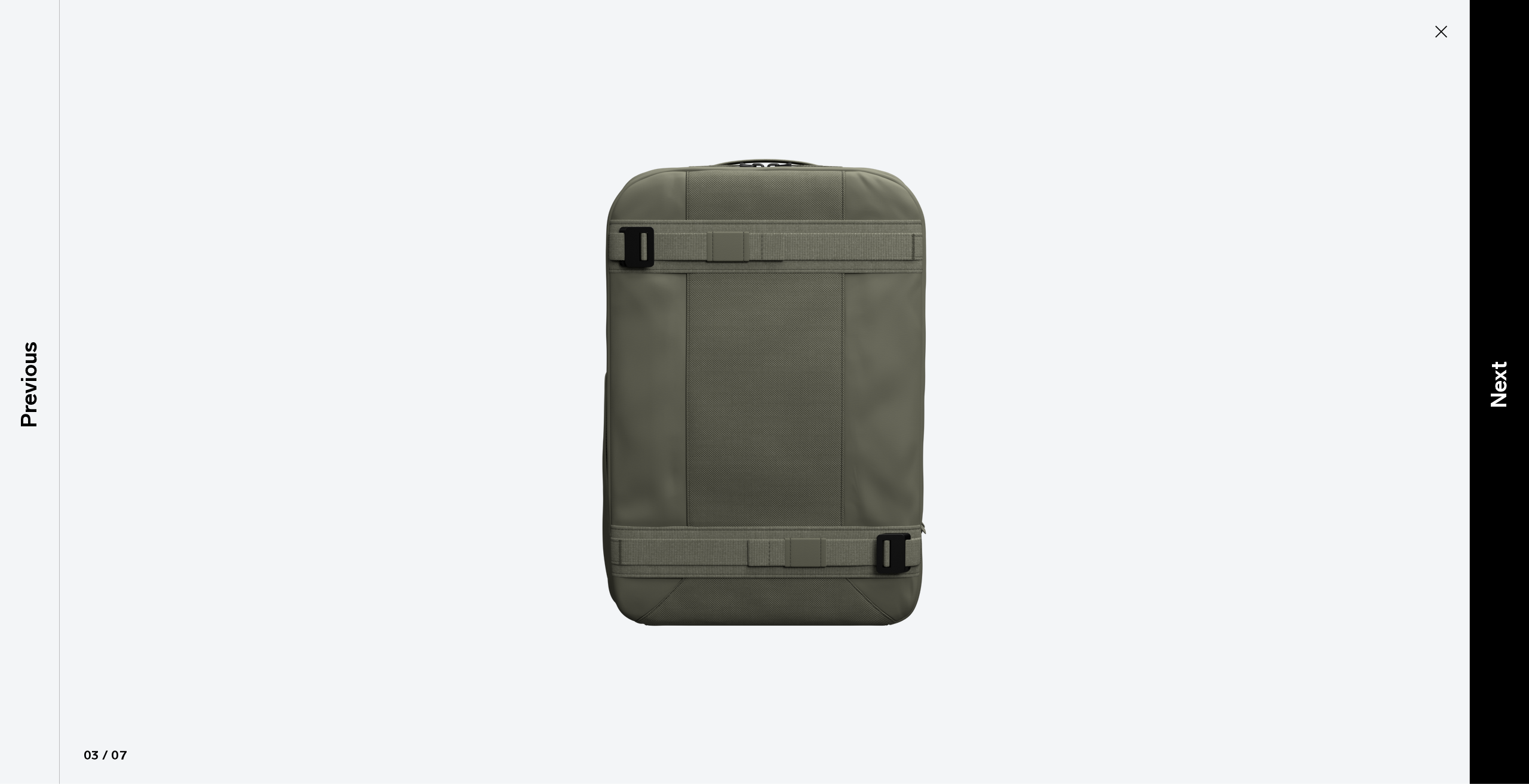
click at [1512, 400] on p "Next" at bounding box center [1499, 384] width 32 height 47
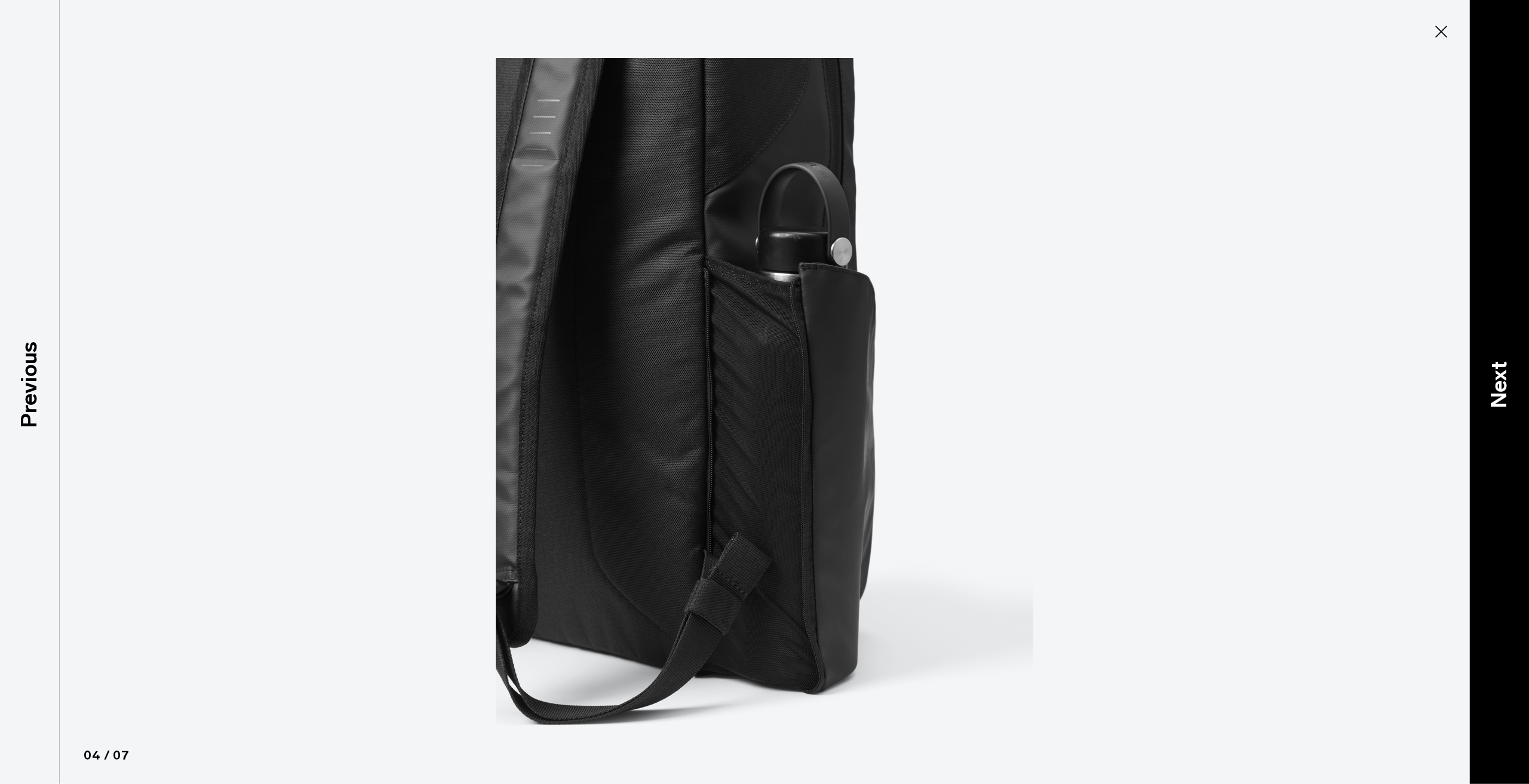
click at [1512, 400] on p "Next" at bounding box center [1499, 384] width 32 height 47
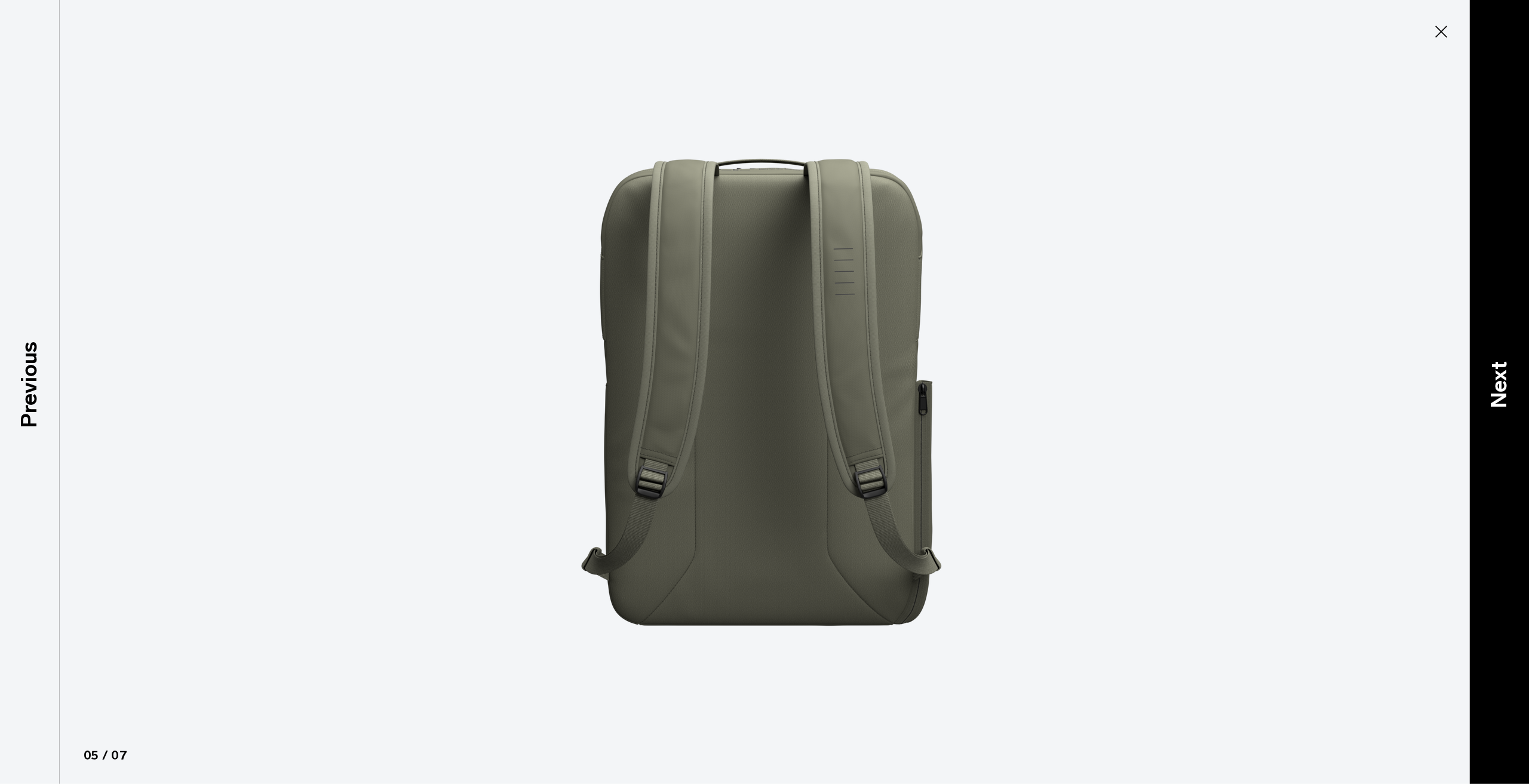
click at [1512, 400] on p "Next" at bounding box center [1499, 384] width 32 height 47
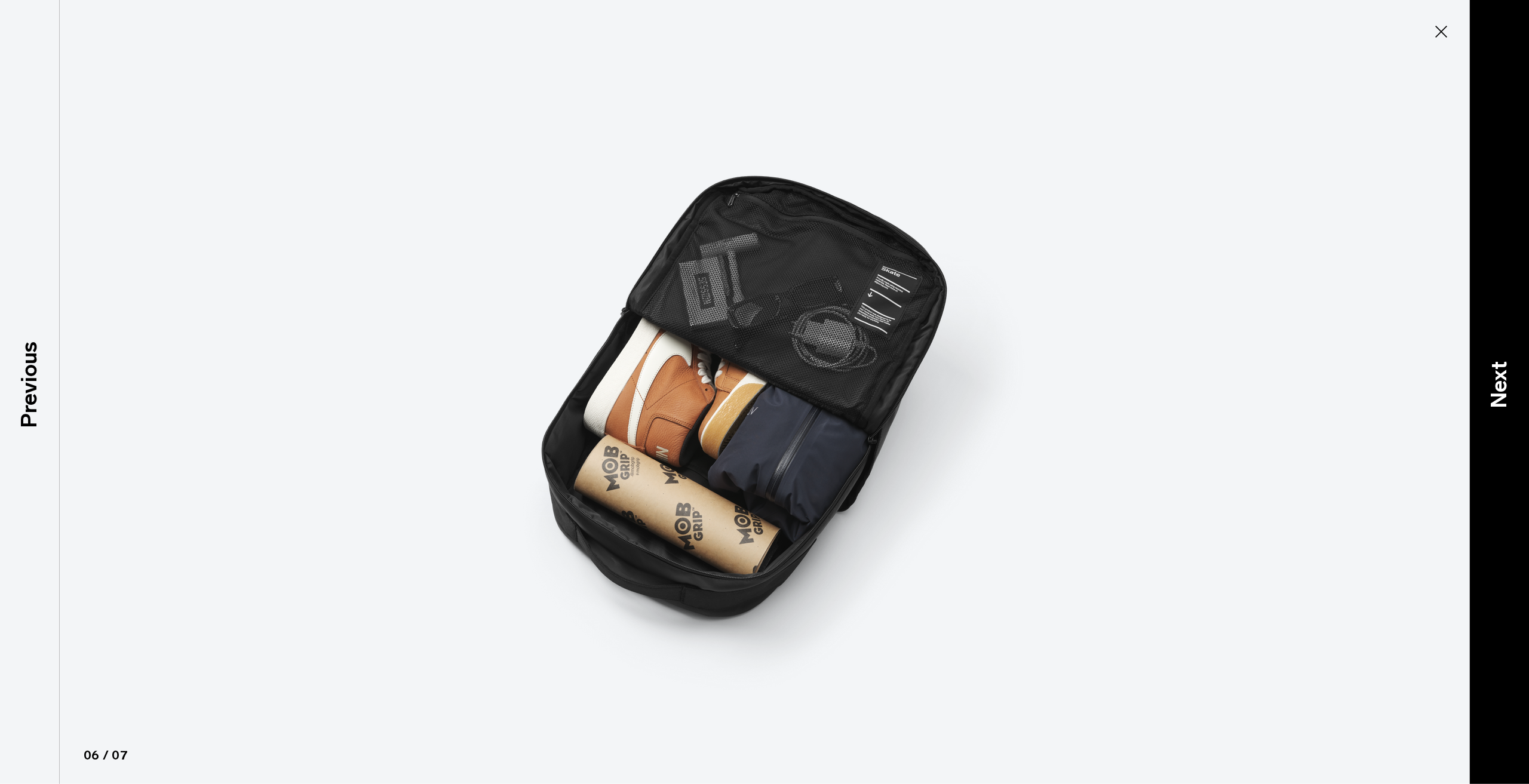
click at [1512, 400] on p "Next" at bounding box center [1499, 384] width 32 height 47
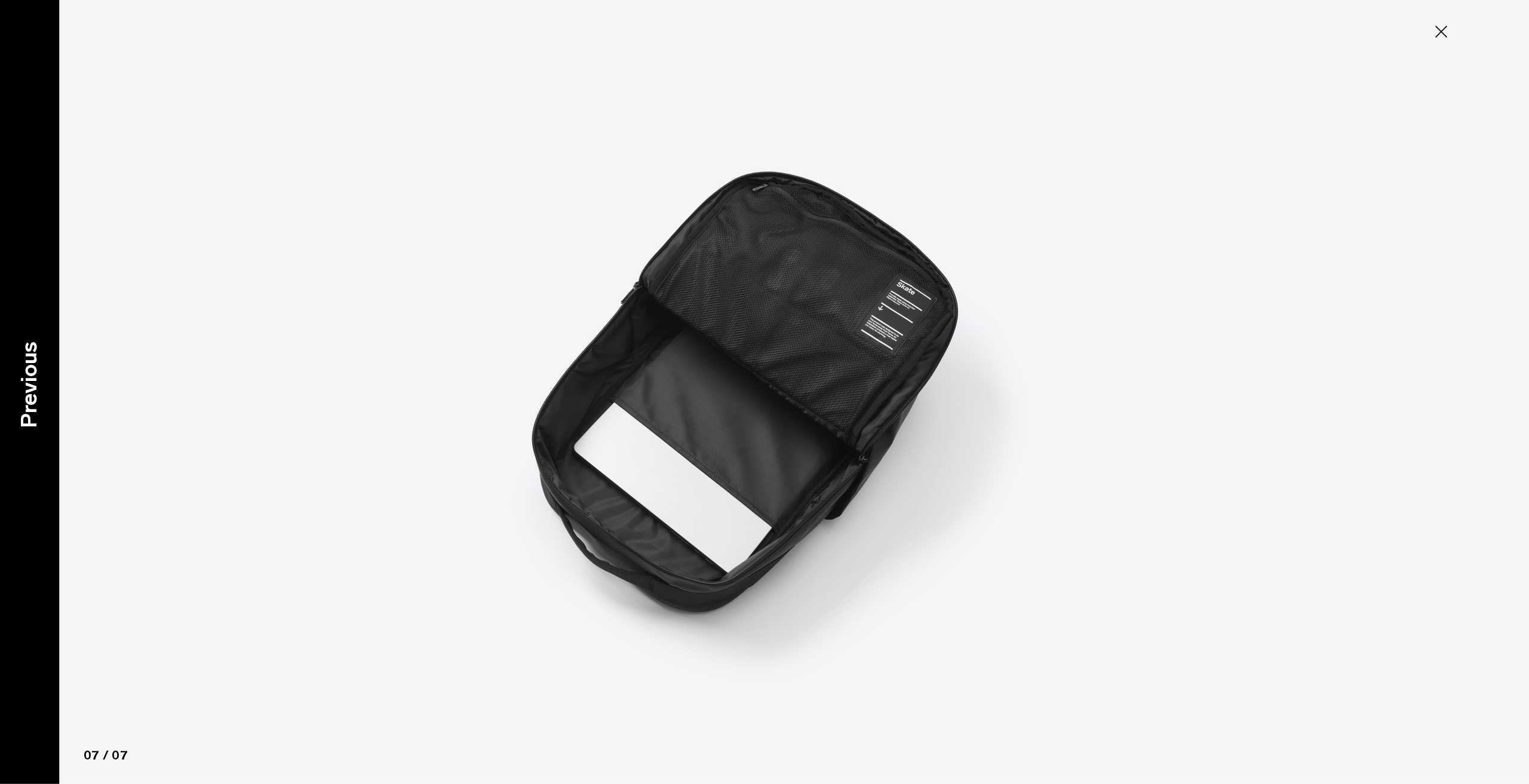
click at [29, 339] on div "Previous" at bounding box center [29, 392] width 60 height 784
click at [30, 339] on div "Previous" at bounding box center [29, 392] width 60 height 784
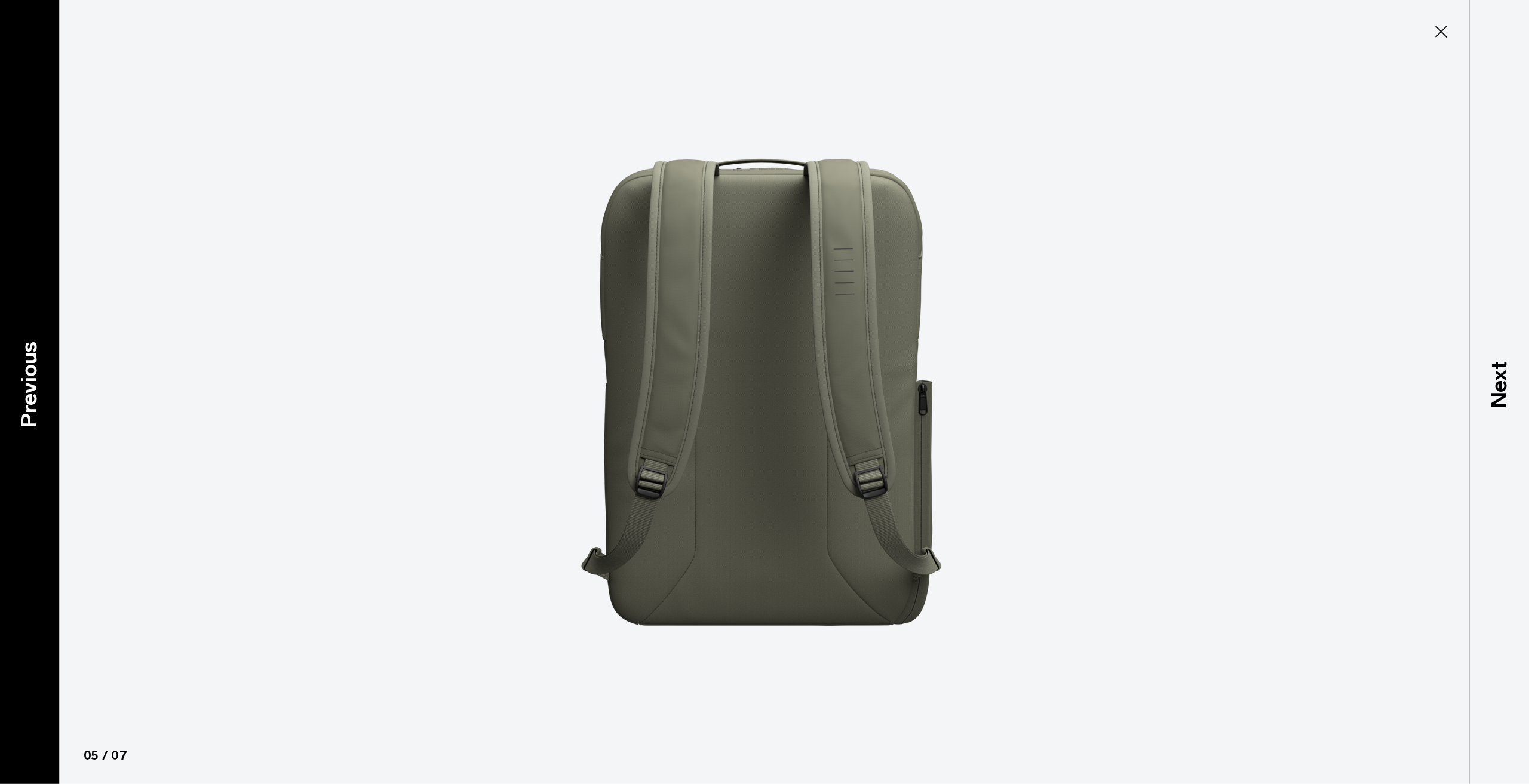
click at [34, 339] on div "Previous" at bounding box center [29, 392] width 60 height 784
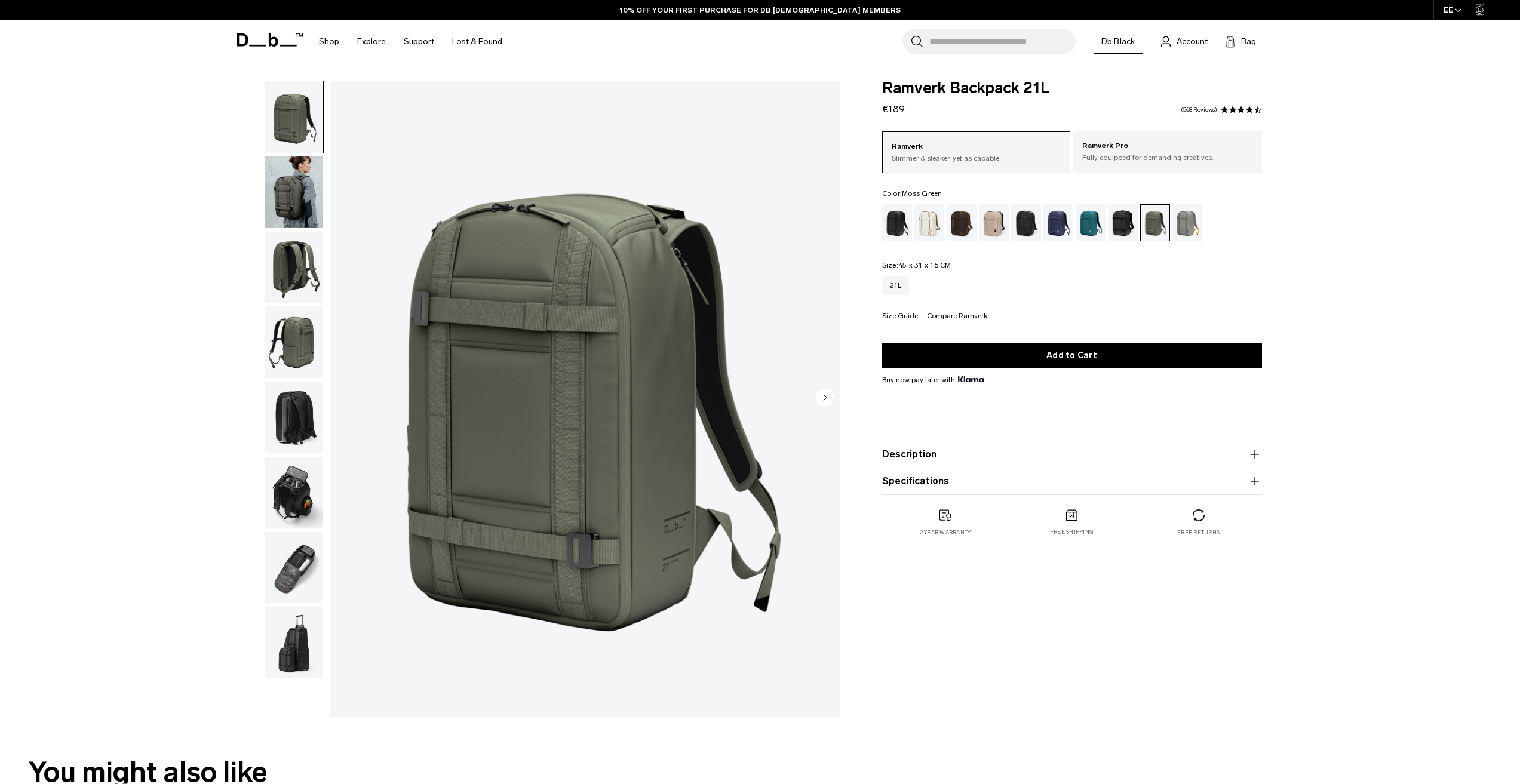
click at [572, 297] on img "1 / 8" at bounding box center [585, 398] width 510 height 636
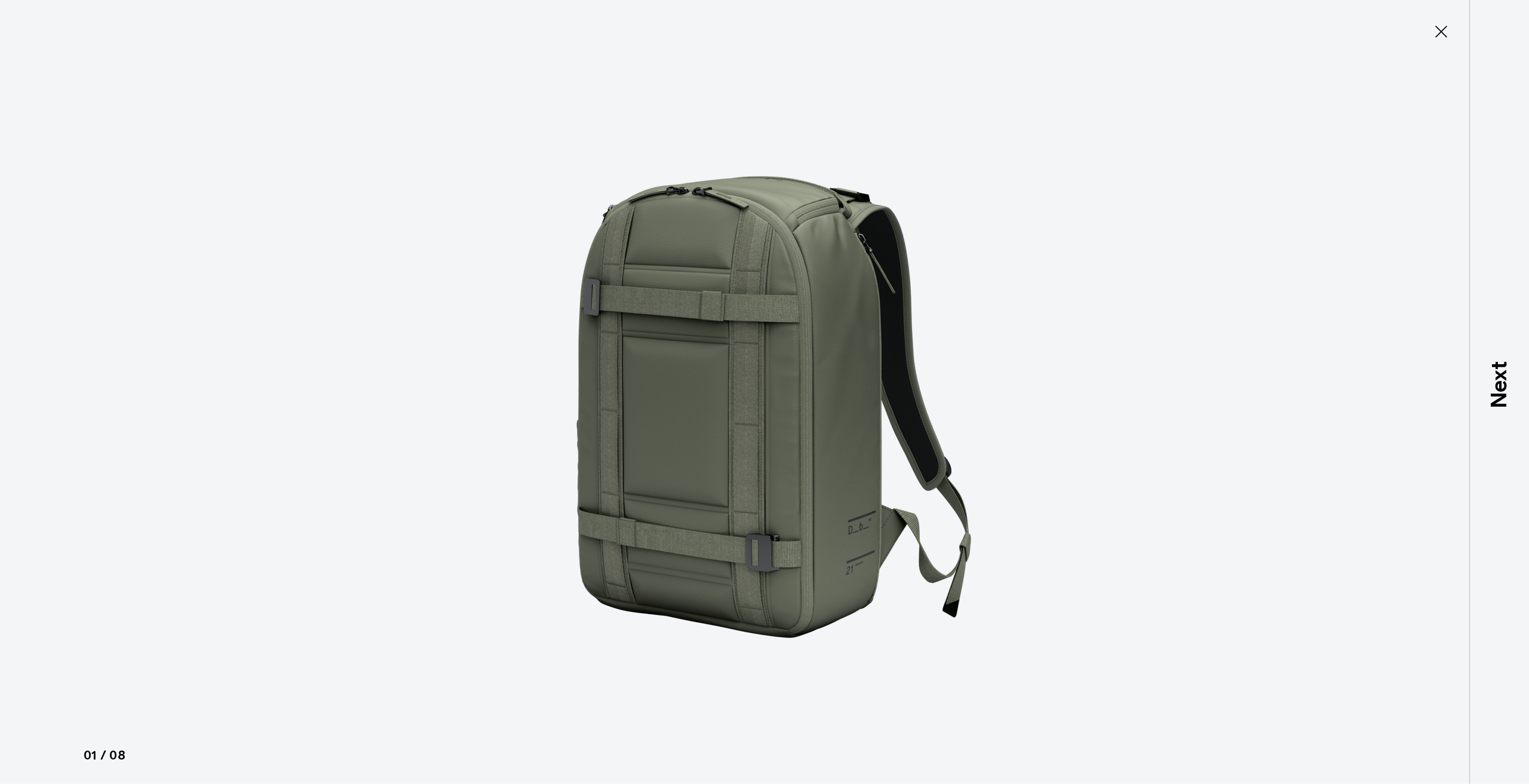
click at [804, 351] on img at bounding box center [764, 392] width 537 height 784
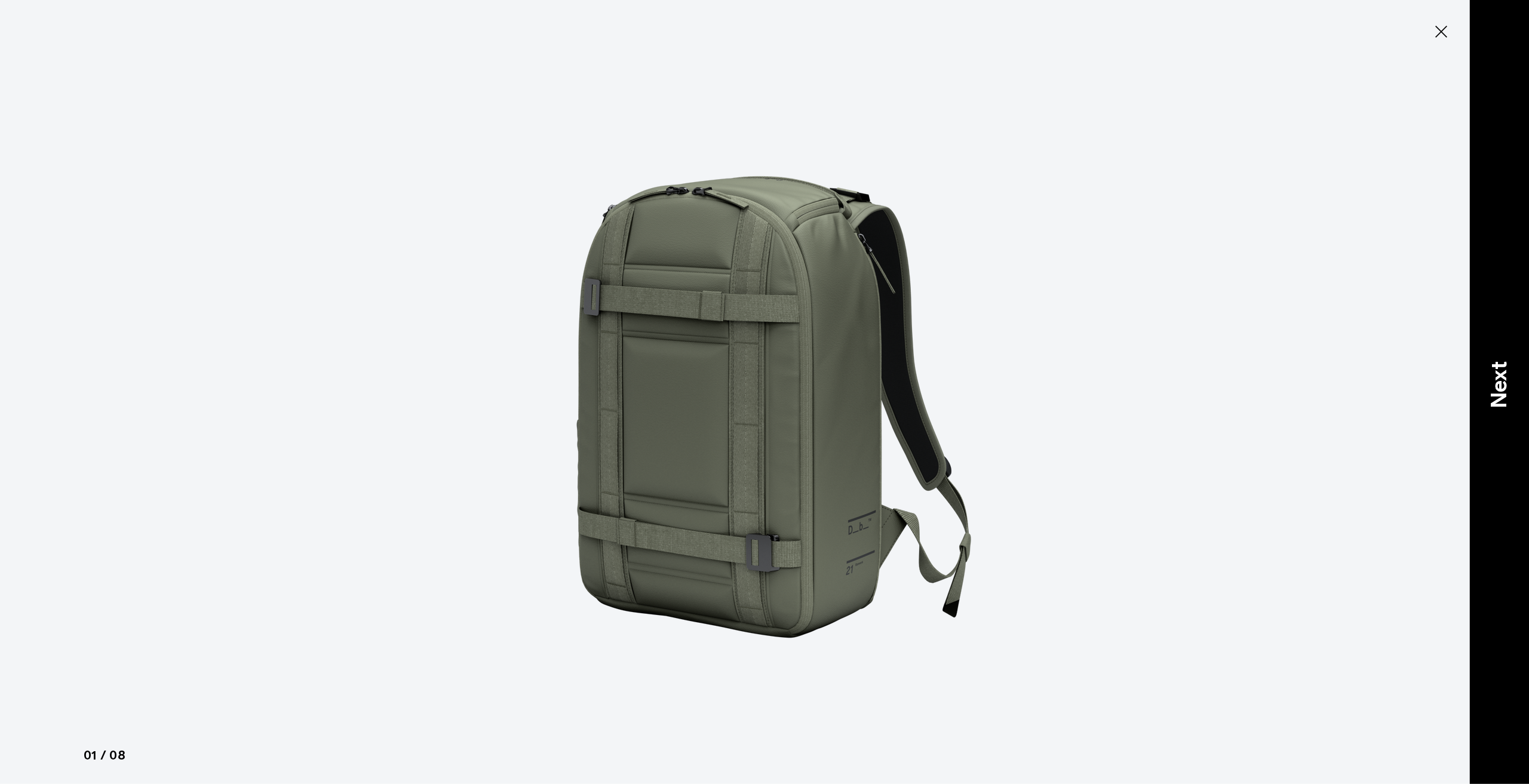
click at [1492, 417] on div "Next" at bounding box center [1499, 392] width 60 height 784
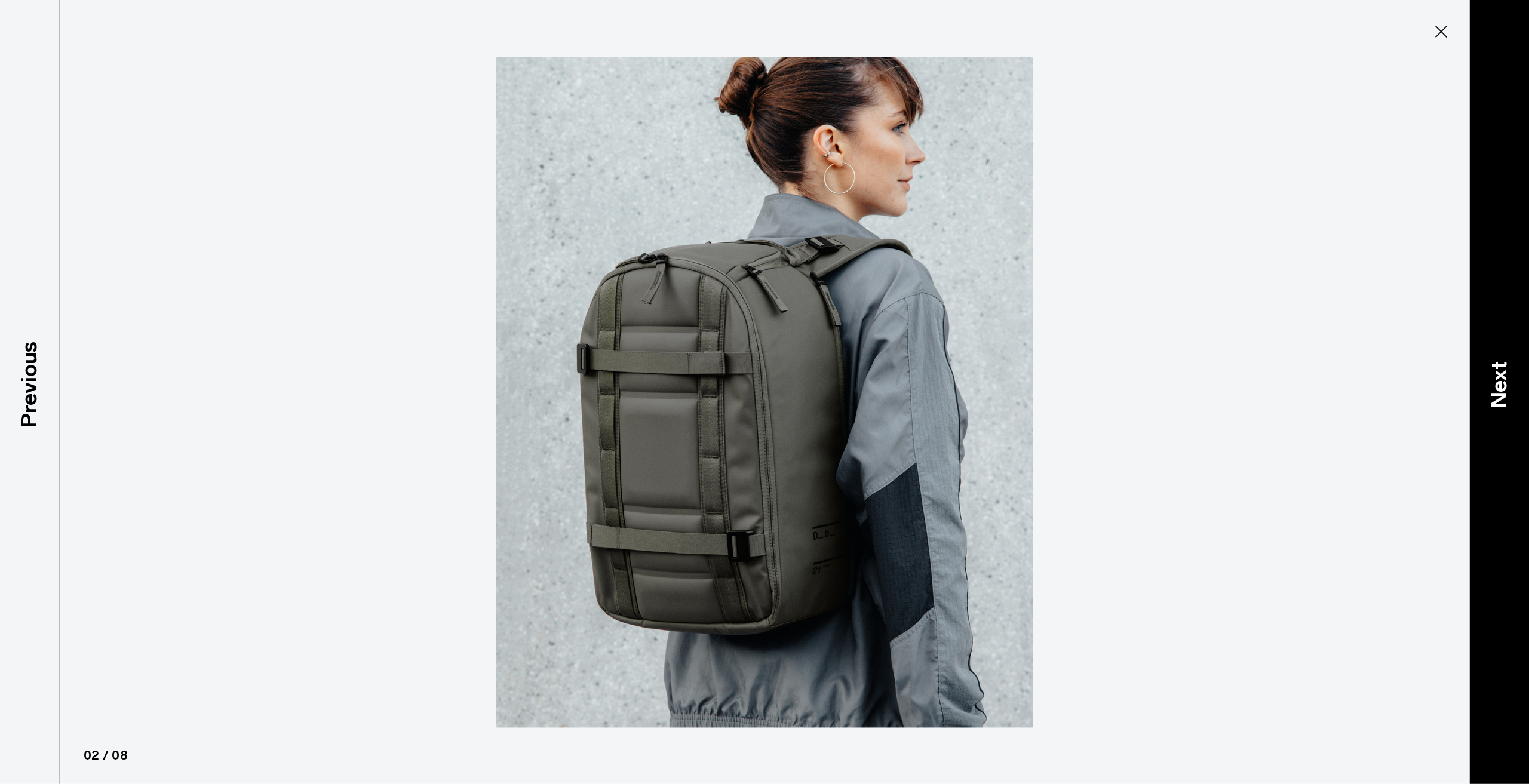
click at [1492, 417] on div "Next" at bounding box center [1499, 392] width 60 height 784
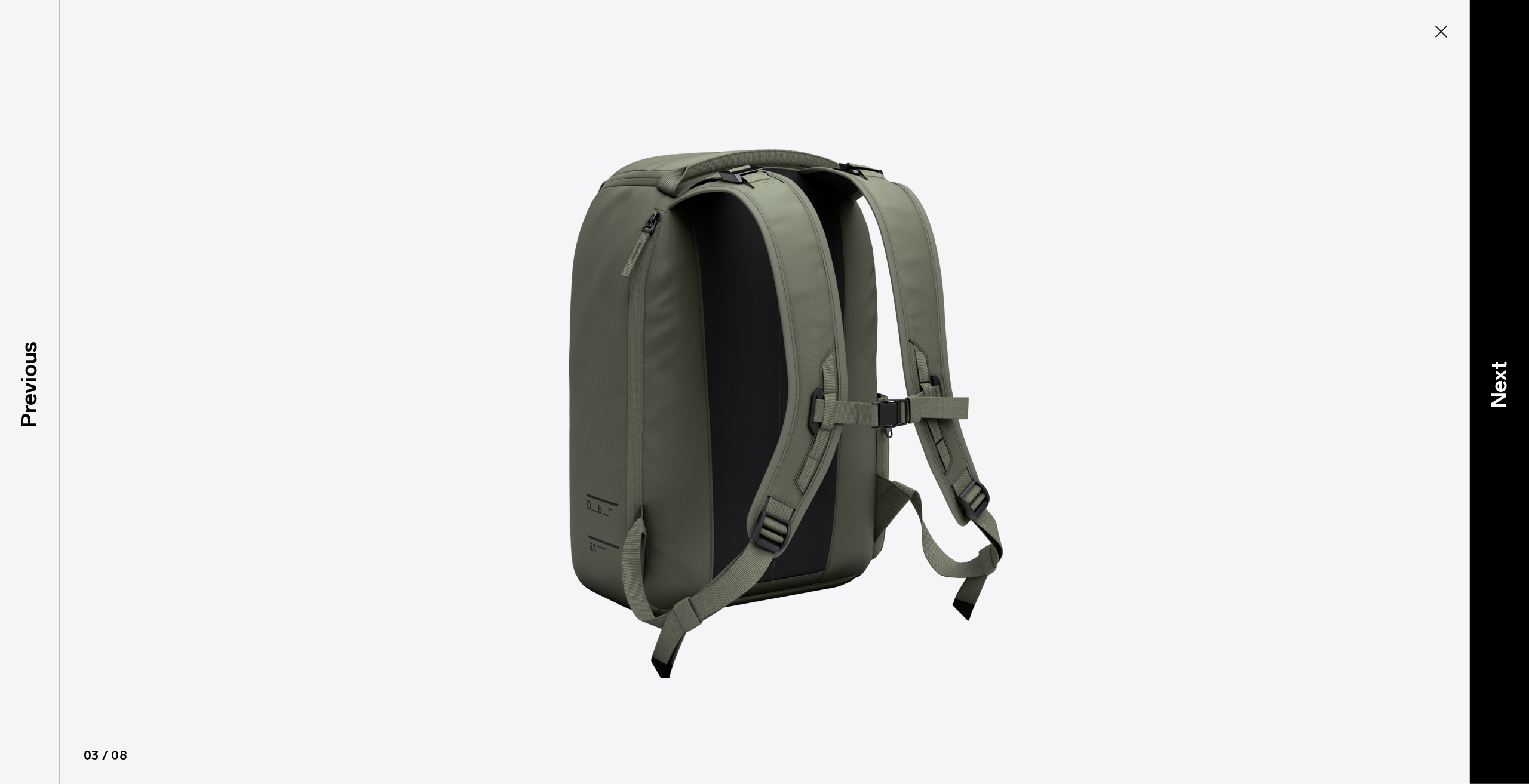
click at [1492, 417] on div "Next" at bounding box center [1499, 392] width 60 height 784
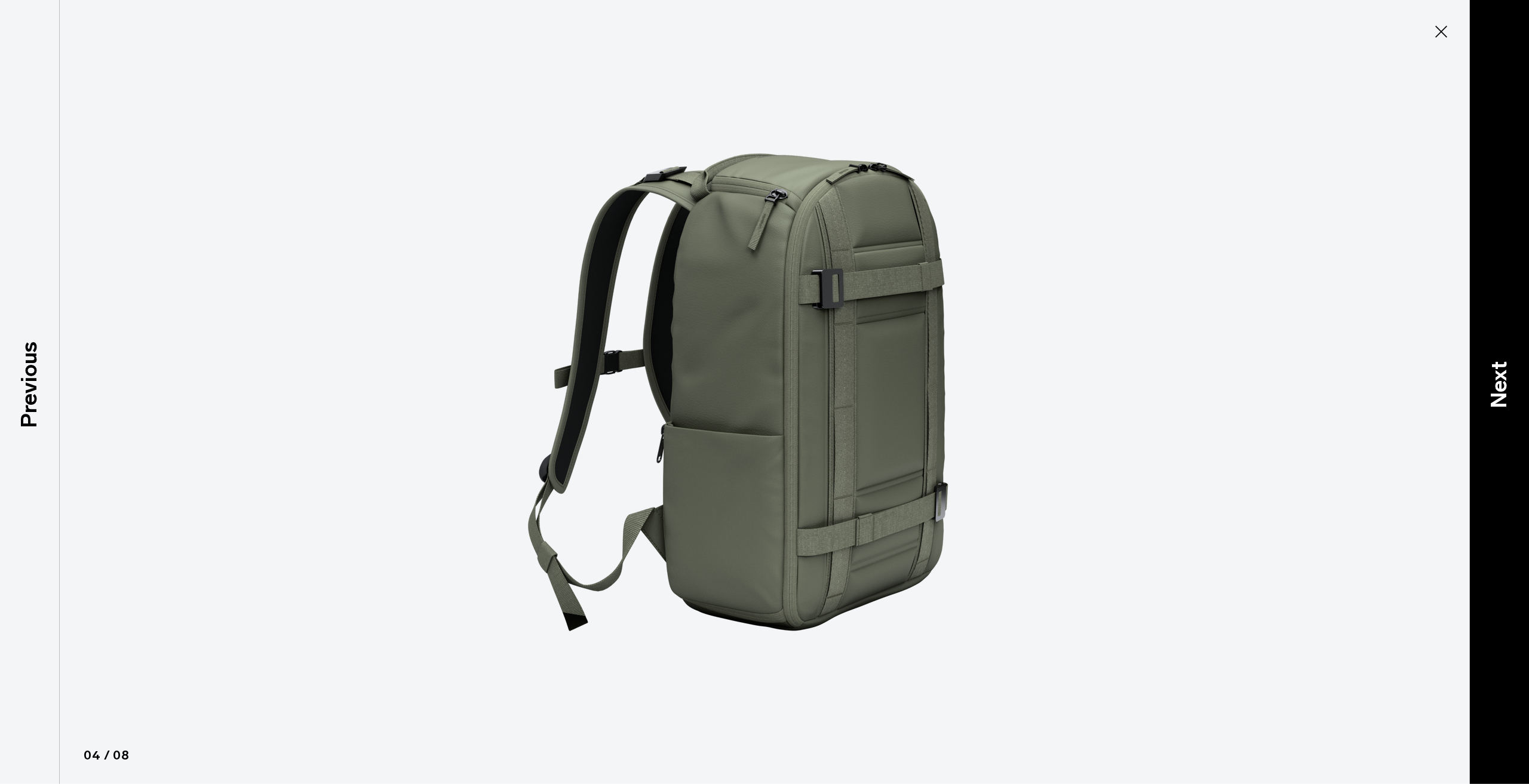
click at [1492, 417] on div "Next" at bounding box center [1499, 392] width 60 height 784
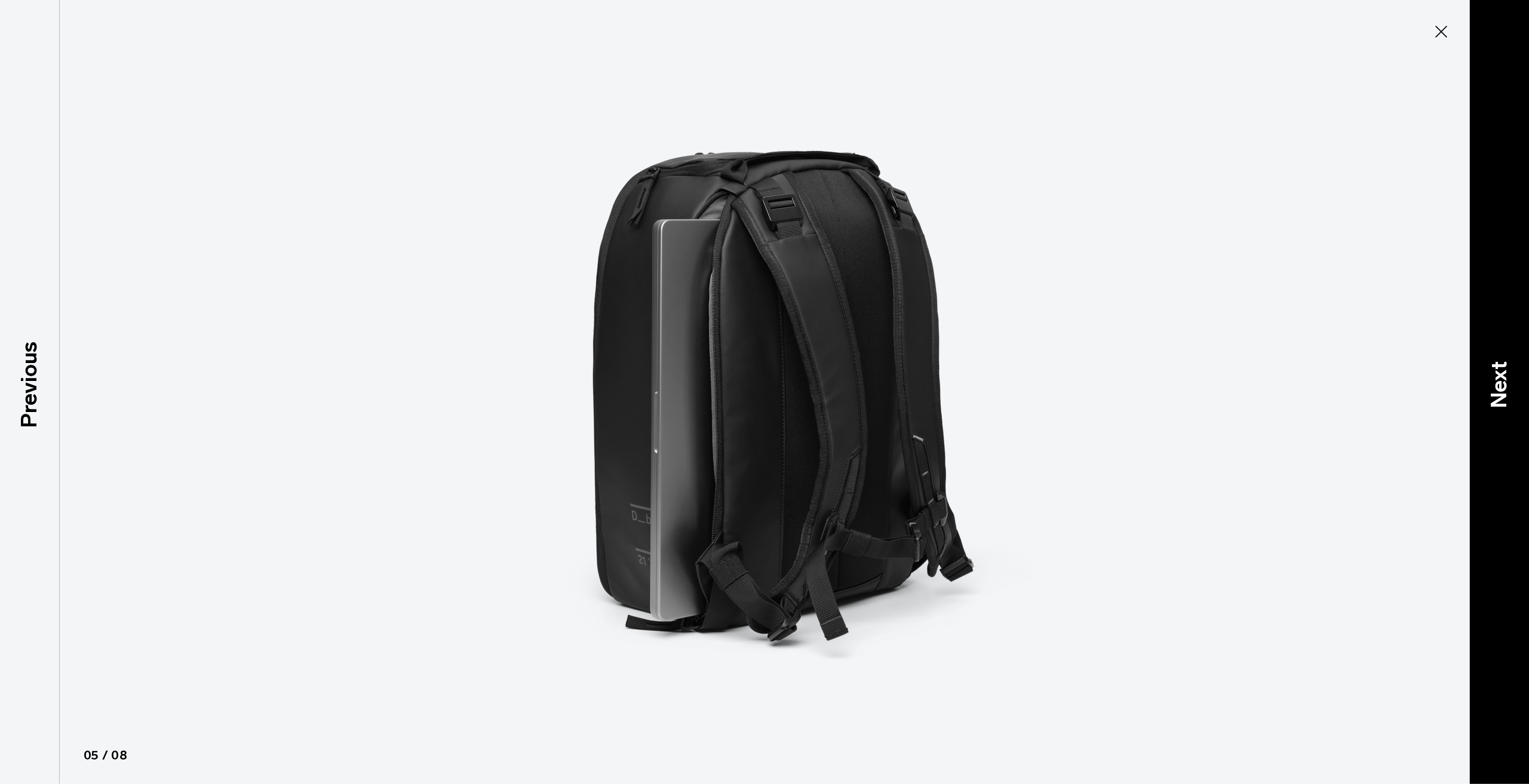
click at [1492, 417] on div "Next" at bounding box center [1499, 392] width 60 height 784
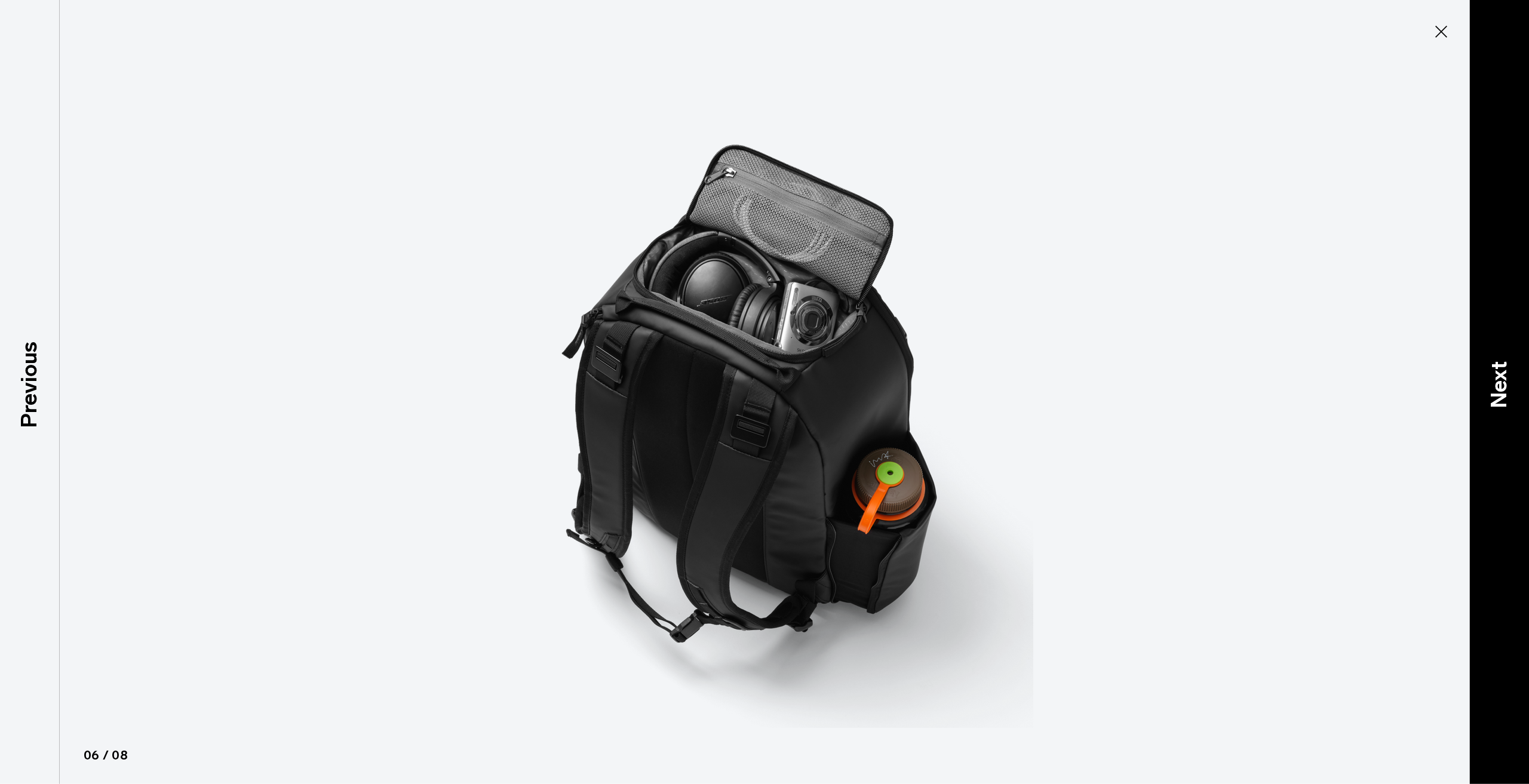
click at [1492, 417] on div "Next" at bounding box center [1499, 392] width 60 height 784
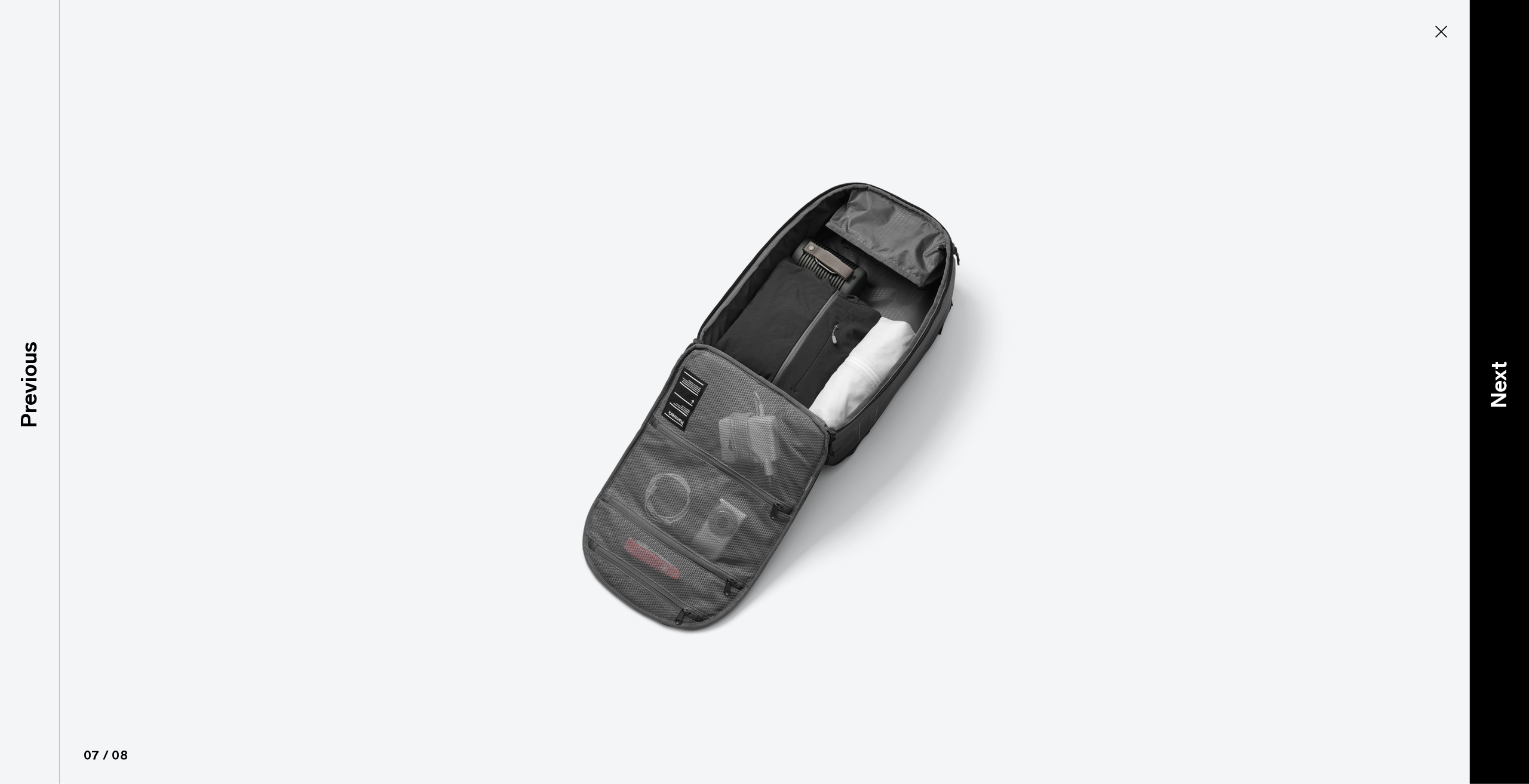
click at [1492, 417] on div "Next" at bounding box center [1499, 392] width 60 height 784
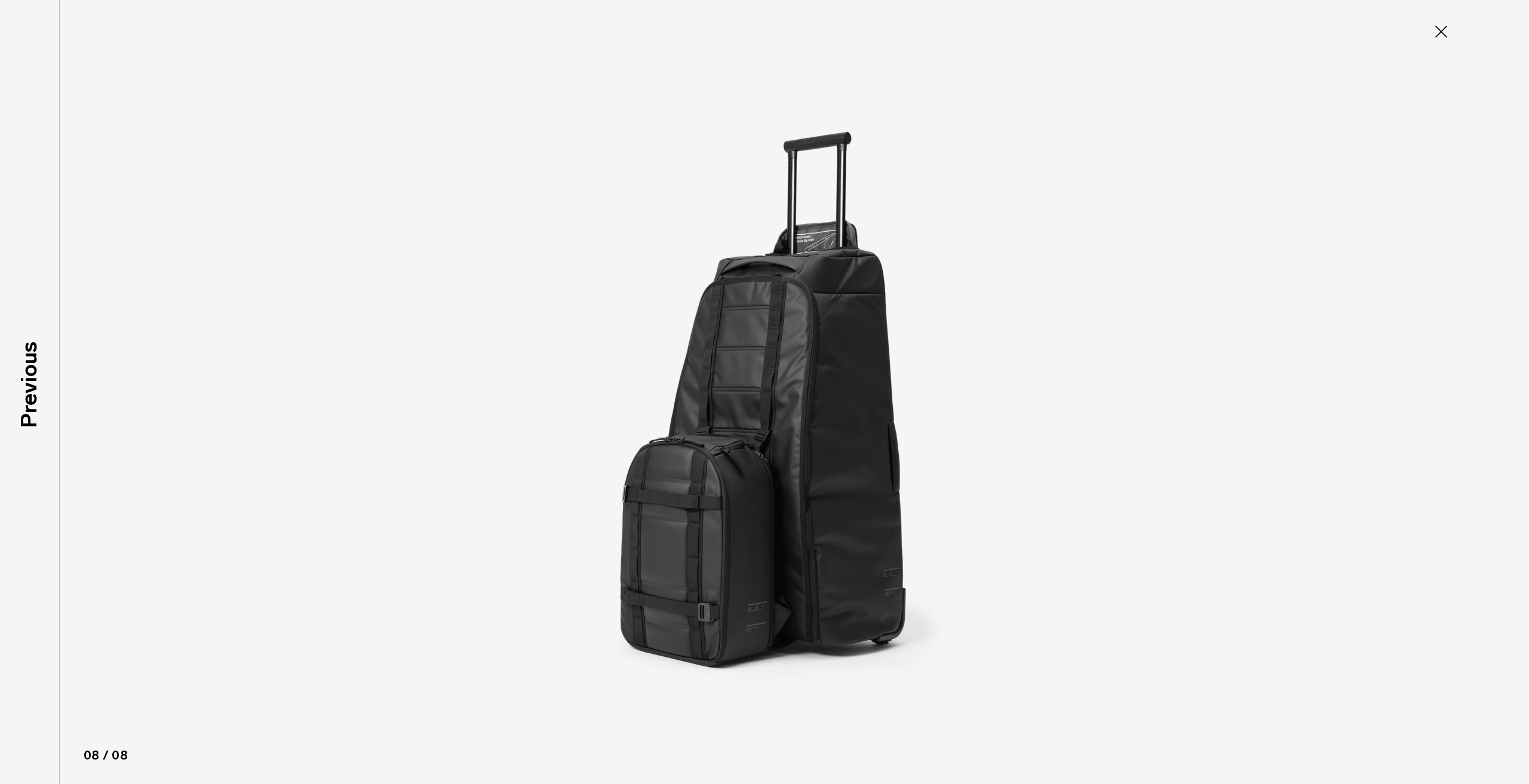
click at [1450, 35] on button "Close" at bounding box center [1442, 31] width 40 height 25
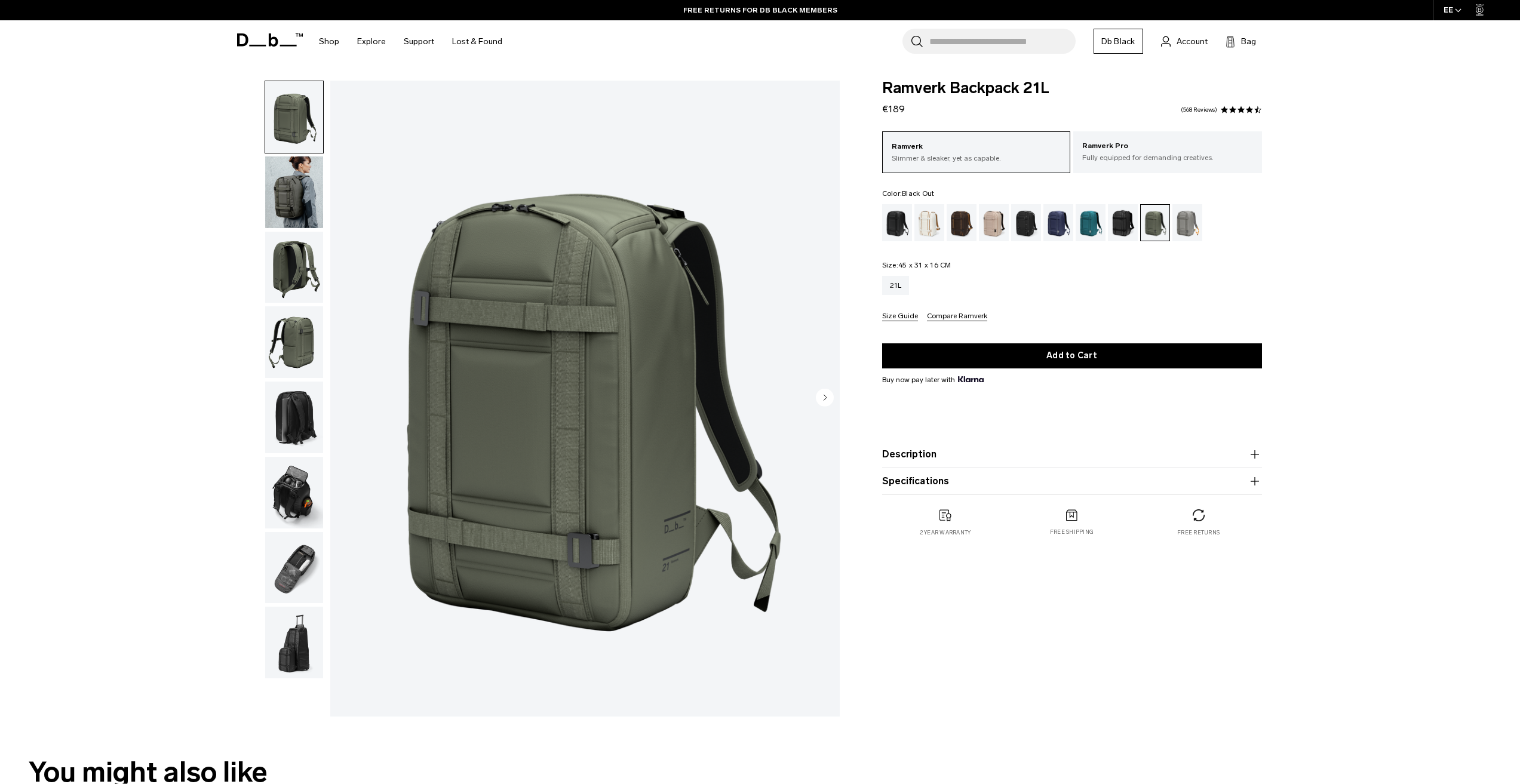
click at [905, 231] on div "Black Out" at bounding box center [896, 223] width 30 height 37
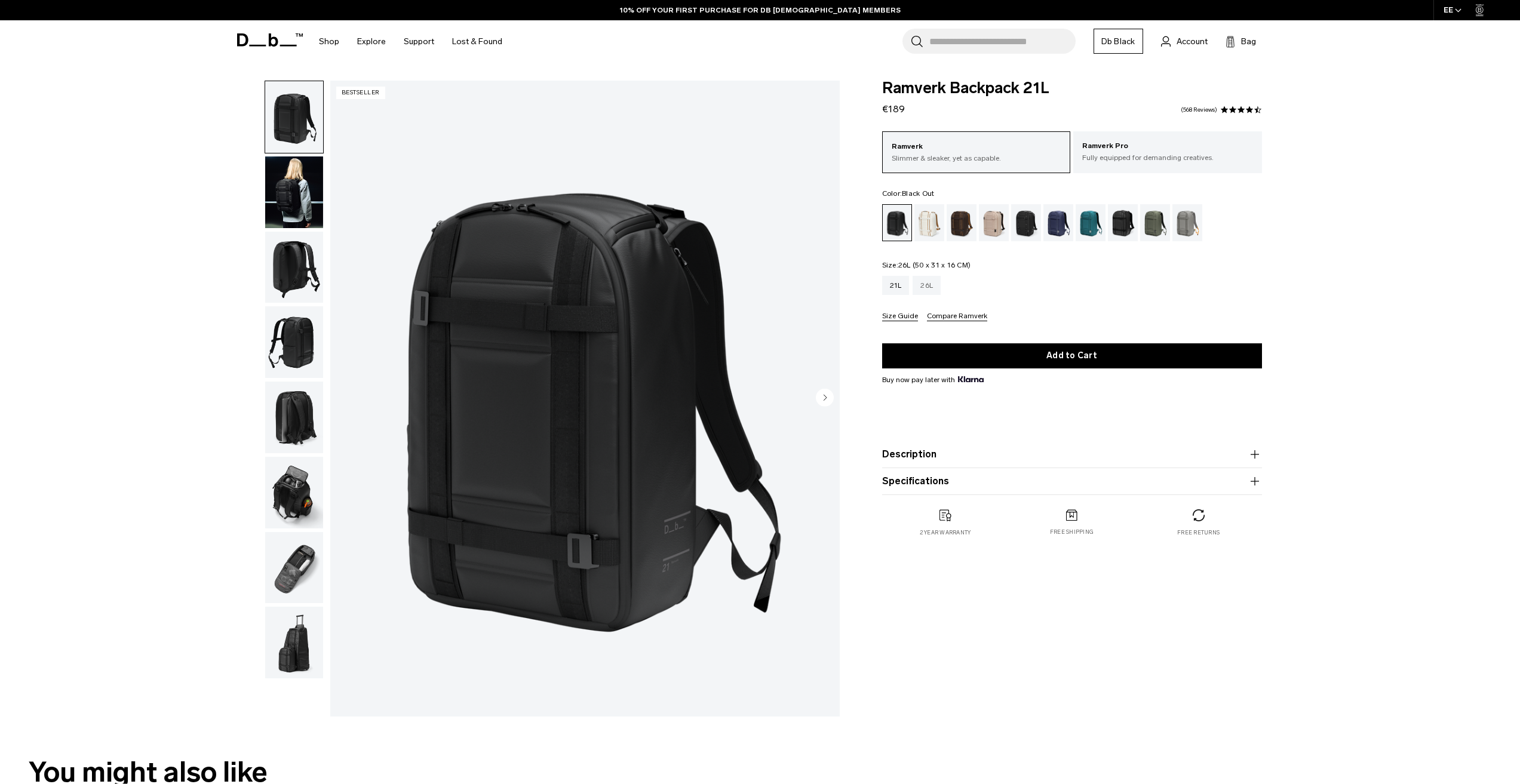
click at [927, 287] on div "26L" at bounding box center [927, 286] width 28 height 19
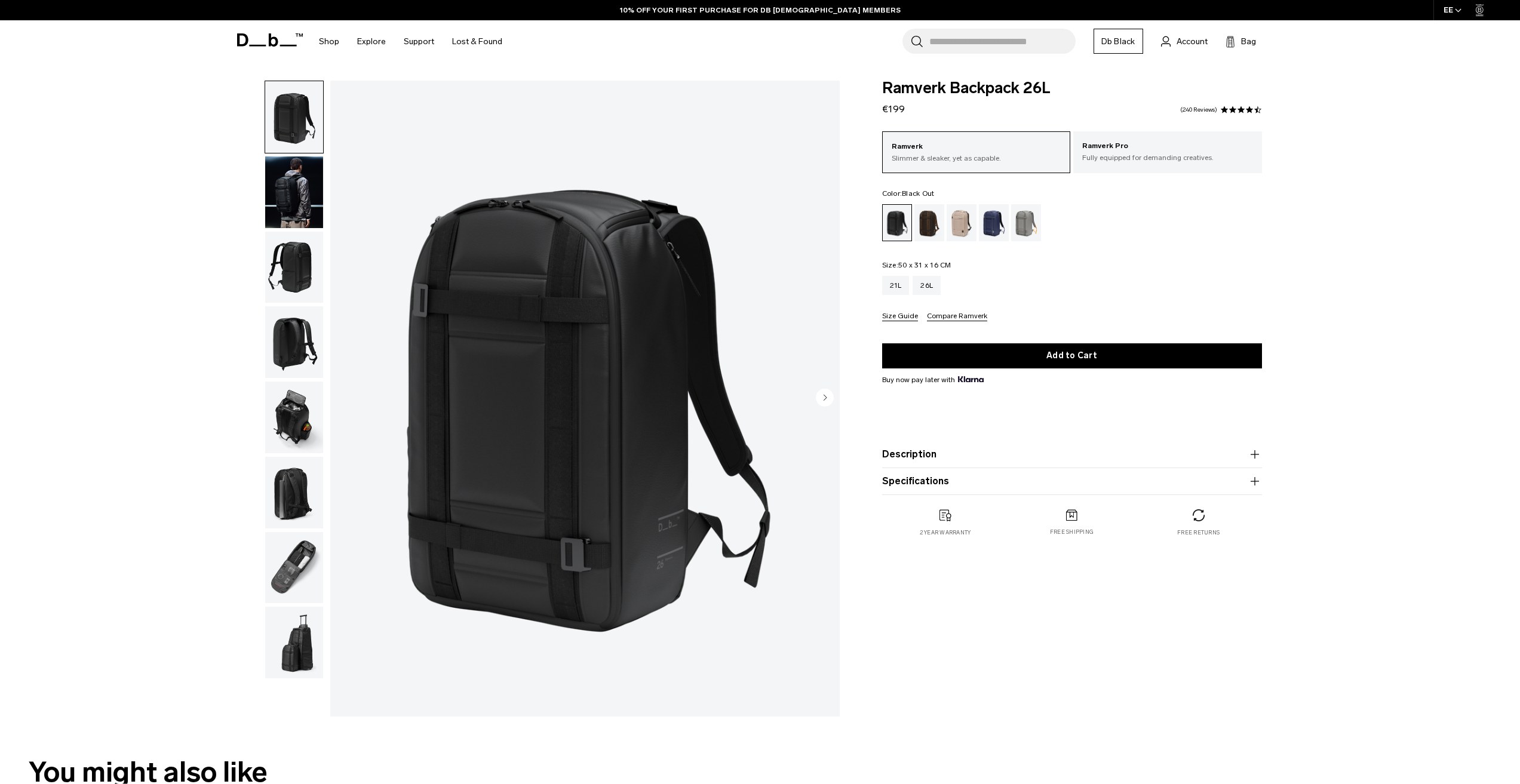
click at [323, 208] on button "button" at bounding box center [294, 192] width 59 height 73
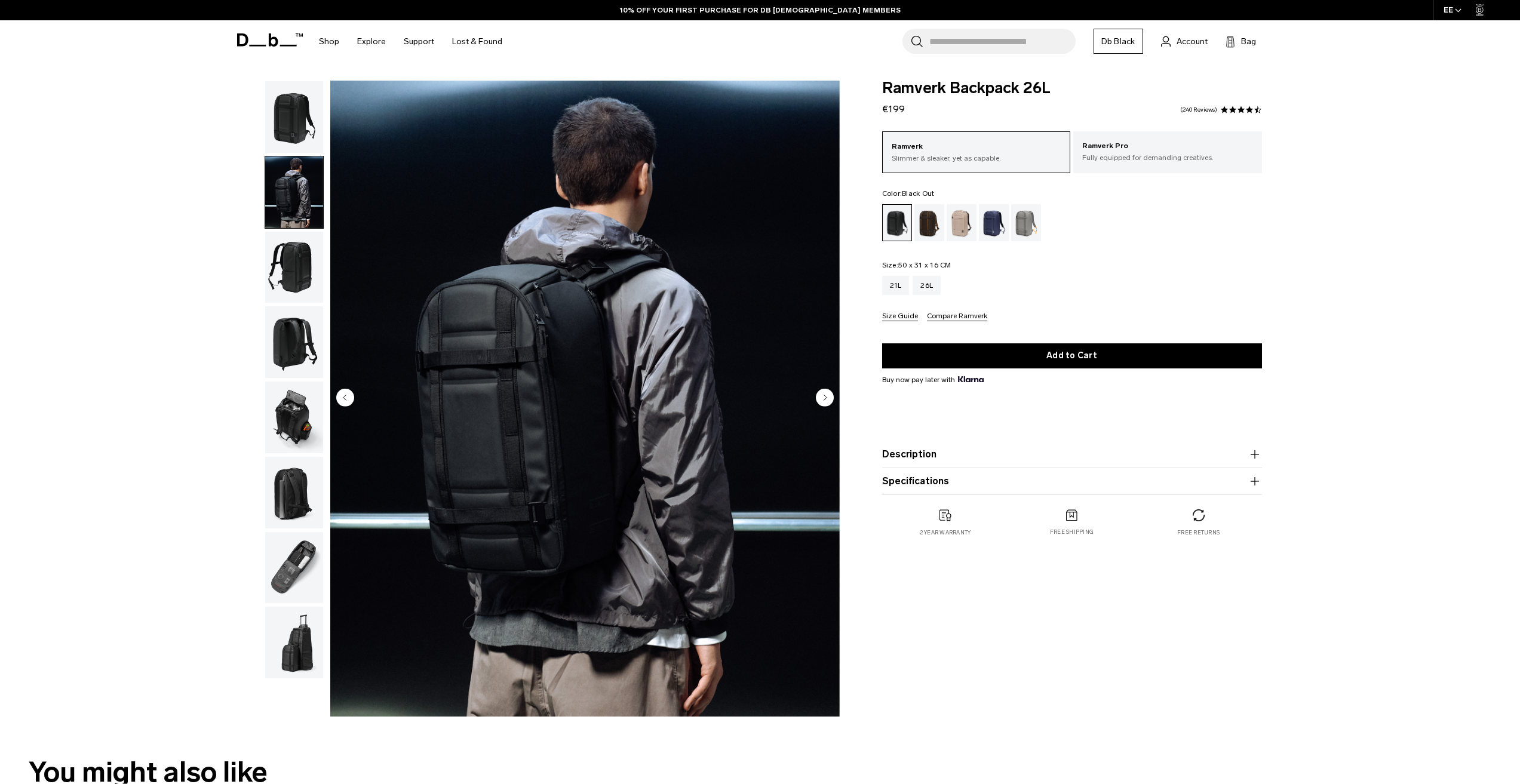
click at [830, 396] on circle "Next slide" at bounding box center [825, 397] width 18 height 18
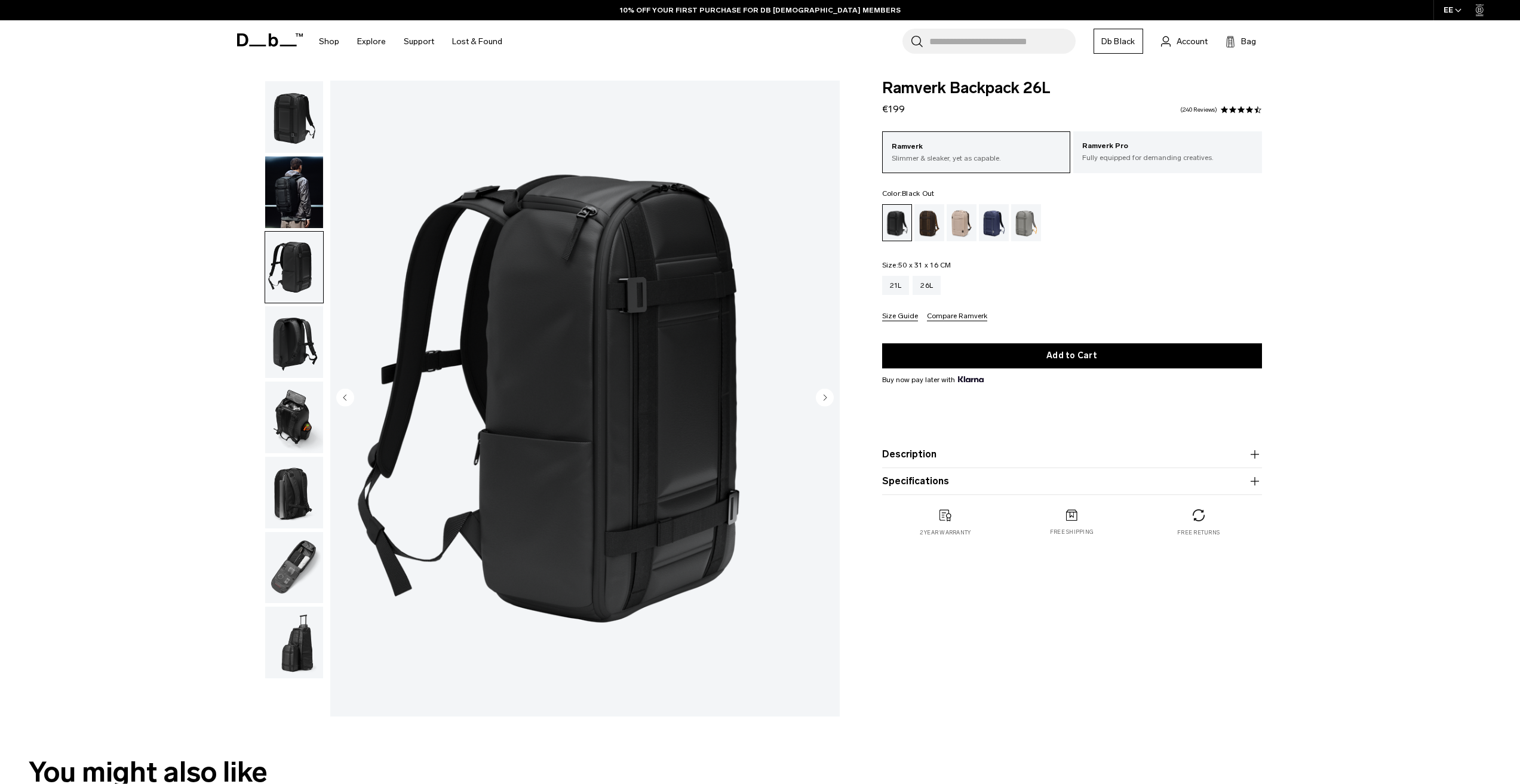
click at [830, 396] on circle "Next slide" at bounding box center [825, 397] width 18 height 18
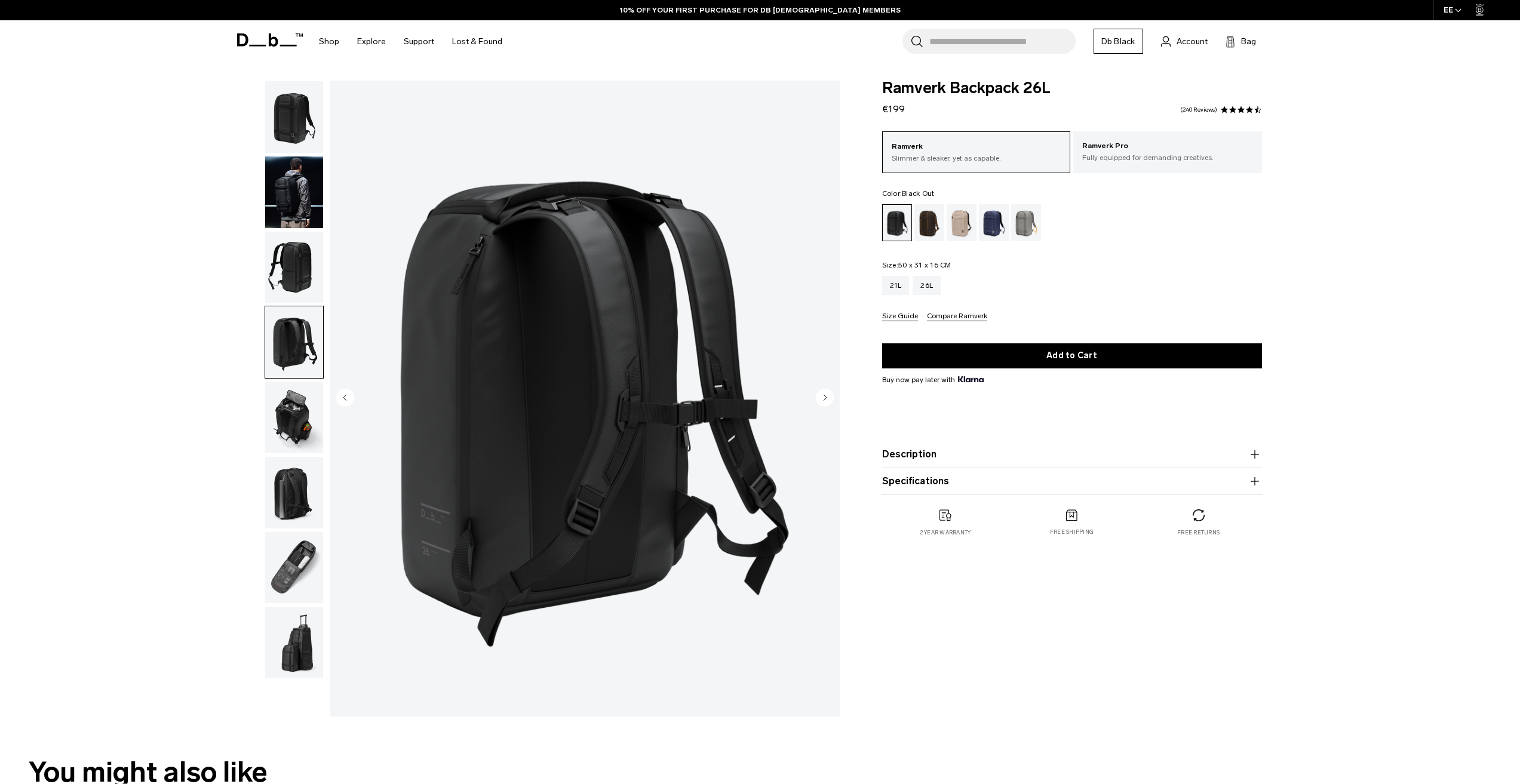
click at [830, 396] on circle "Next slide" at bounding box center [825, 397] width 18 height 18
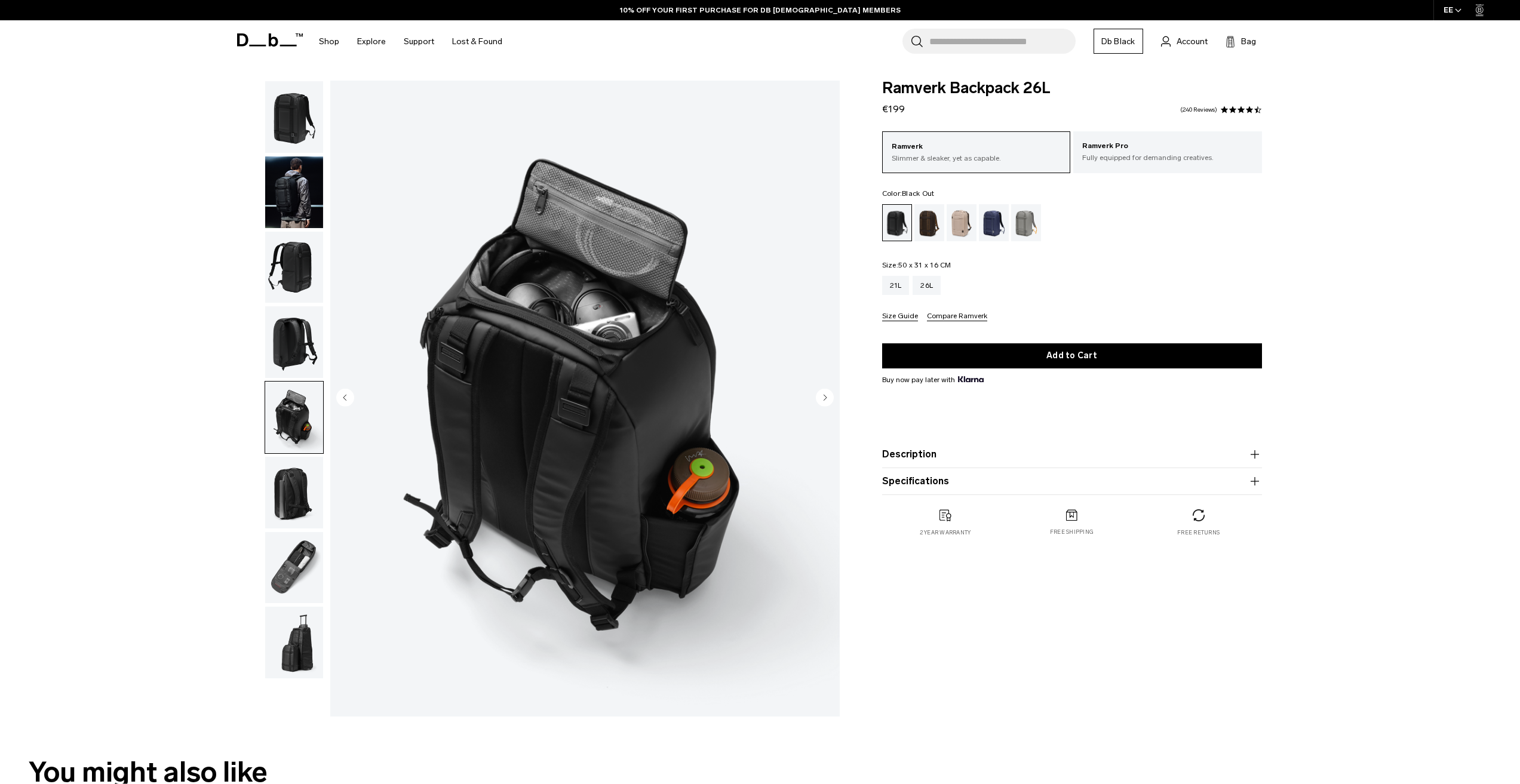
click at [830, 396] on circle "Next slide" at bounding box center [825, 397] width 18 height 18
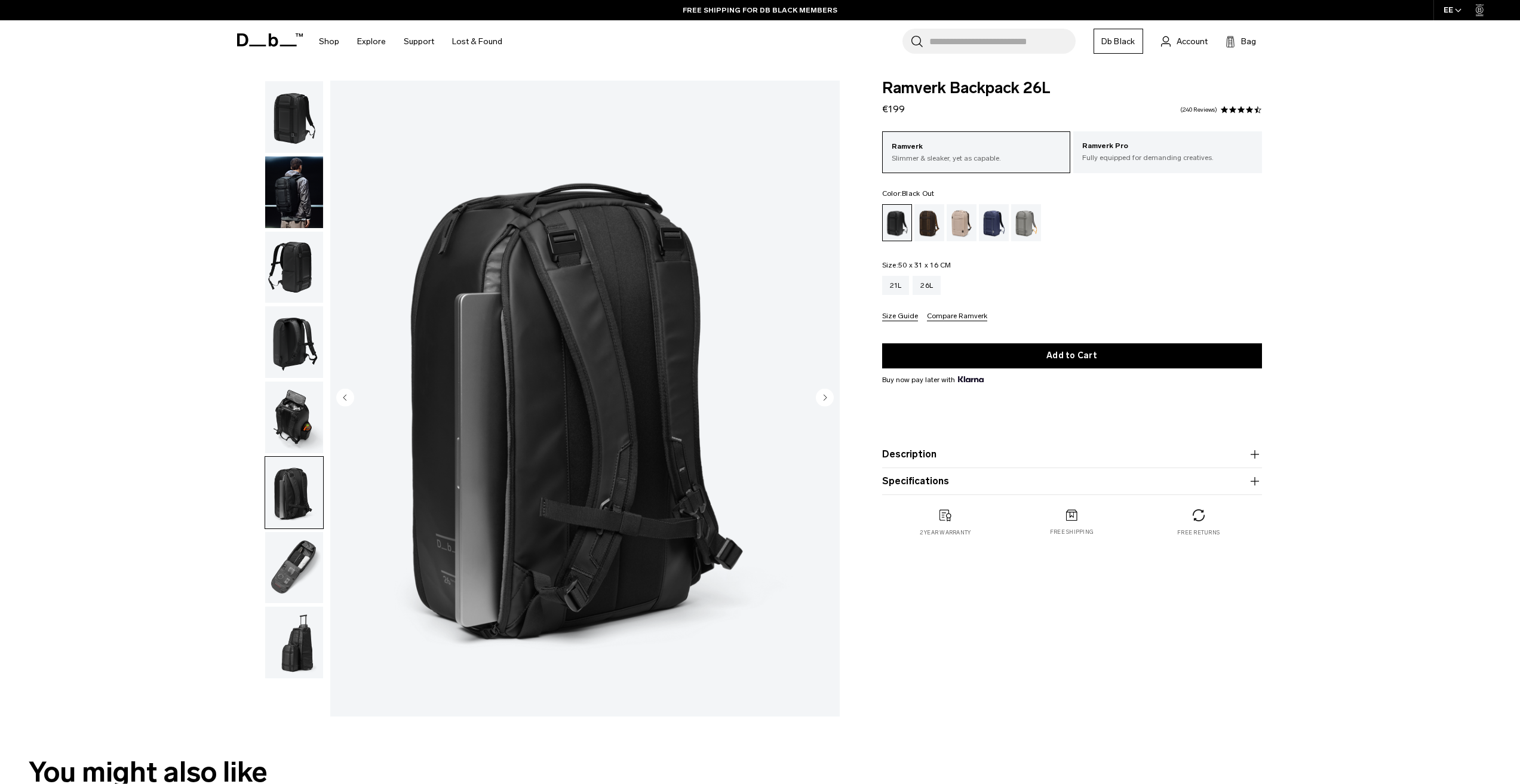
click at [829, 396] on circle "Next slide" at bounding box center [825, 397] width 18 height 18
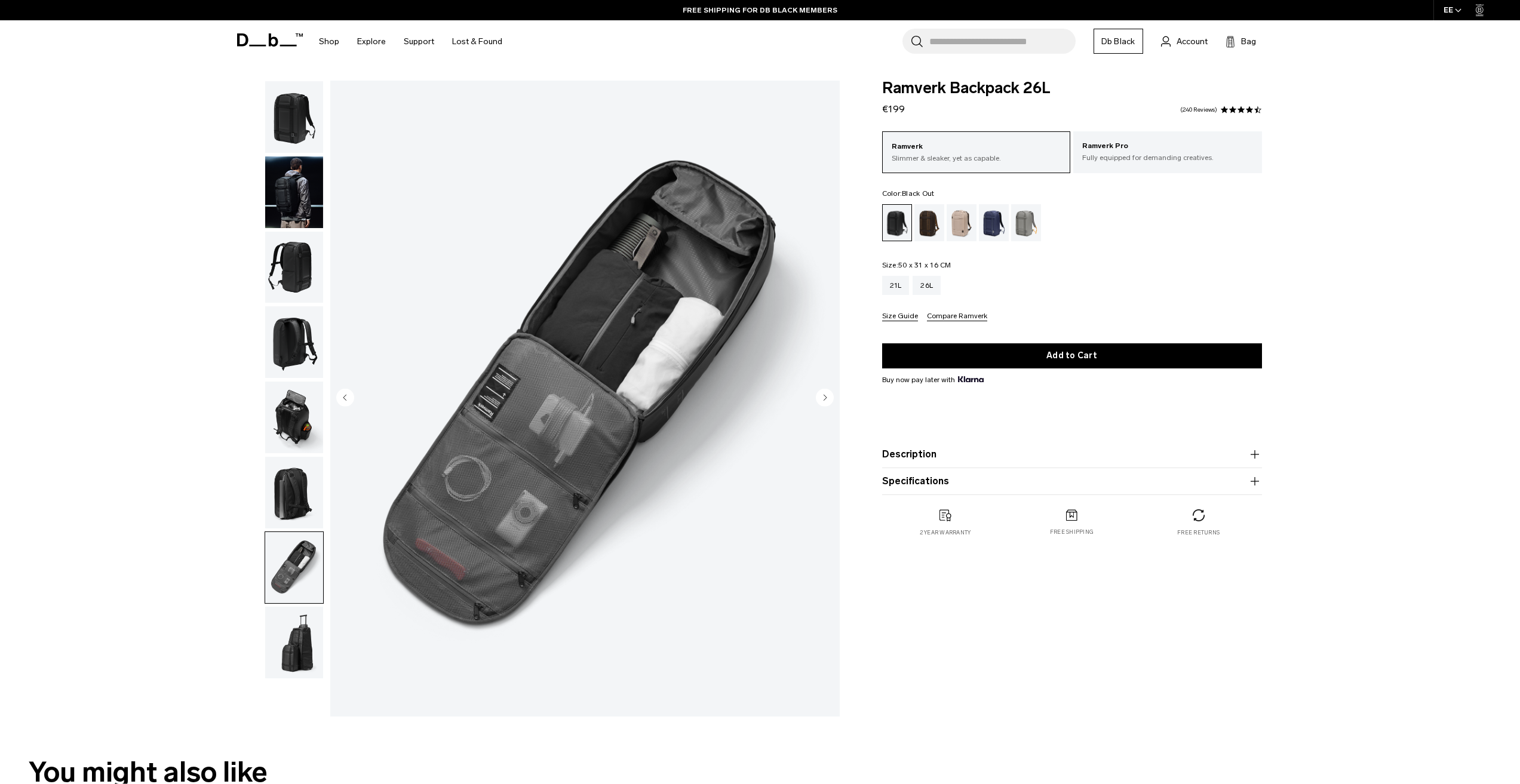
click at [829, 396] on circle "Next slide" at bounding box center [825, 397] width 18 height 18
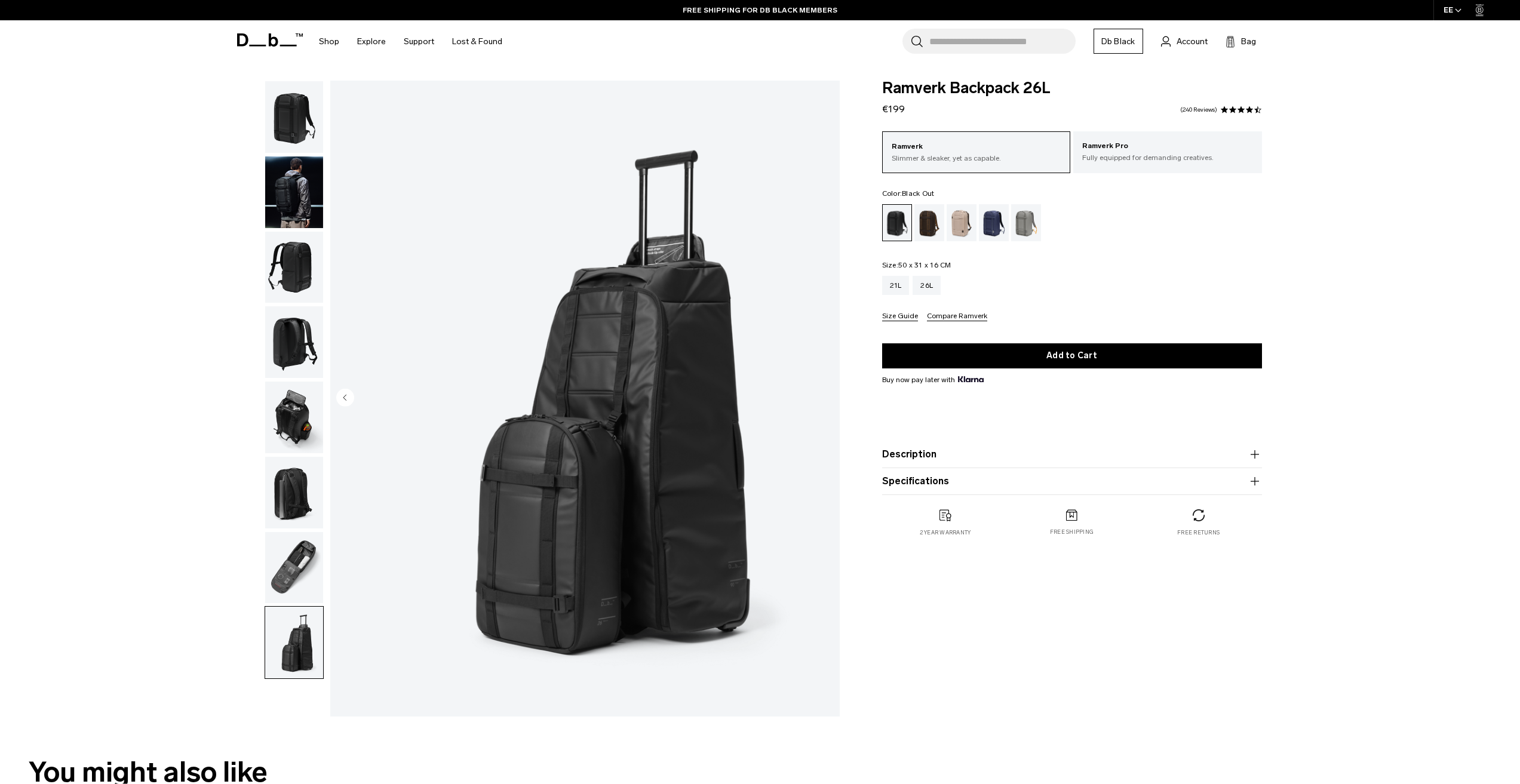
click at [829, 396] on img "8 / 8" at bounding box center [585, 398] width 510 height 636
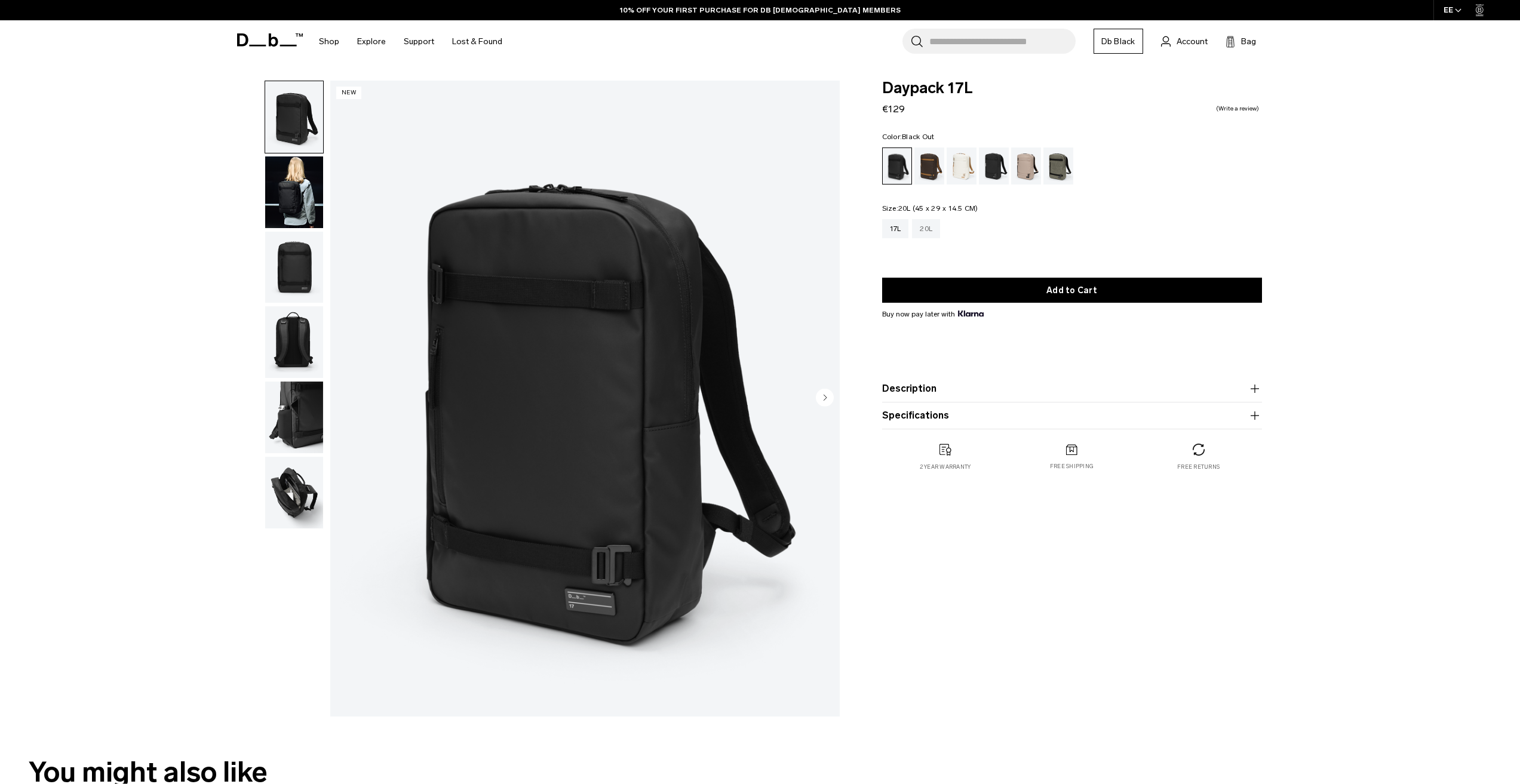
click at [919, 231] on div "20L" at bounding box center [926, 229] width 28 height 19
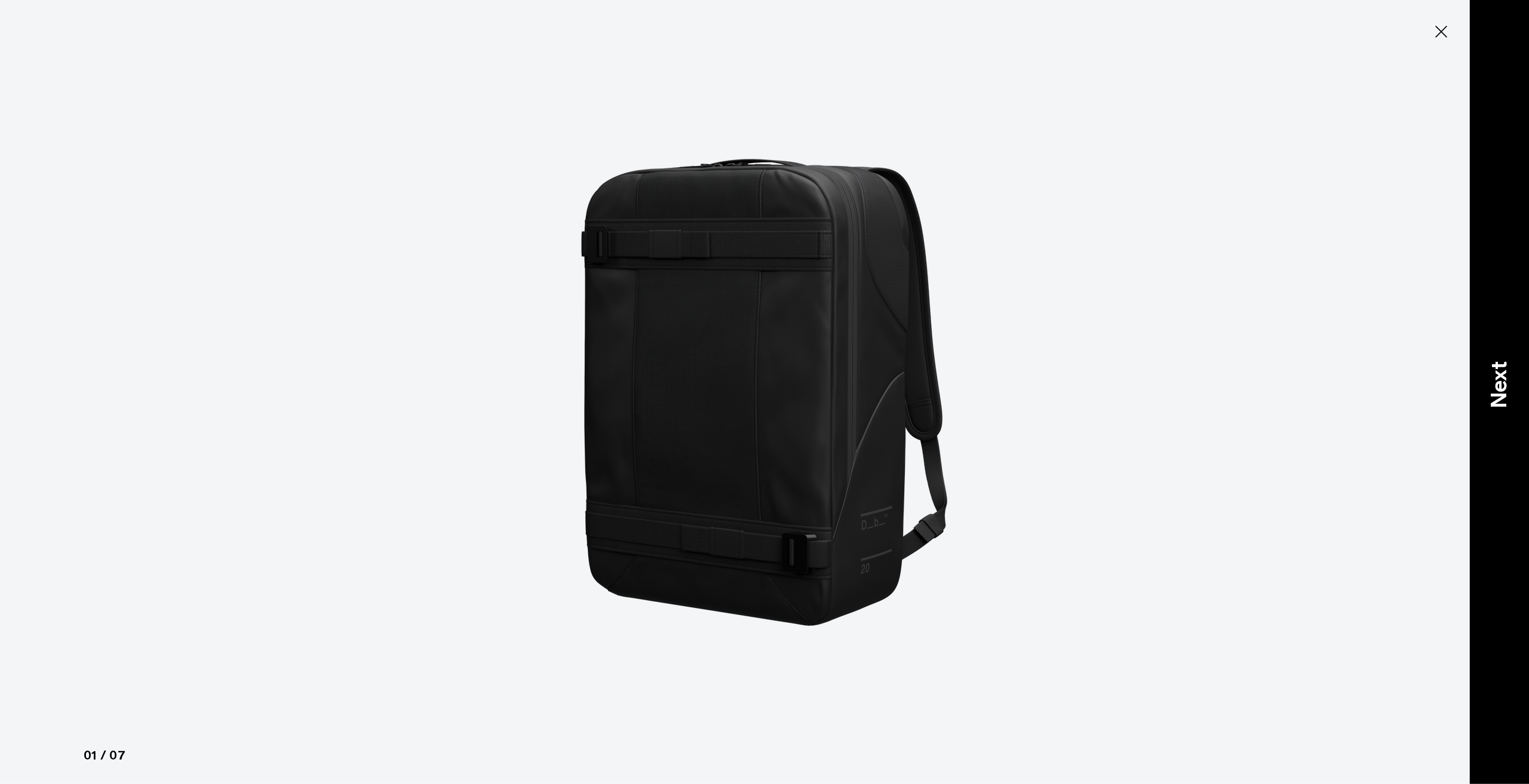
click at [1488, 394] on p "Next" at bounding box center [1499, 384] width 32 height 47
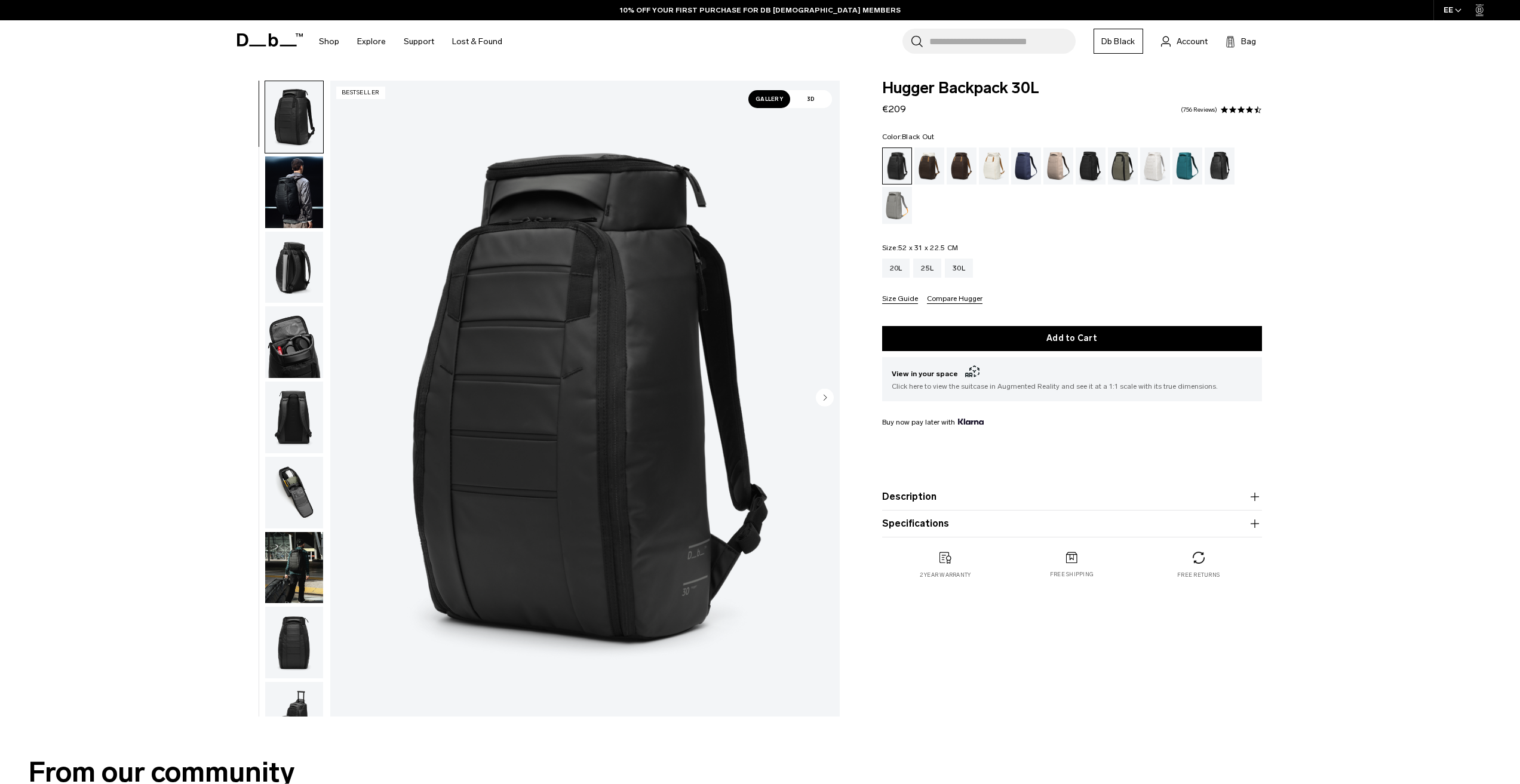
click at [264, 567] on button "button" at bounding box center [294, 567] width 59 height 73
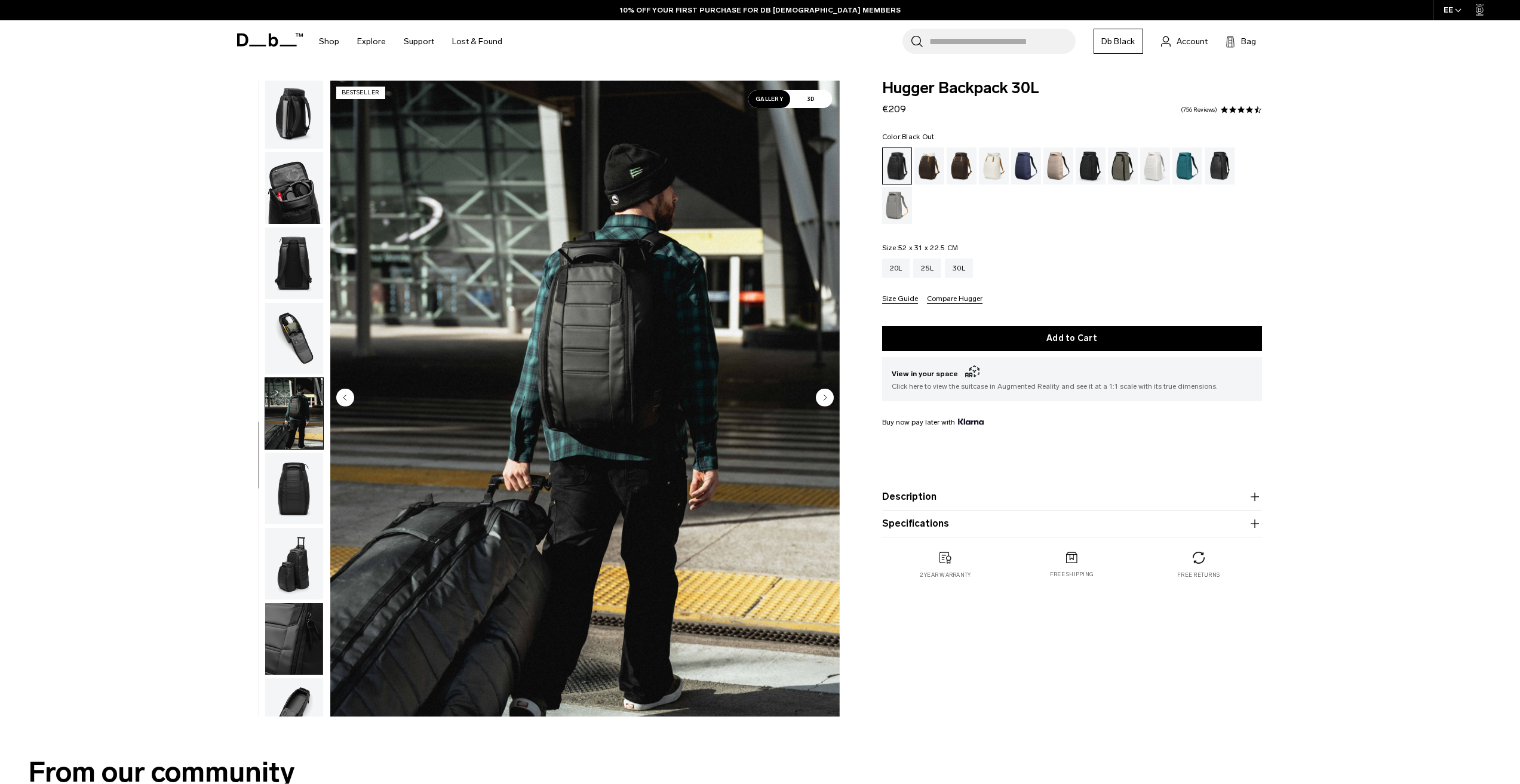
scroll to position [188, 0]
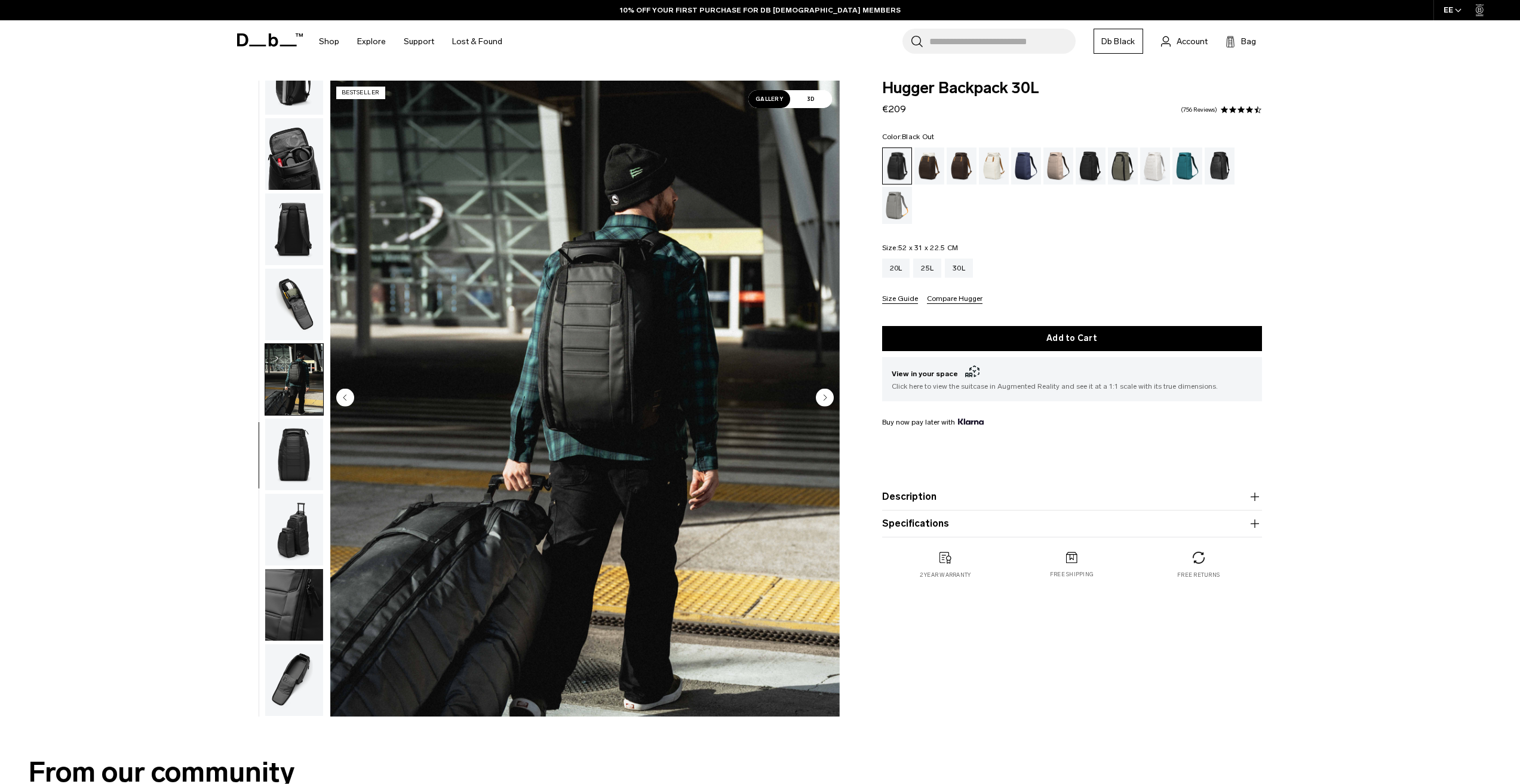
click at [284, 288] on img "button" at bounding box center [294, 304] width 58 height 72
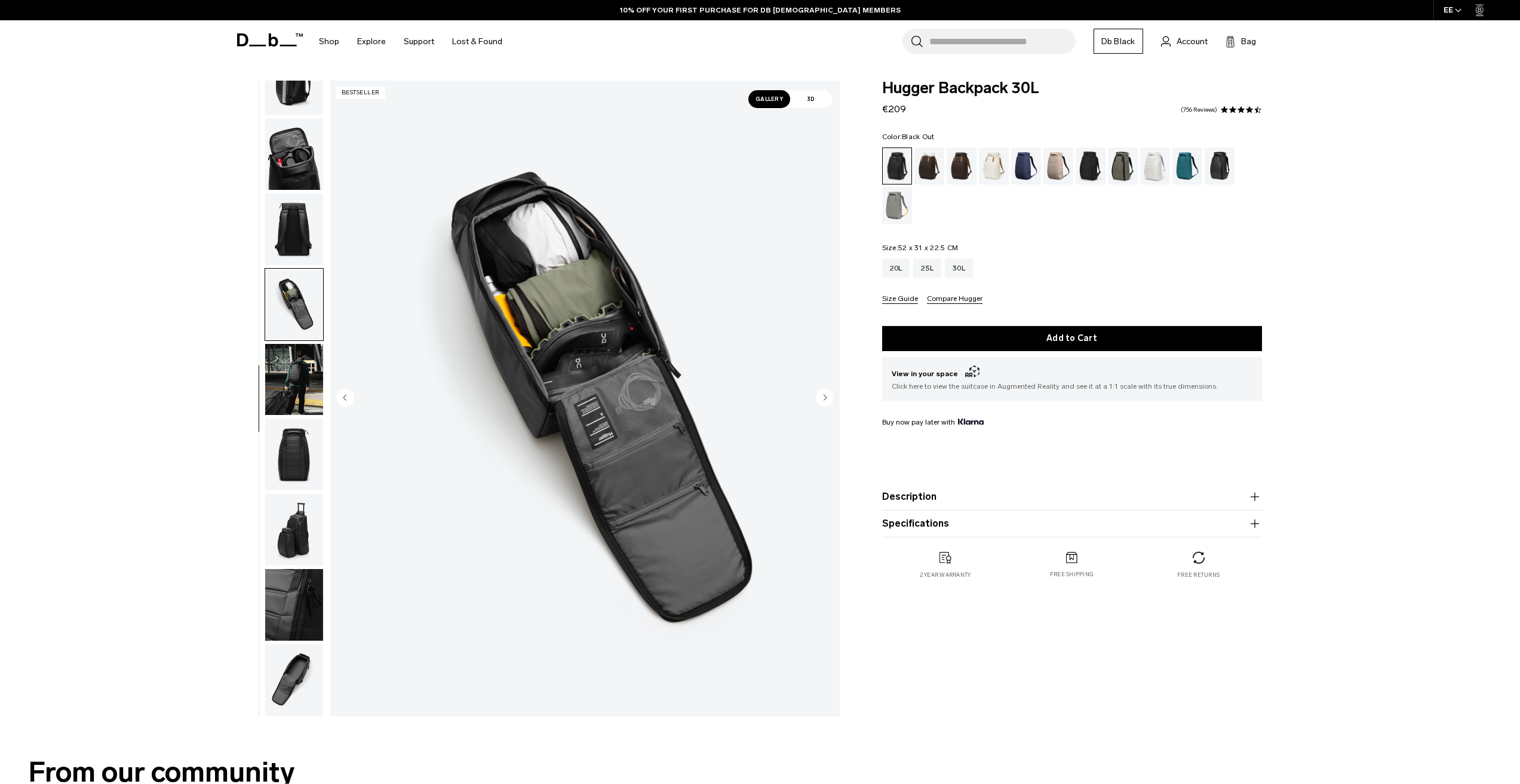
click at [291, 358] on img "button" at bounding box center [294, 379] width 58 height 72
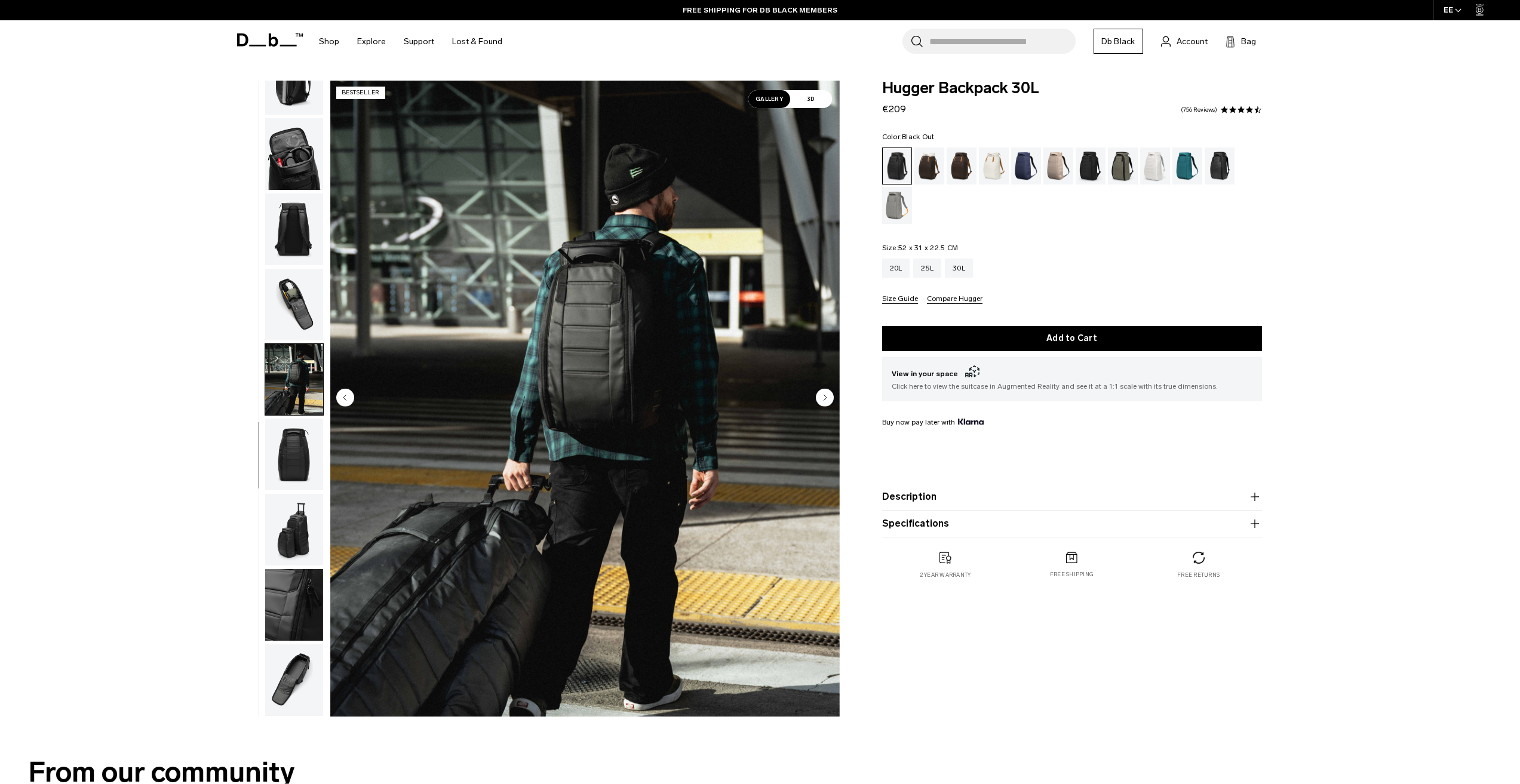
click at [299, 310] on img "button" at bounding box center [294, 304] width 58 height 72
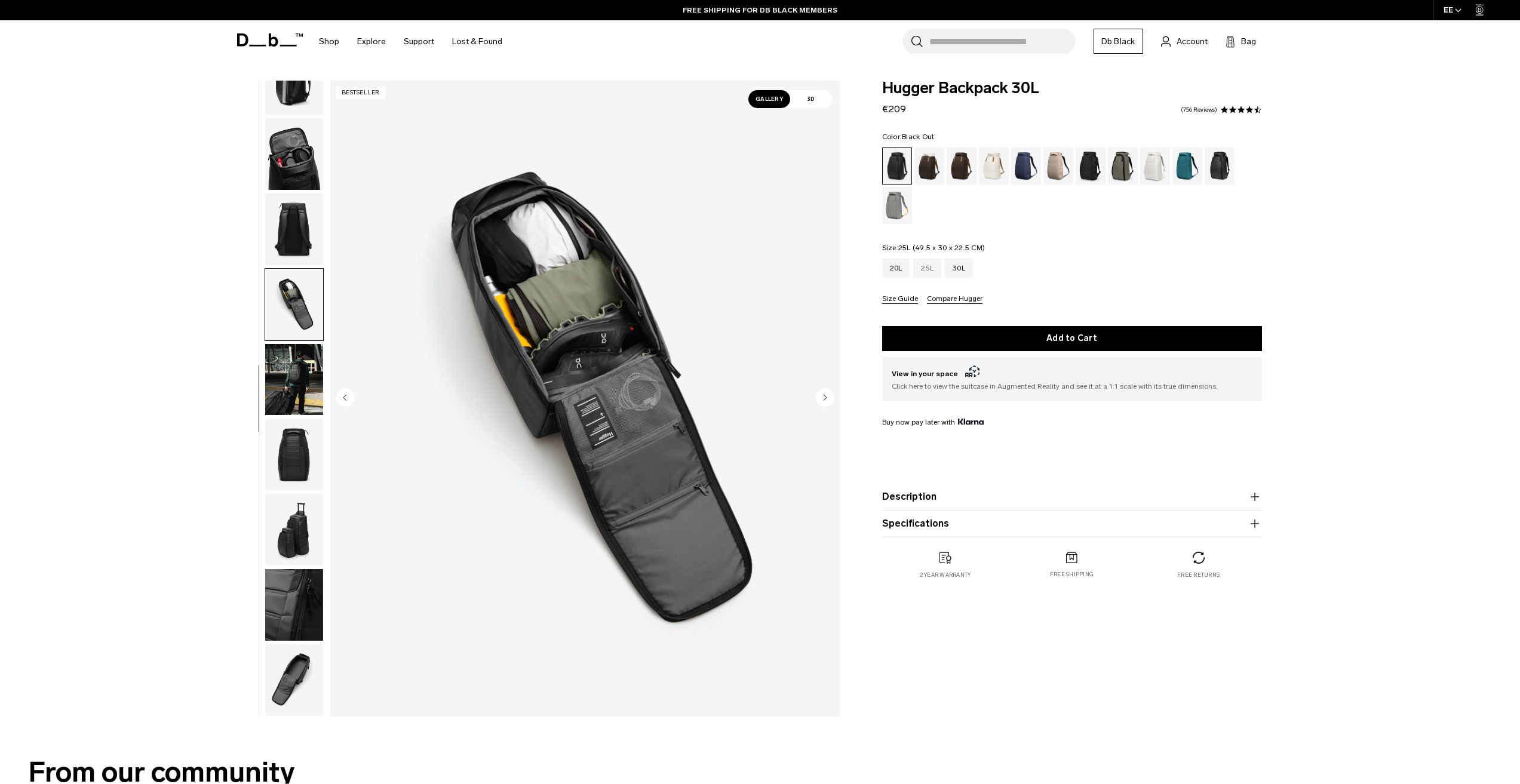
click at [924, 271] on div "25L" at bounding box center [927, 268] width 28 height 19
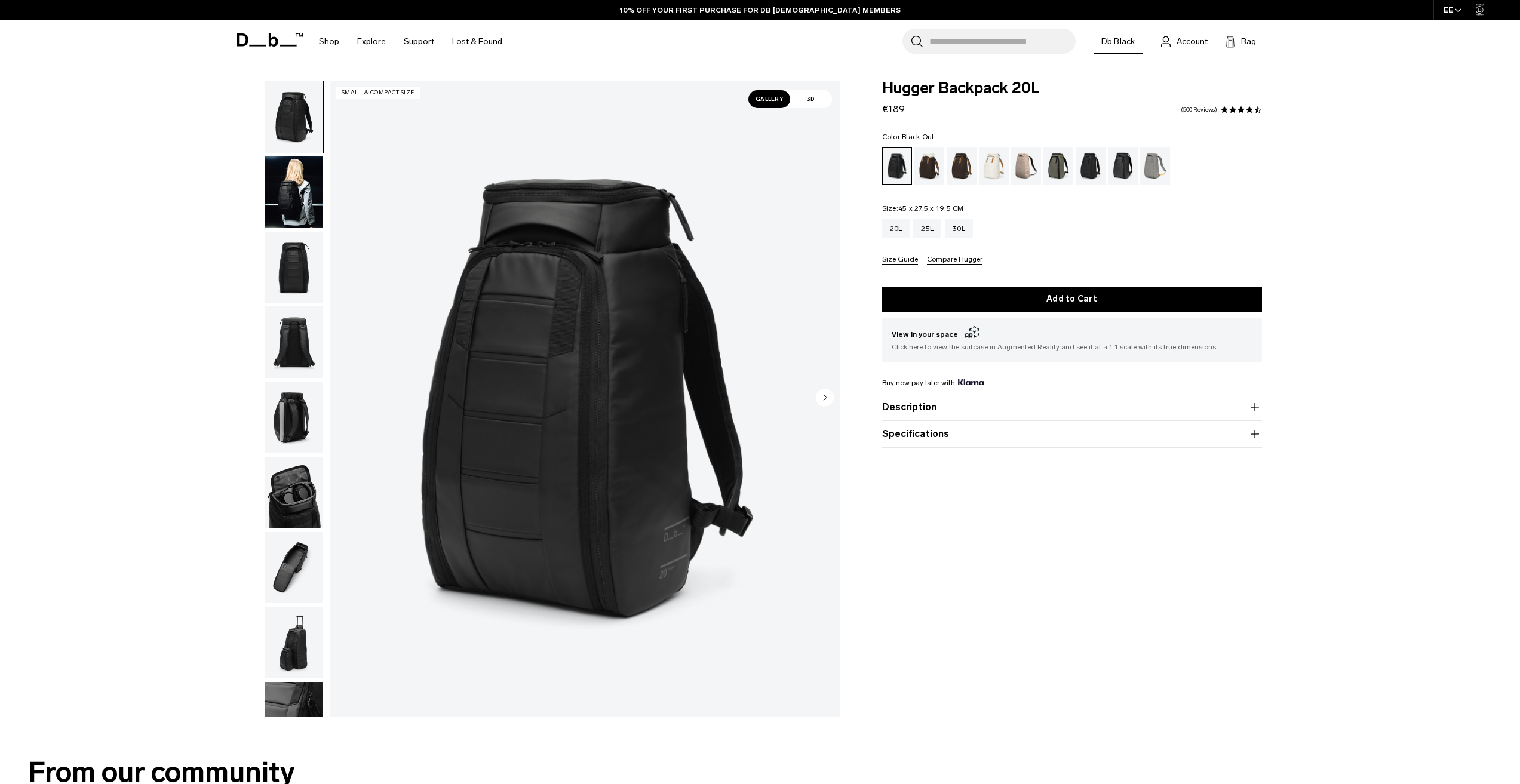
click at [273, 180] on img "button" at bounding box center [294, 192] width 58 height 72
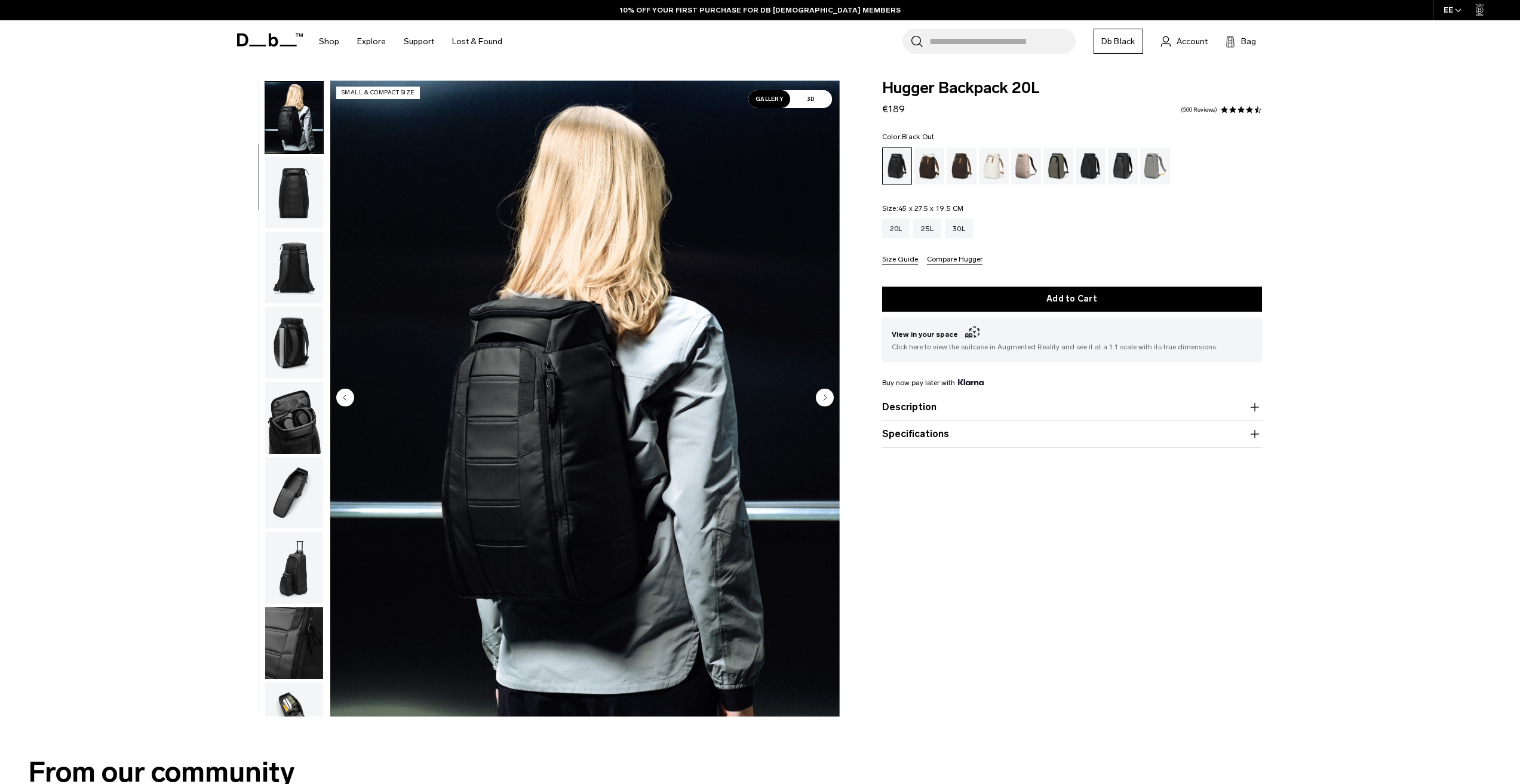
scroll to position [75, 0]
click at [282, 195] on img "button" at bounding box center [294, 192] width 58 height 72
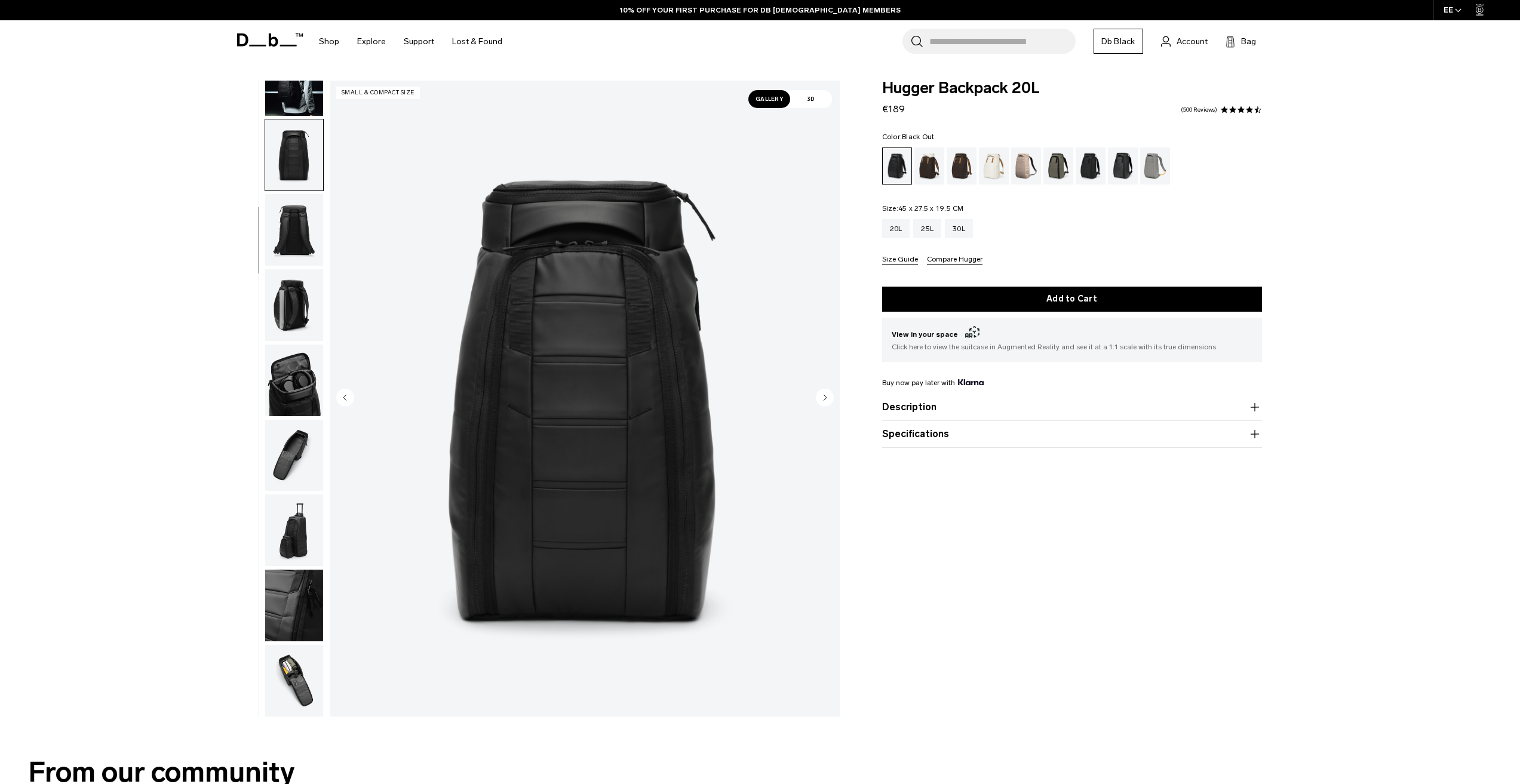
scroll to position [113, 0]
click at [282, 223] on img "button" at bounding box center [294, 229] width 58 height 72
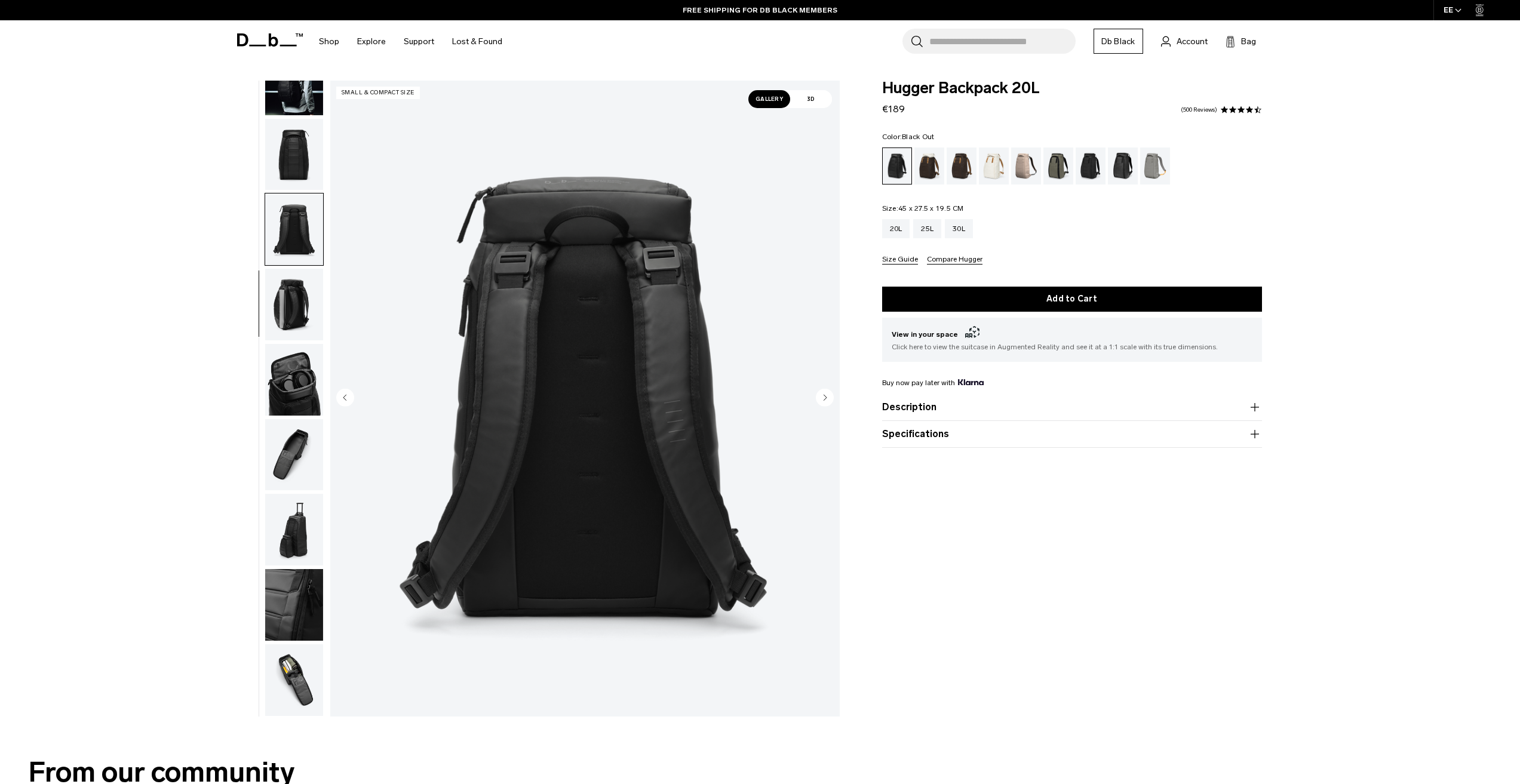
click at [296, 283] on img "button" at bounding box center [294, 304] width 58 height 72
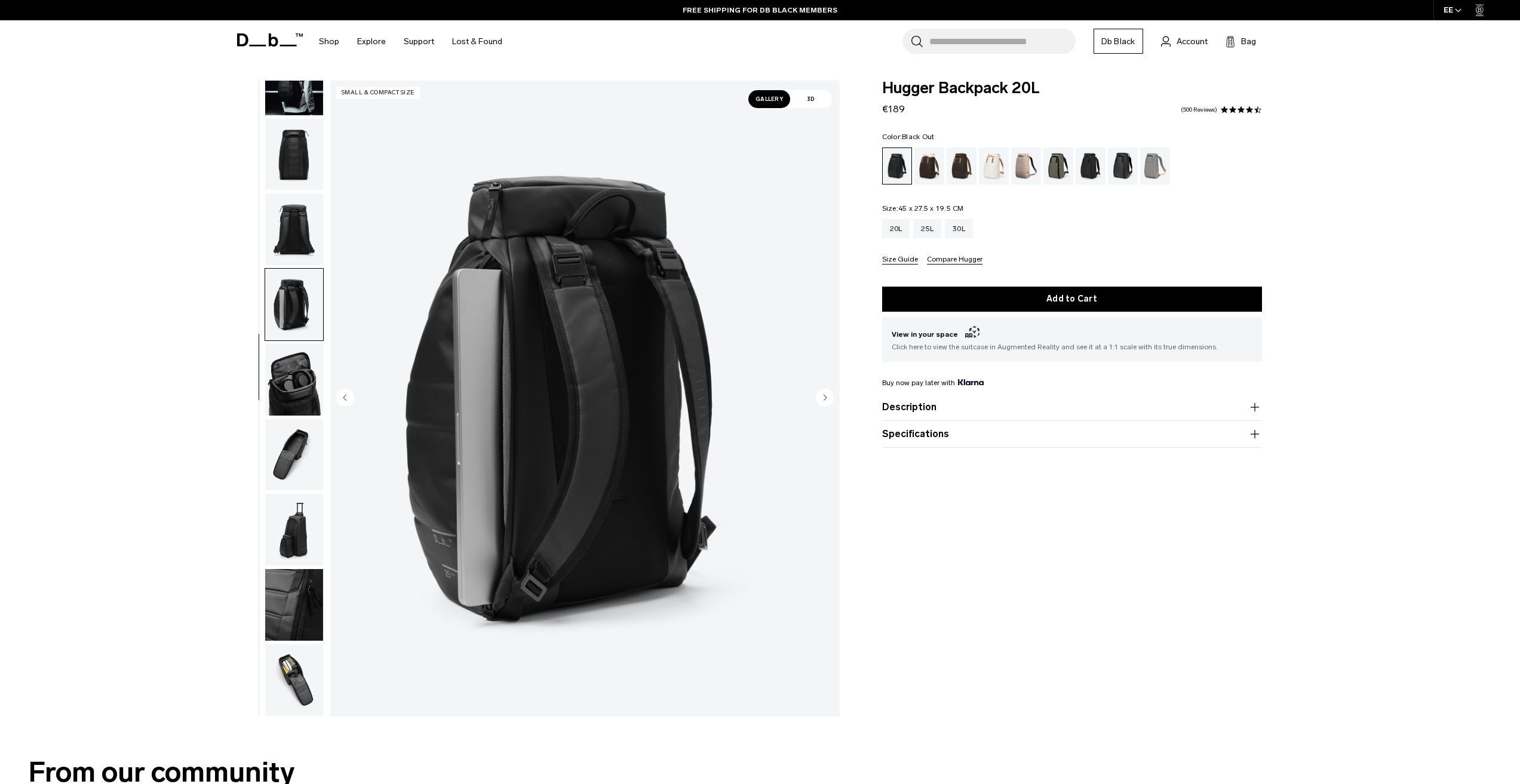
click at [291, 440] on img "button" at bounding box center [294, 454] width 58 height 72
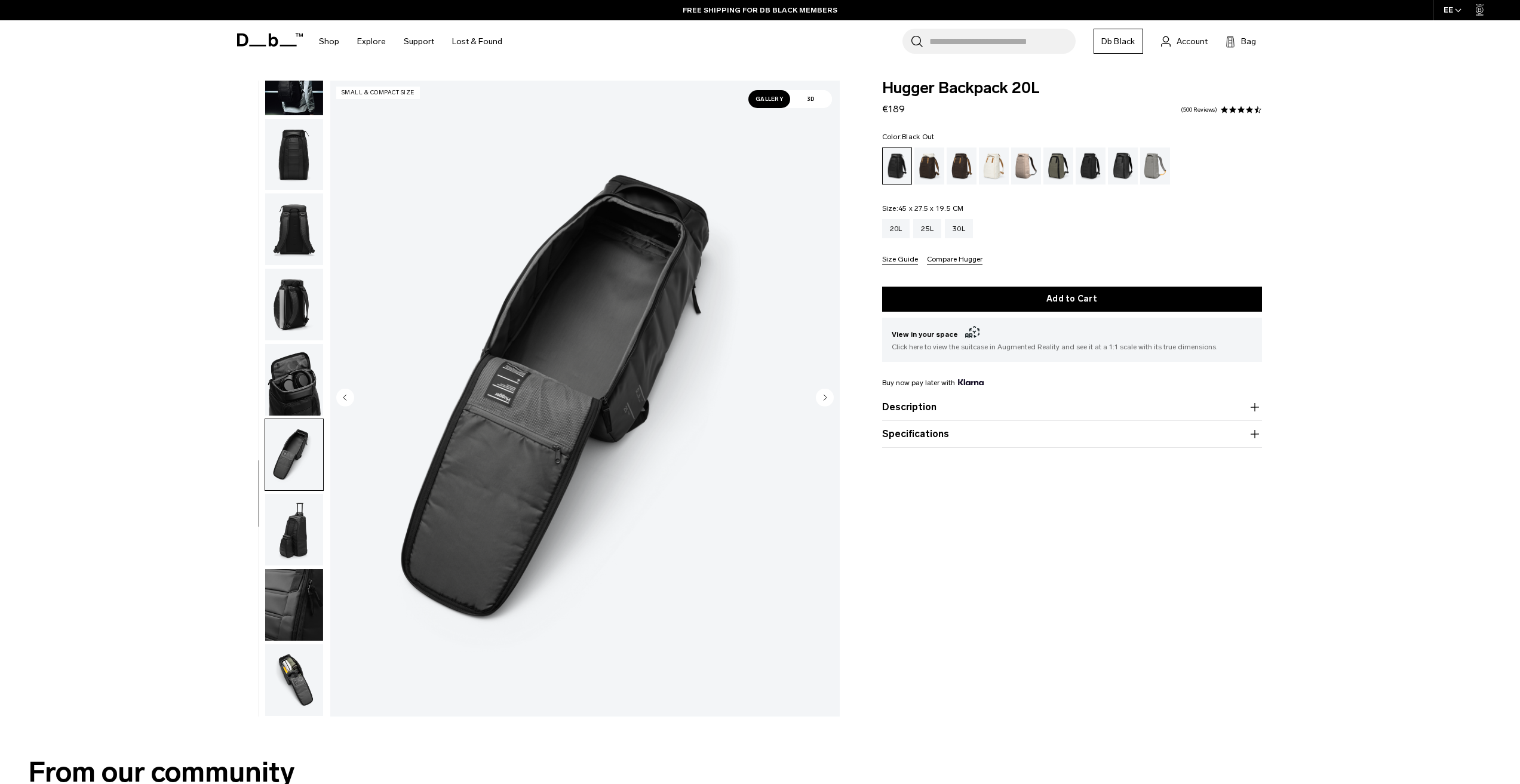
click at [290, 376] on img "button" at bounding box center [294, 379] width 58 height 72
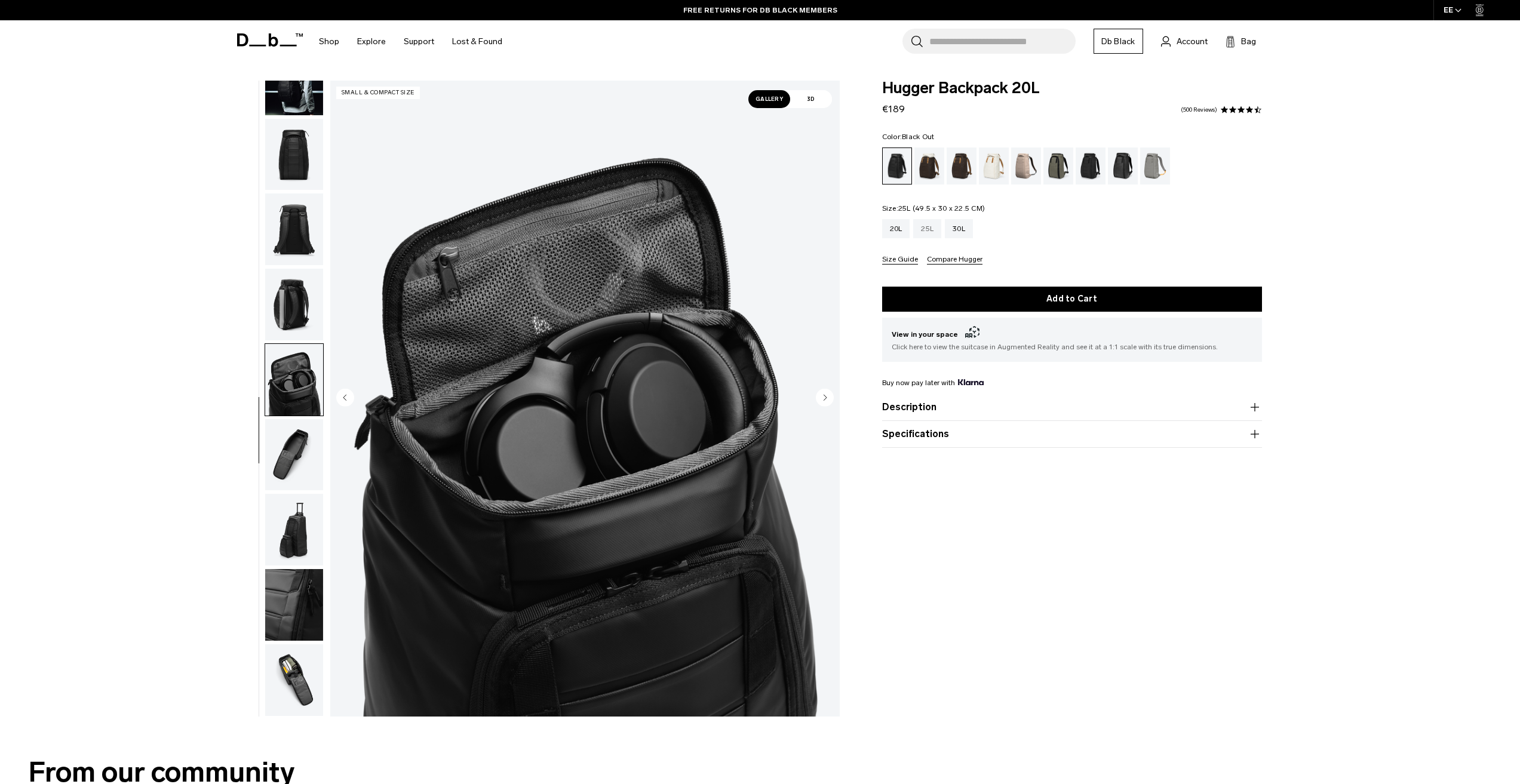
click at [921, 232] on div "25L" at bounding box center [927, 229] width 28 height 19
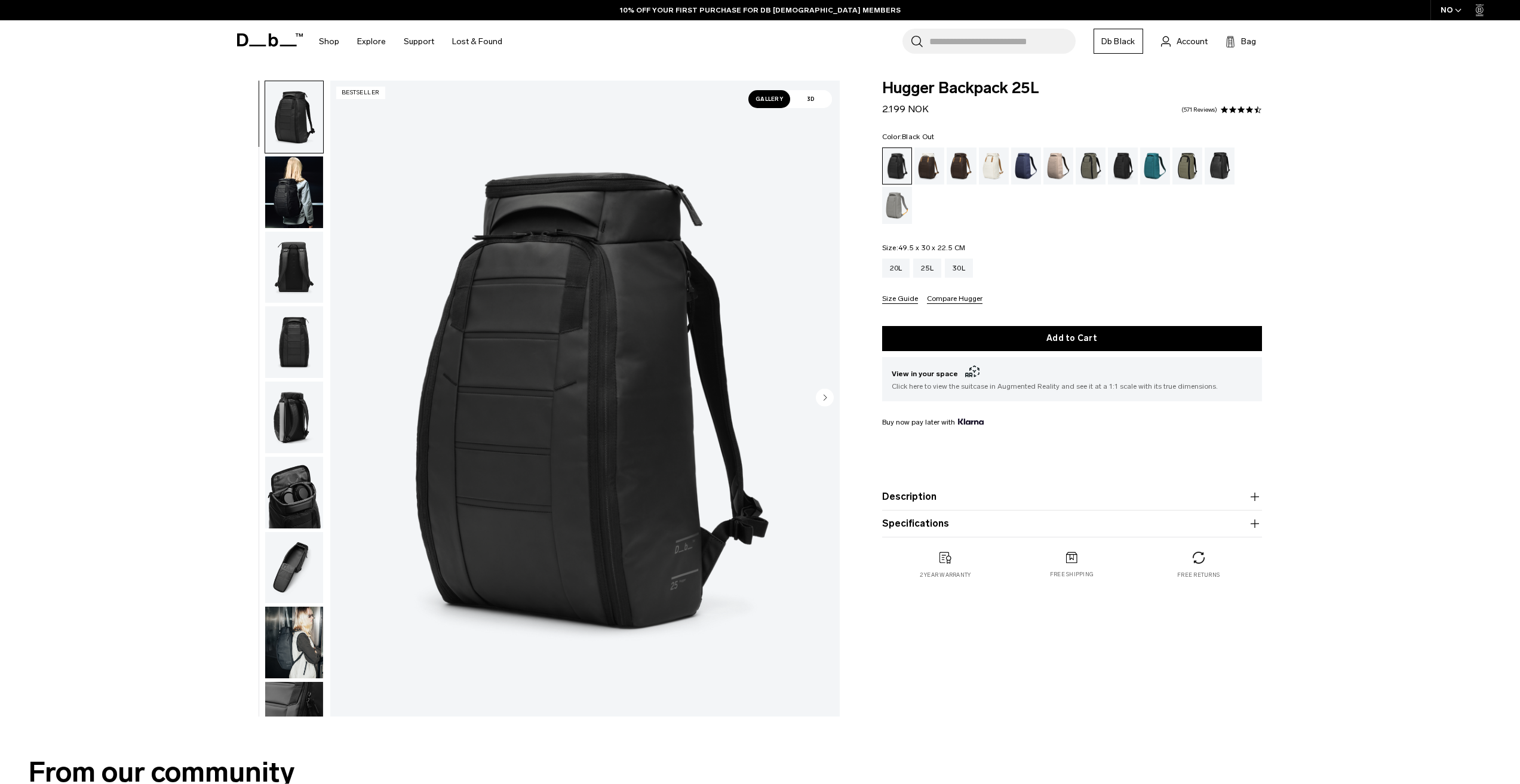
click at [275, 520] on img "button" at bounding box center [294, 492] width 58 height 72
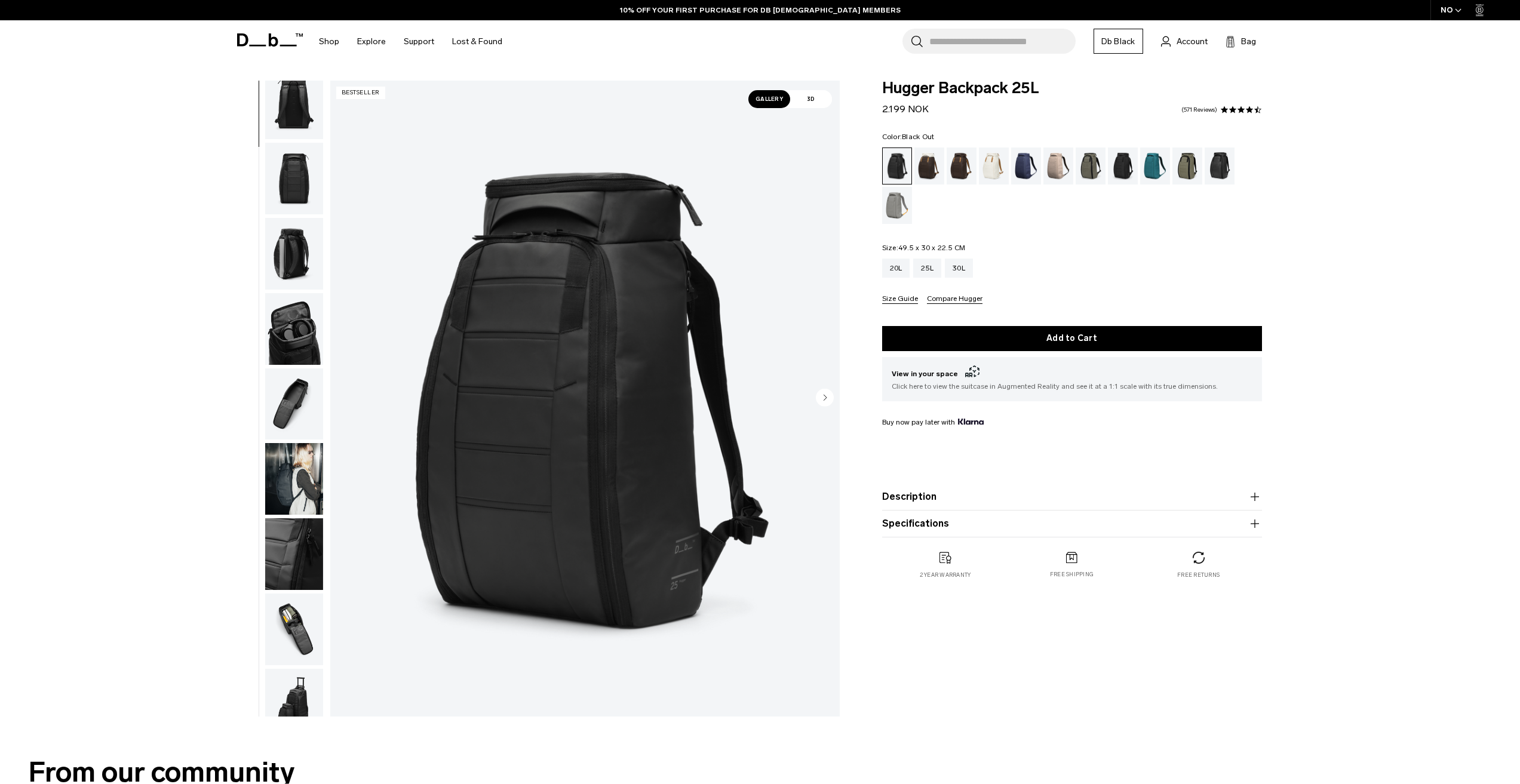
scroll to position [188, 0]
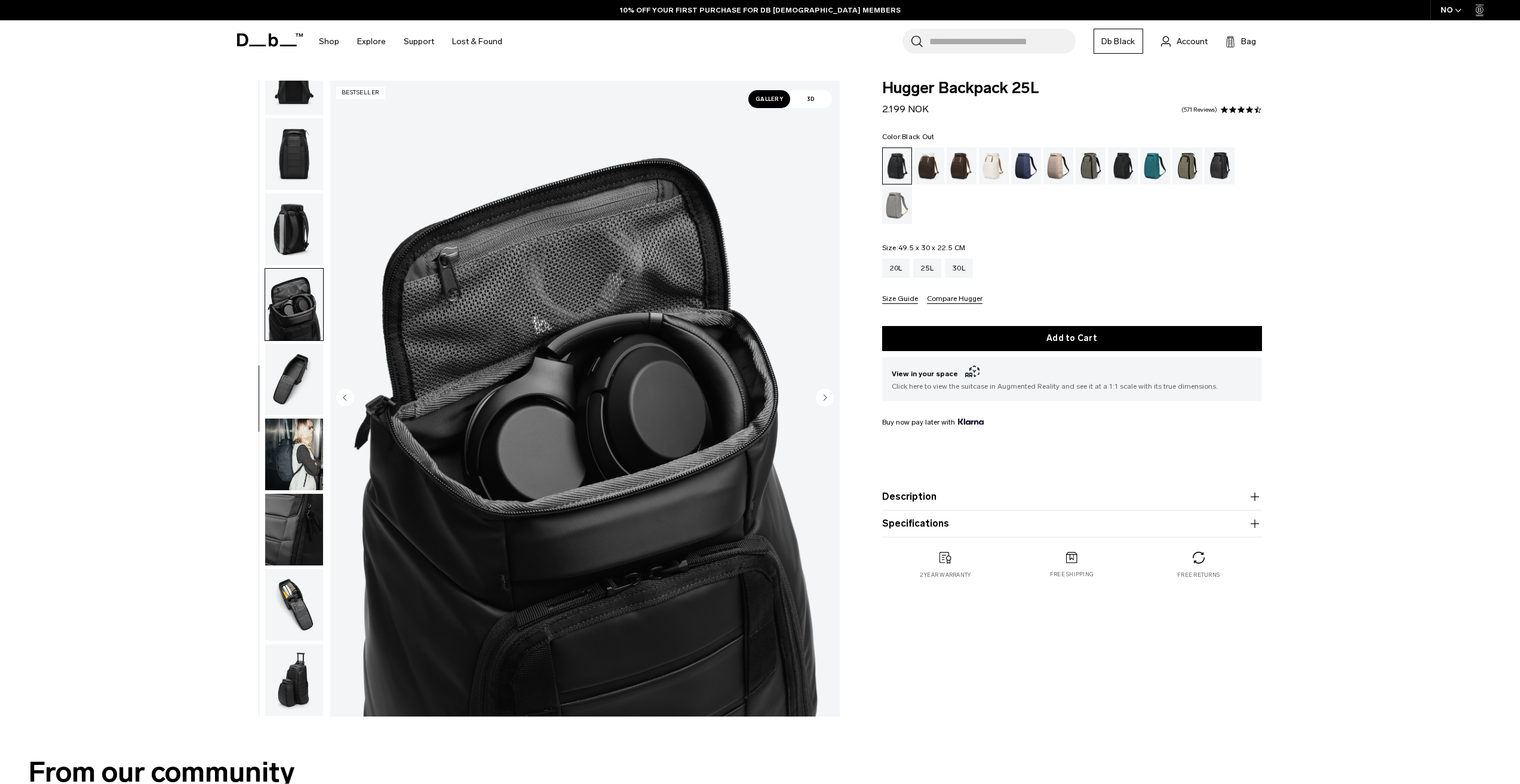
click at [298, 447] on img "button" at bounding box center [294, 454] width 58 height 72
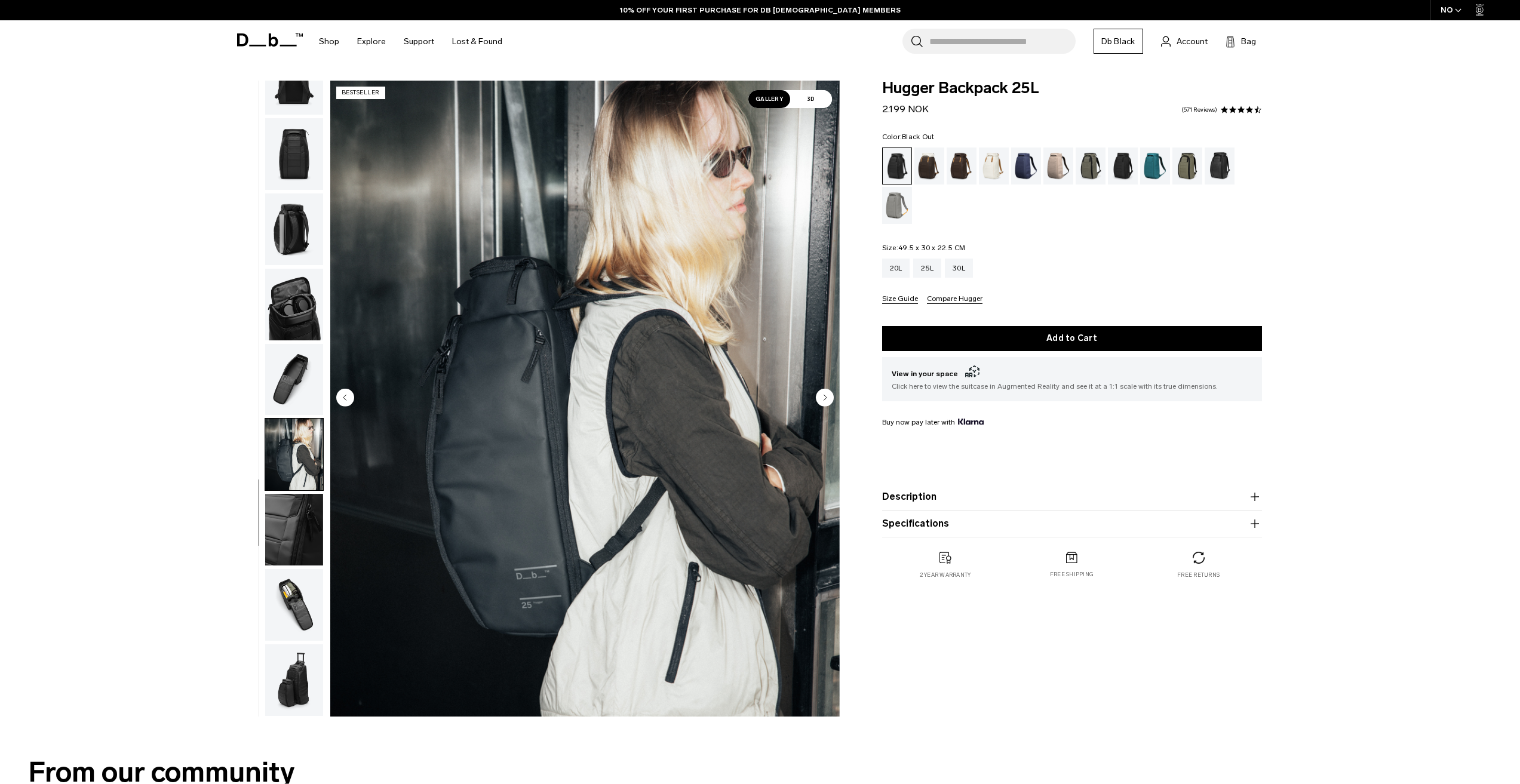
scroll to position [0, 0]
click at [303, 533] on img "button" at bounding box center [294, 529] width 58 height 72
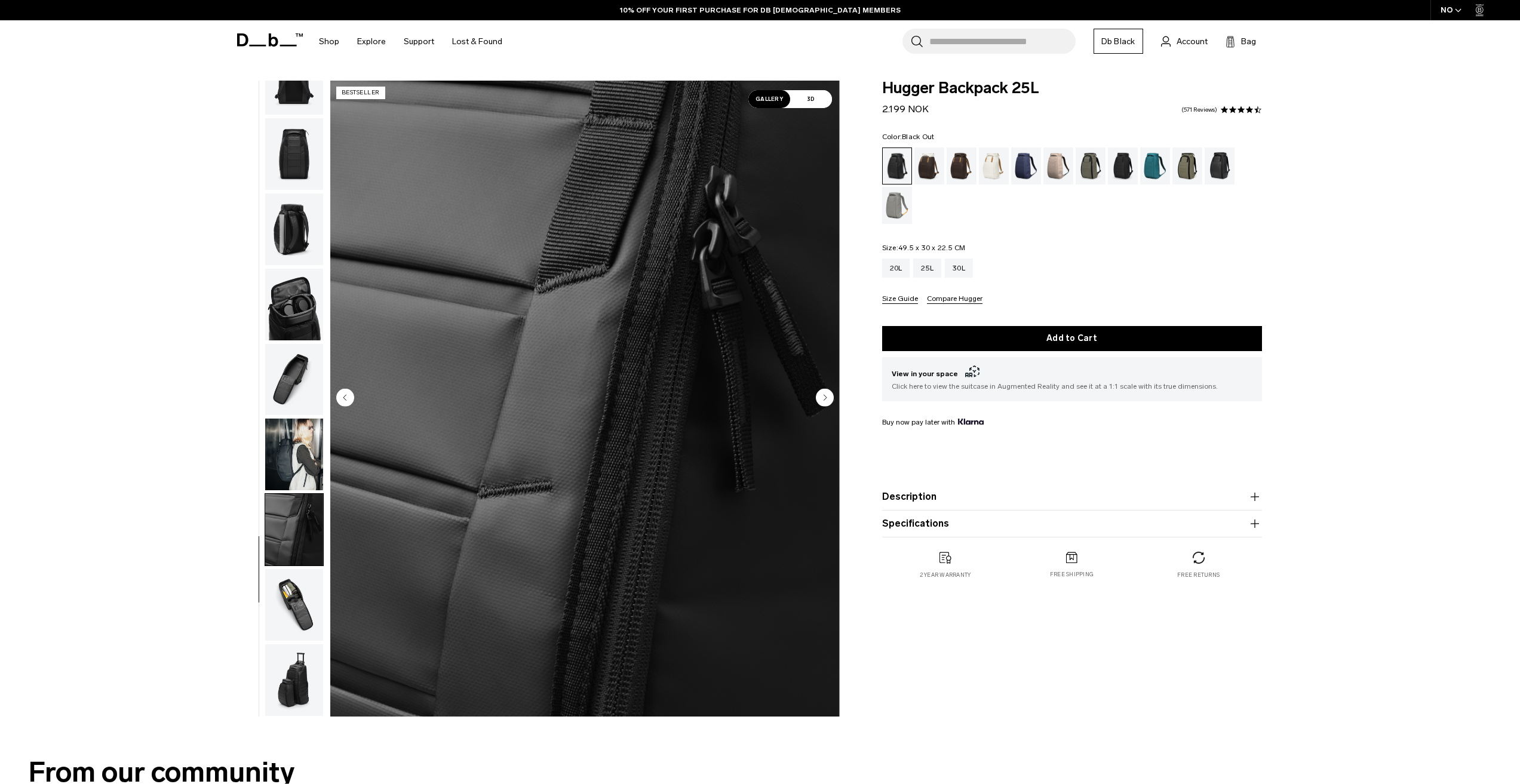
click at [291, 582] on img "button" at bounding box center [294, 604] width 58 height 72
